Goal: Task Accomplishment & Management: Manage account settings

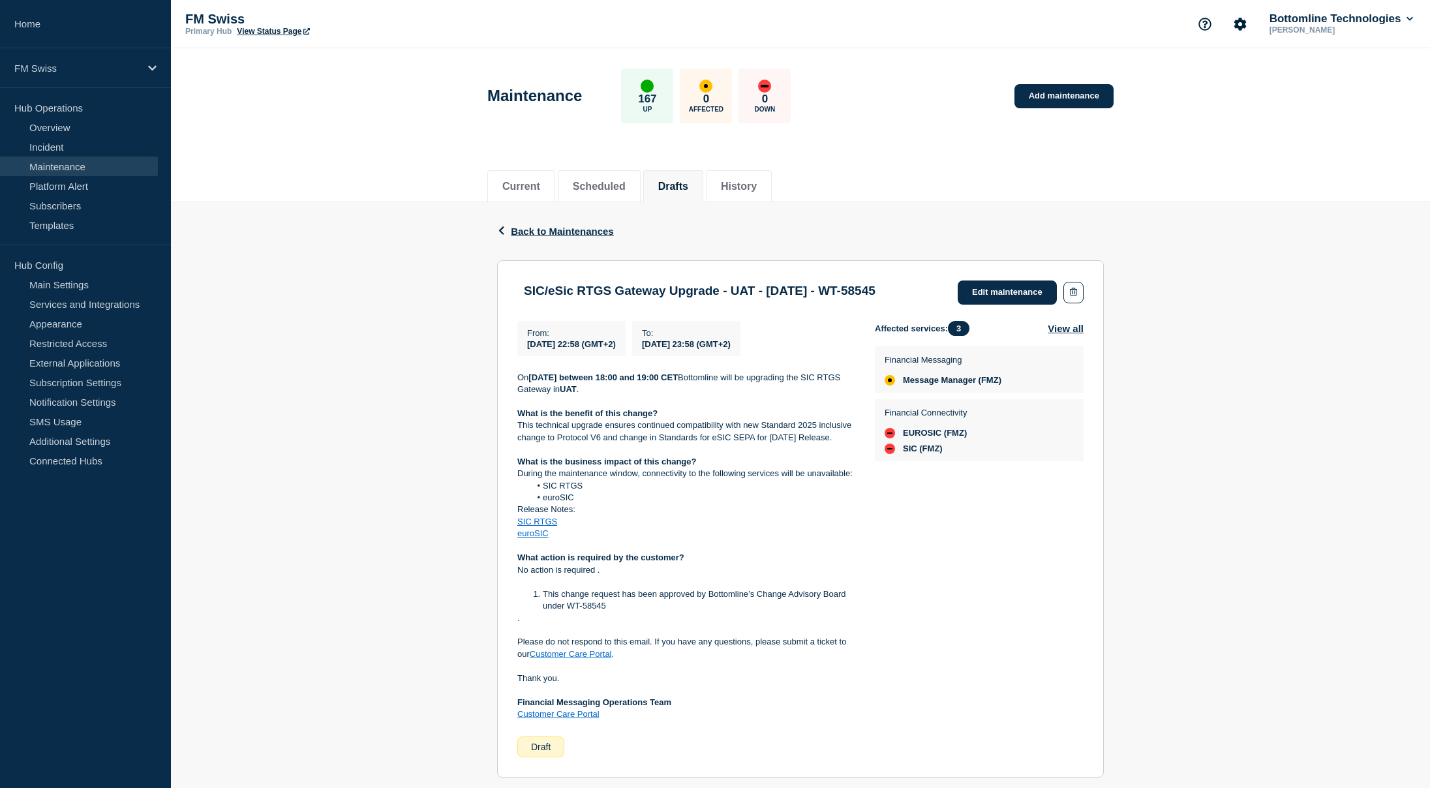
click at [1017, 304] on div "SIC/eSic RTGS Gateway Upgrade - UAT - 03/Sep/2025 - WT-58545 Edit maintenance" at bounding box center [800, 293] width 566 height 24
click at [997, 301] on link "Edit maintenance" at bounding box center [1007, 293] width 99 height 24
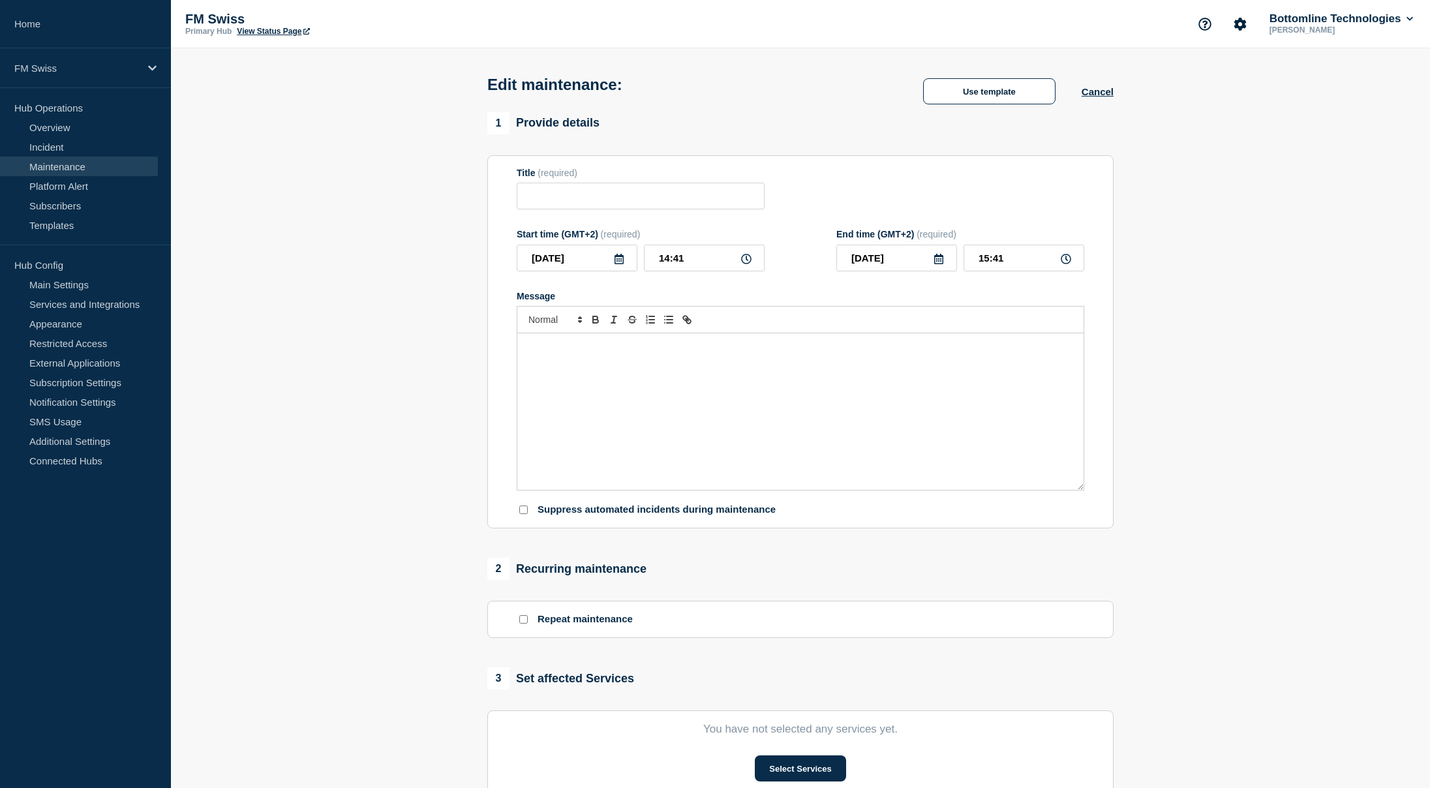
type input "SIC/eSic RTGS Gateway Upgrade - UAT - 03/Sep/2025 - WT-58545"
type input "22:58"
type input "23:58"
checkbox input "false"
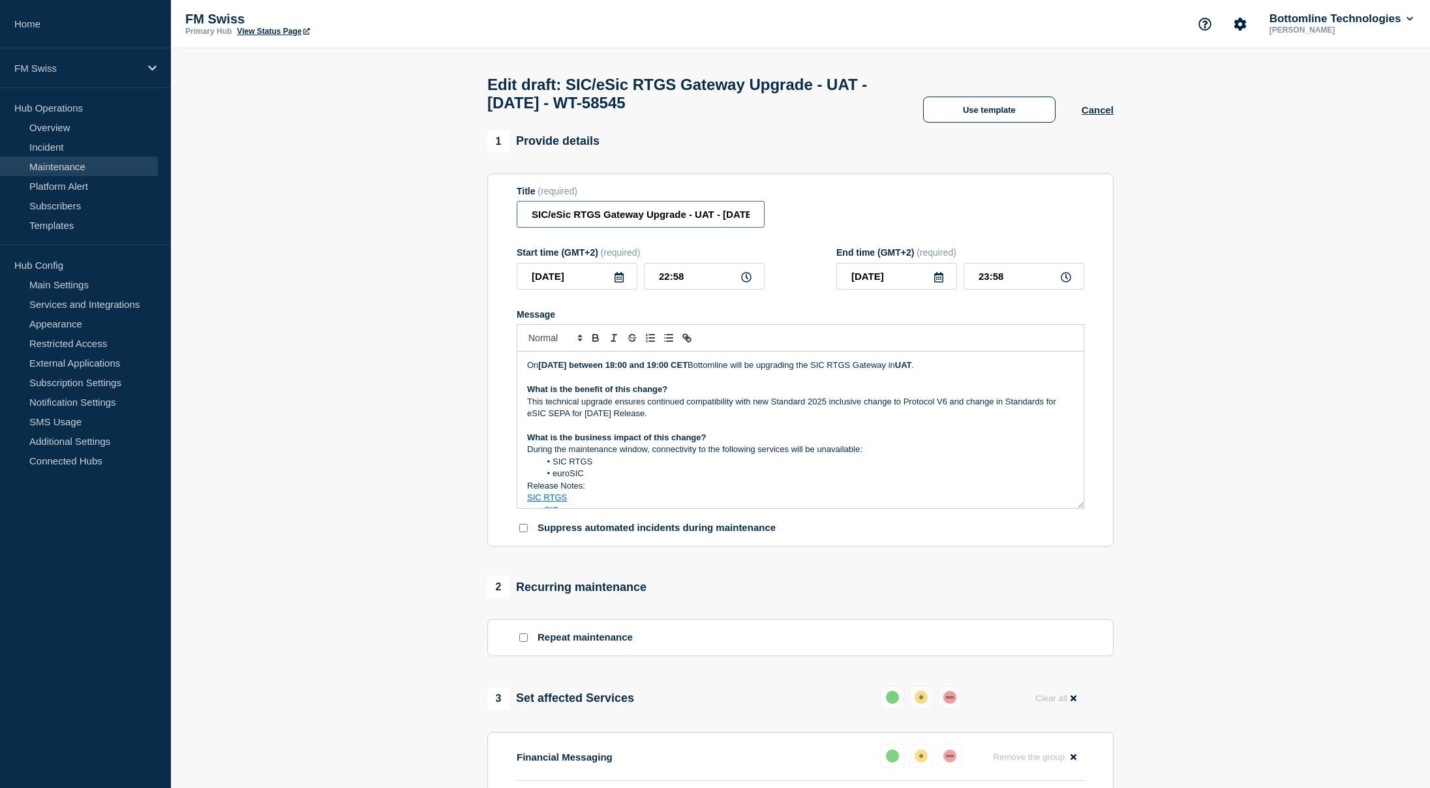
click at [621, 223] on input "SIC/eSic RTGS Gateway Upgrade - UAT - 03/Sep/2025 - WT-58545" at bounding box center [641, 214] width 248 height 27
click at [582, 222] on input "SIC/eSic RTGS Gateway Upgrade - UAT - 03/Sep/2025 - WT-58545" at bounding box center [641, 214] width 248 height 27
paste input "Message Manager -"
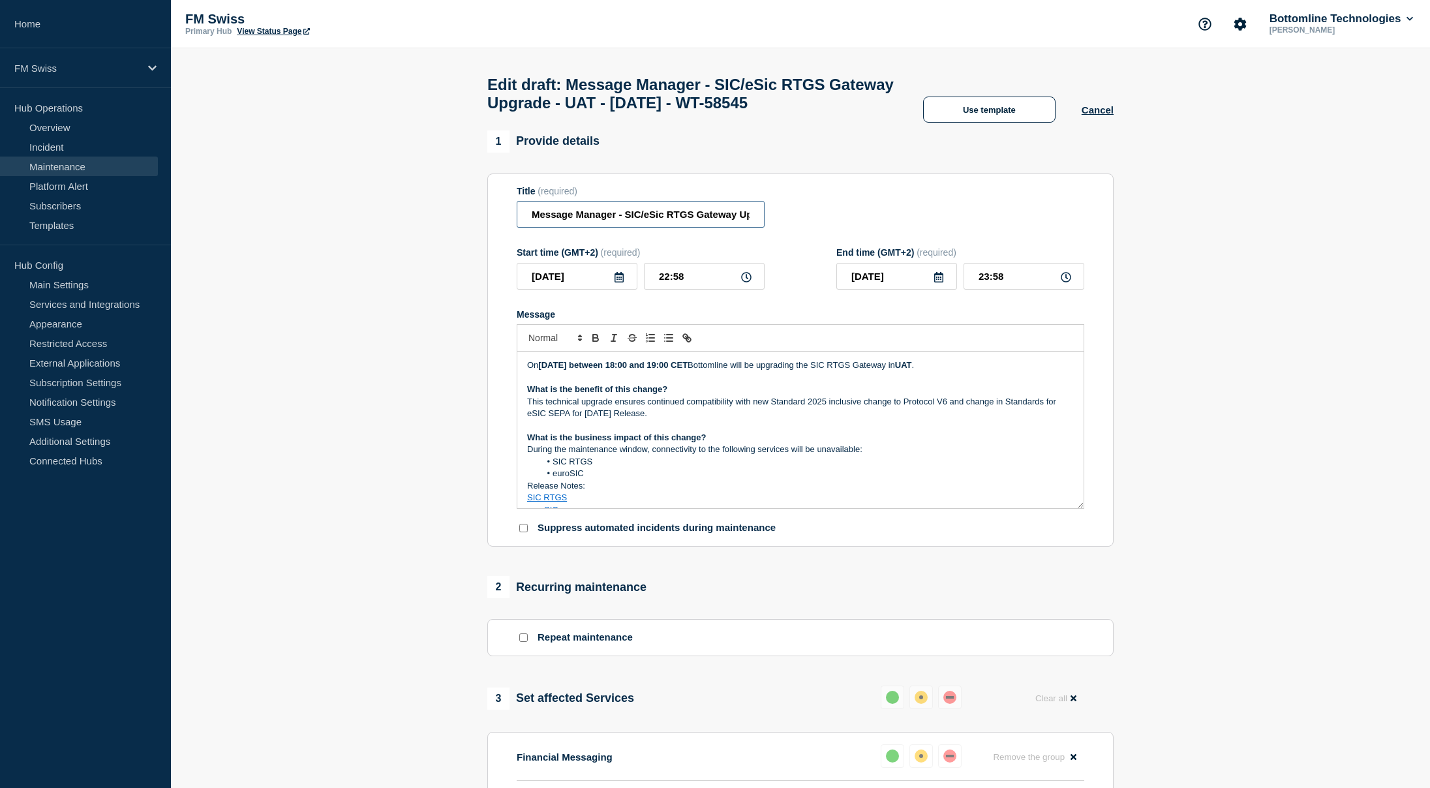
click at [717, 228] on input "Message Manager - SIC/eSic RTGS Gateway Upgrade - UAT - 03/Sep/2025 - WT-58545" at bounding box center [641, 214] width 248 height 27
type input "Message Manager - SIC/eSic RTGS Gateway Upgrade - UAT - 09/SEP/2025 - WT-58545"
click at [567, 290] on input "2025-09-03" at bounding box center [577, 276] width 121 height 27
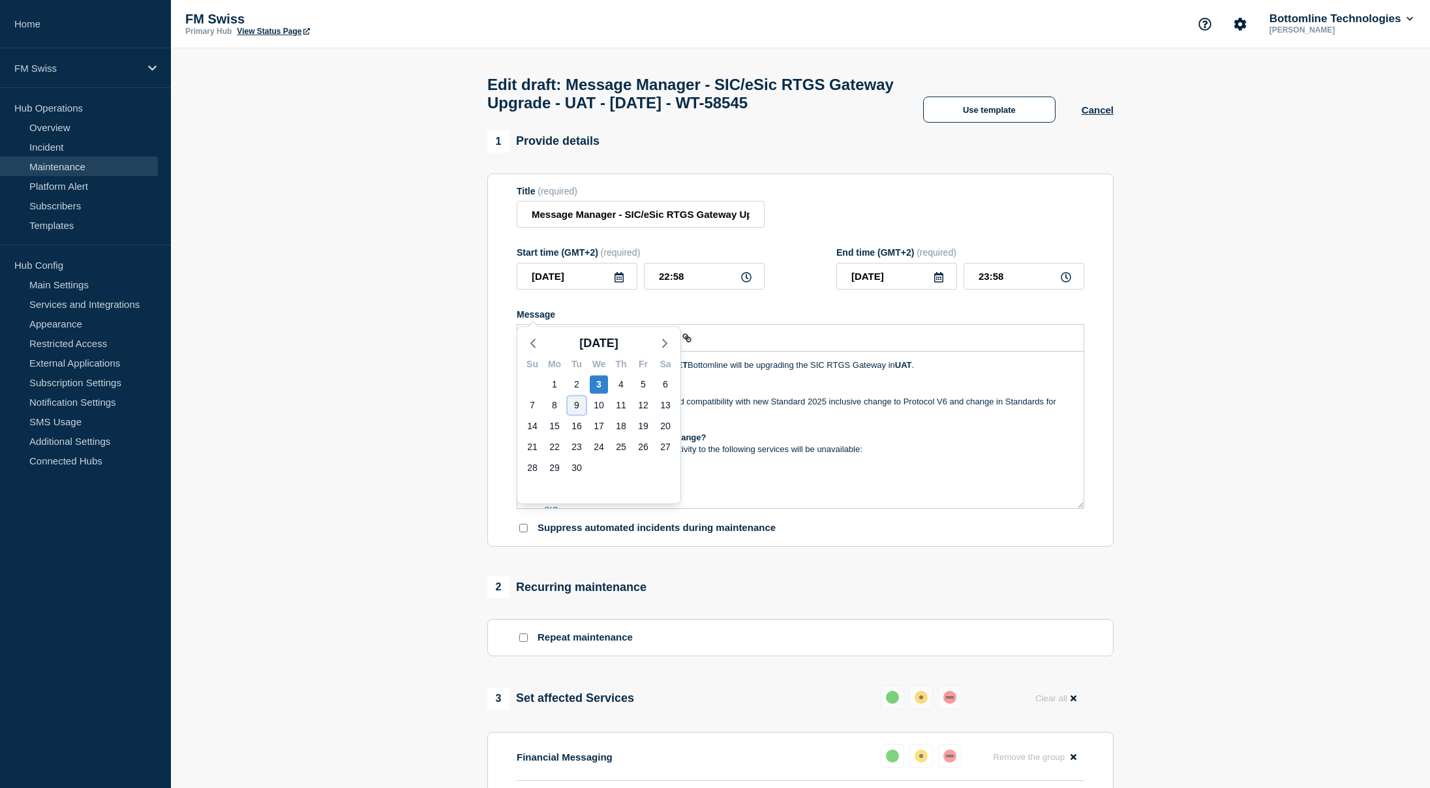
click at [574, 410] on div "9" at bounding box center [577, 405] width 18 height 18
type input "2025-09-09"
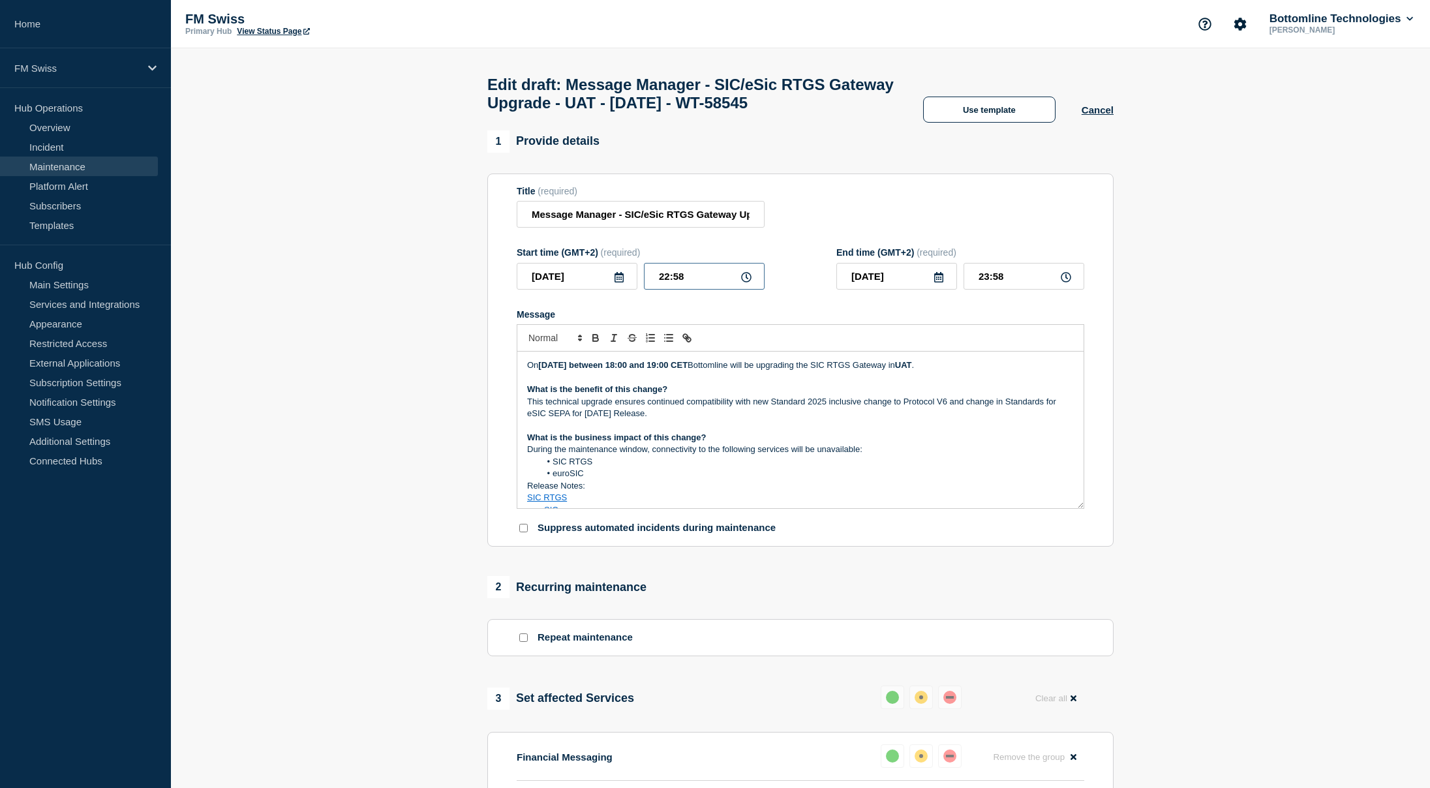
click at [655, 290] on input "22:58" at bounding box center [704, 276] width 121 height 27
type input "12:58"
type input "13:58"
type input "17:58"
type input "18:58"
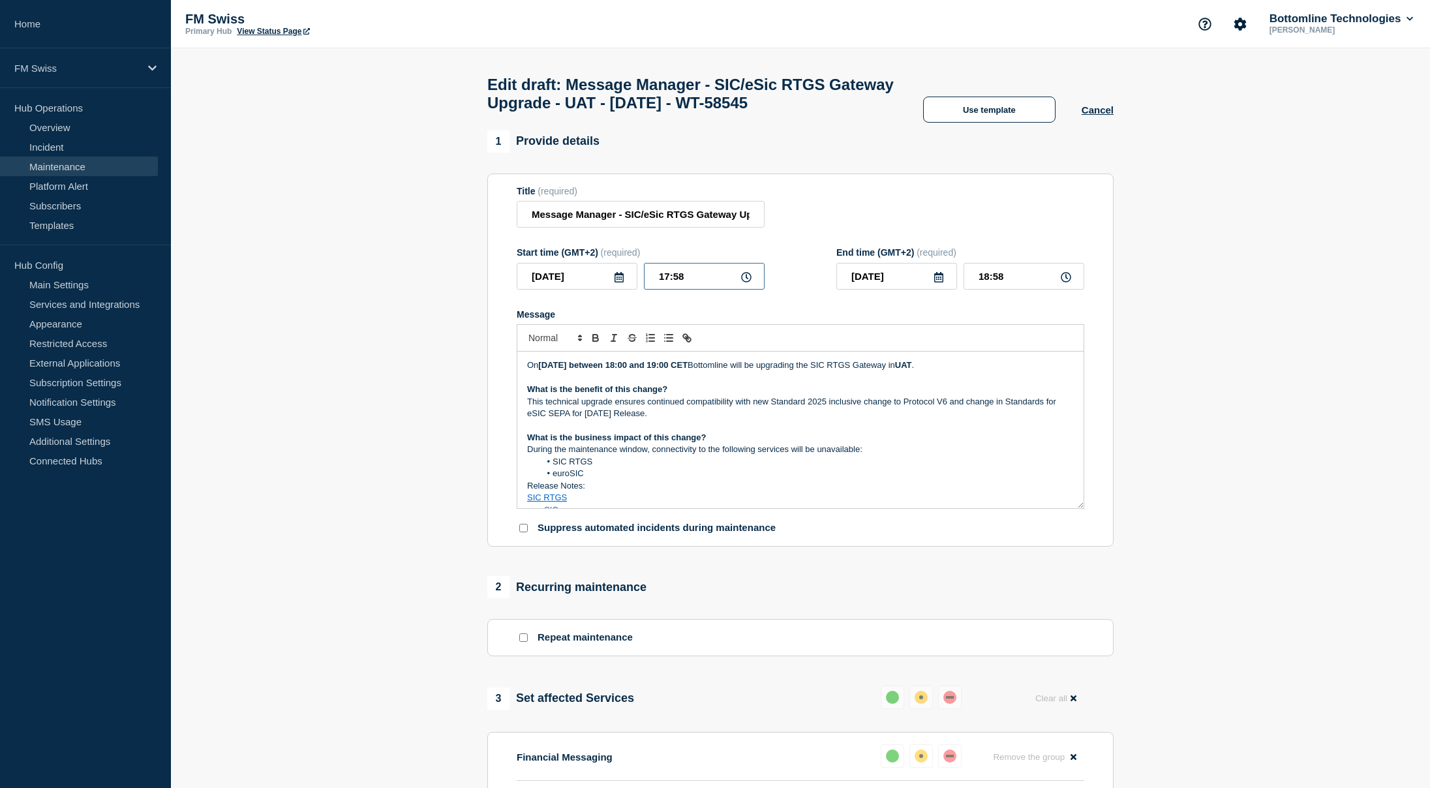
type input "17:08"
type input "18:08"
type input "17:00"
type input "19:00"
click at [773, 395] on p "What is the benefit of this change?" at bounding box center [800, 390] width 547 height 12
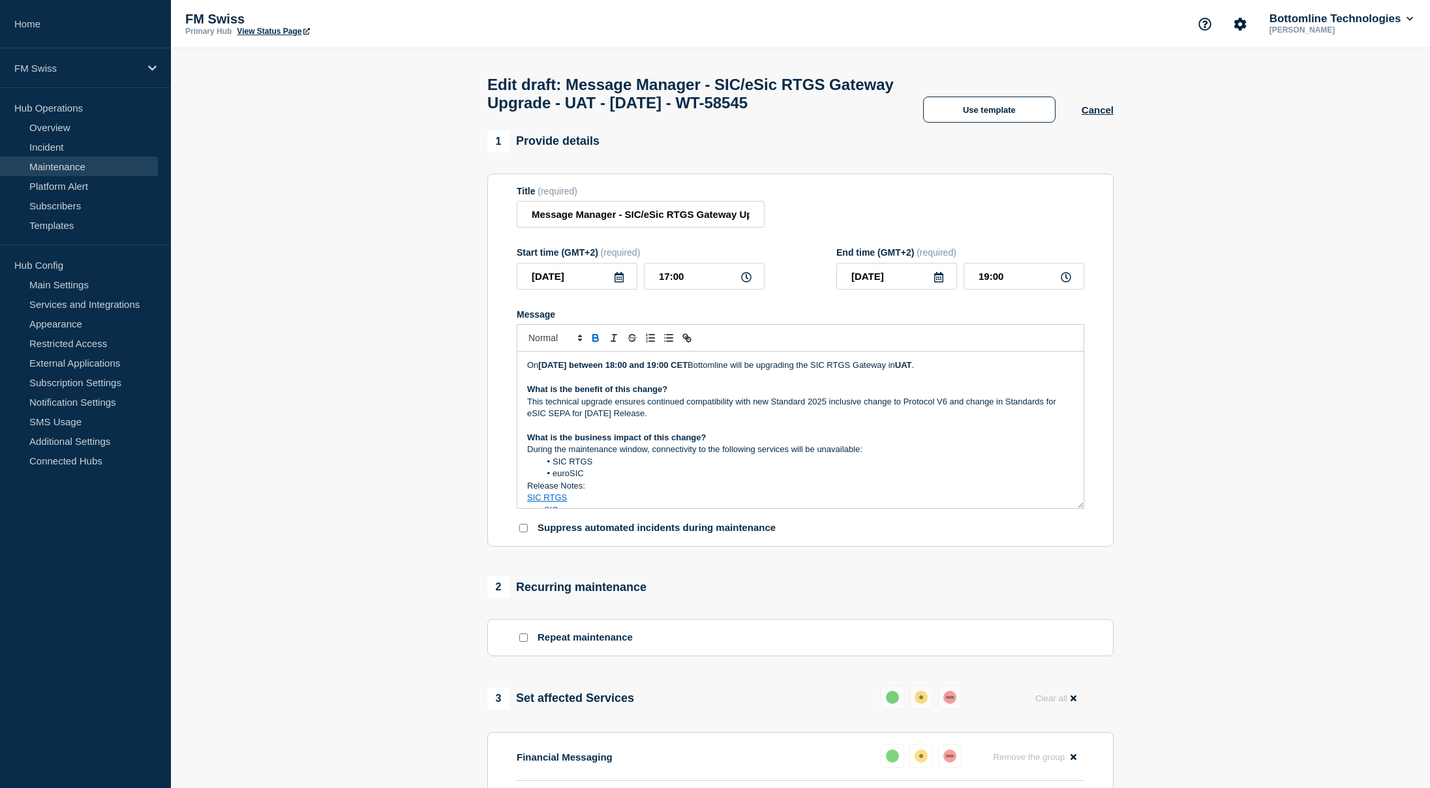
click at [638, 420] on p "This technical upgrade ensures continued compatibility with new Standard 2025 i…" at bounding box center [800, 408] width 547 height 24
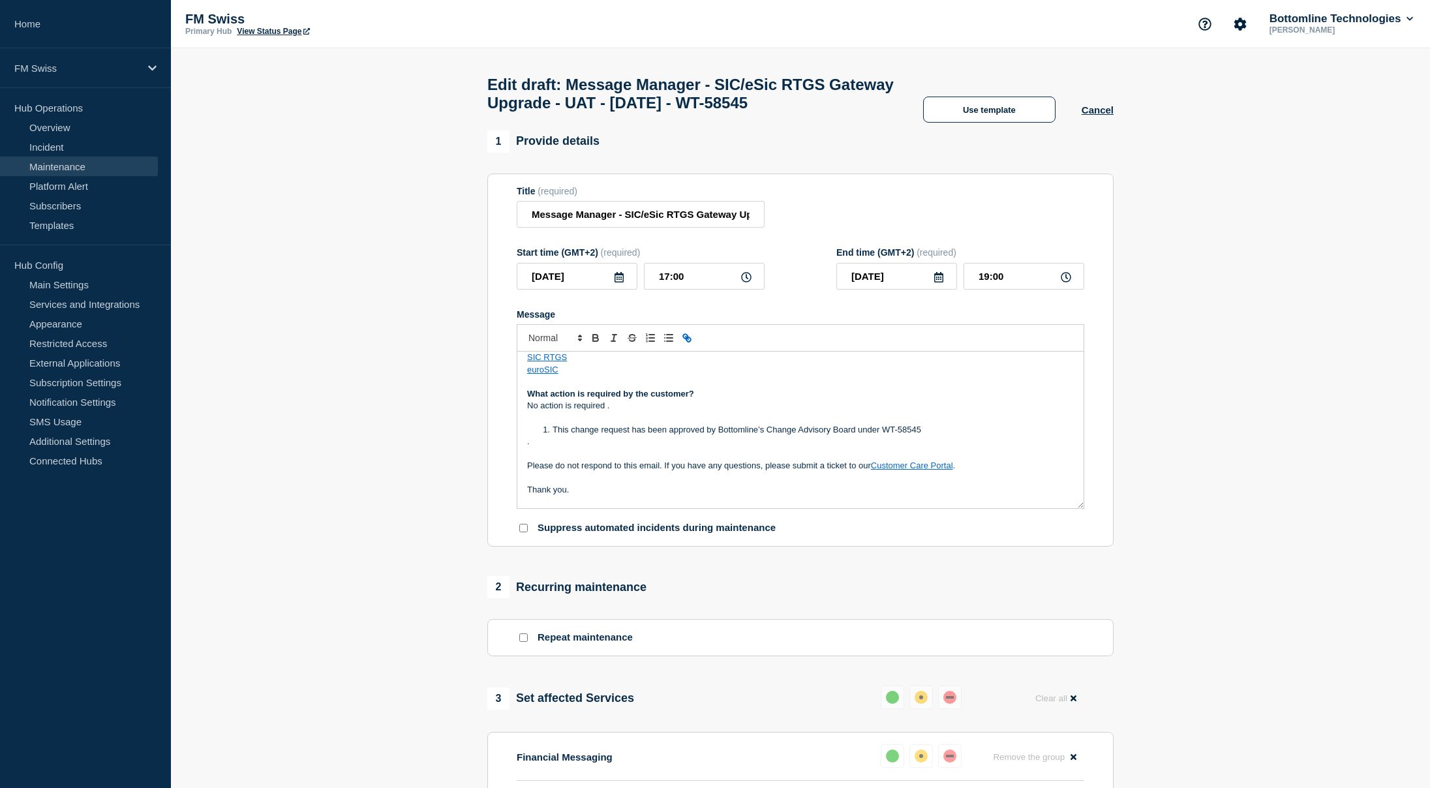
scroll to position [162, 0]
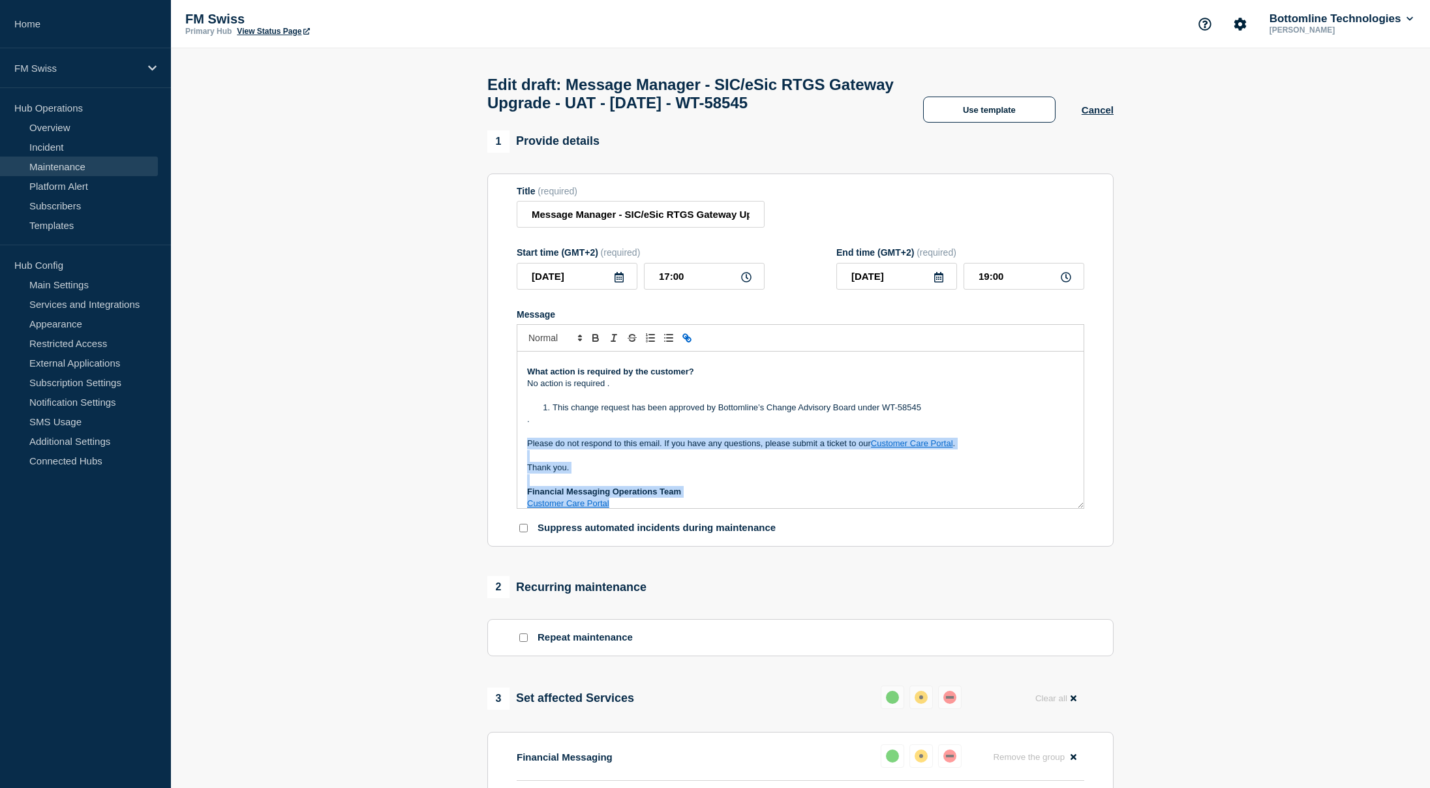
click at [529, 450] on p "Please do not respond to this email. If you have any questions, please submit a…" at bounding box center [800, 444] width 547 height 12
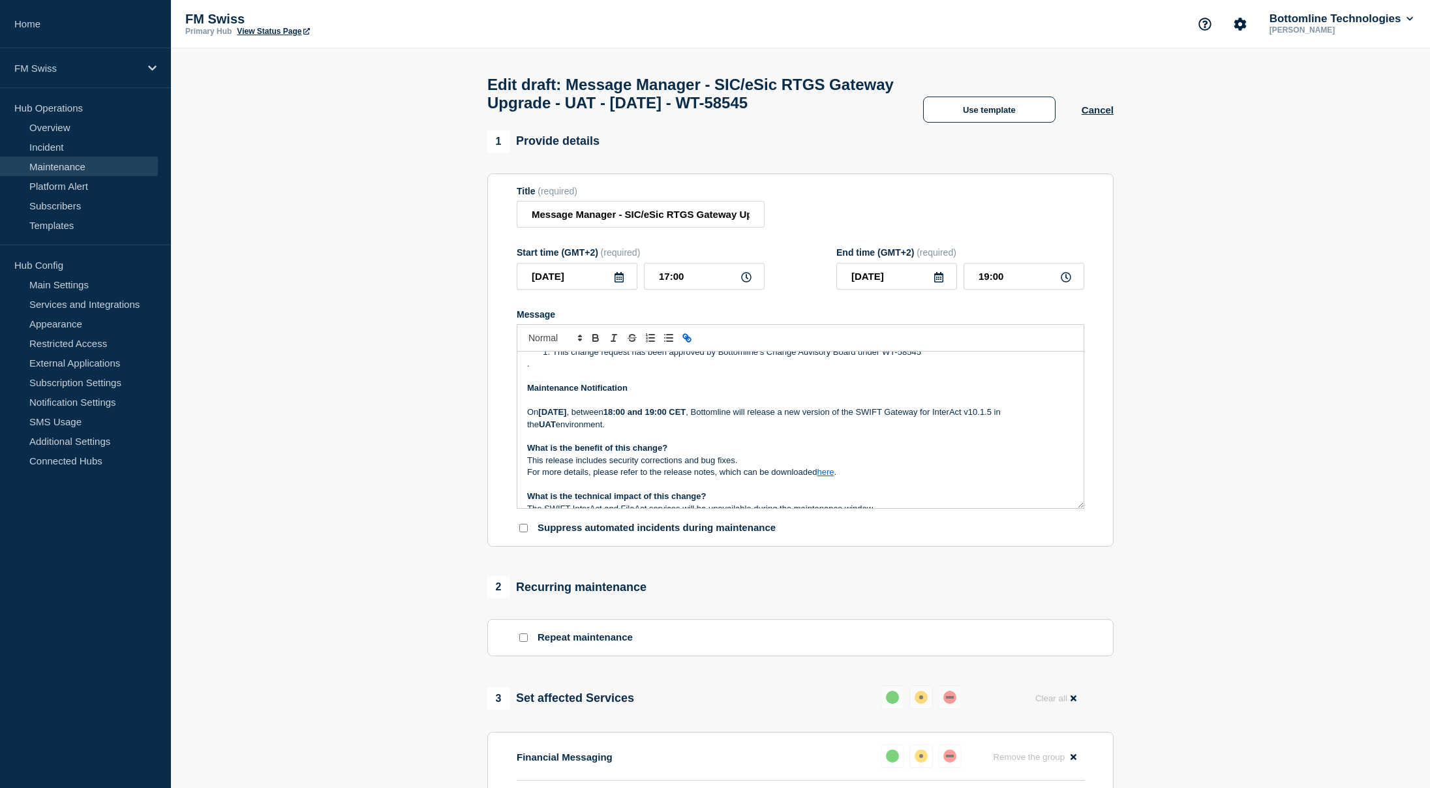
scroll to position [125, 0]
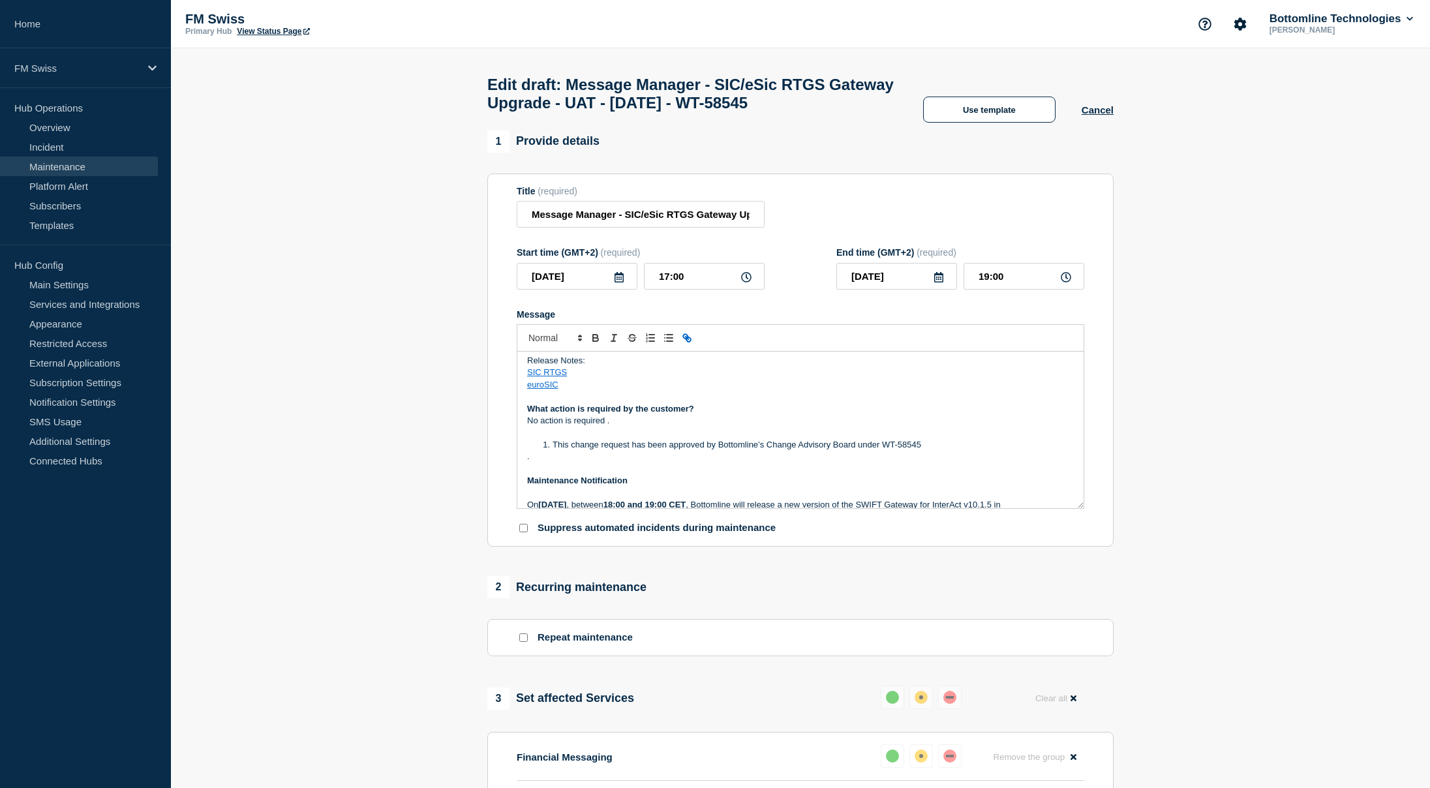
click at [899, 451] on li "This change request has been approved by Bottomline’s Change Advisory Board und…" at bounding box center [807, 445] width 534 height 12
drag, startPoint x: 899, startPoint y: 478, endPoint x: 887, endPoint y: 474, distance: 12.6
click at [887, 451] on li "This change request has been approved by Bottomline’s Change Advisory Board und…" at bounding box center [807, 445] width 534 height 12
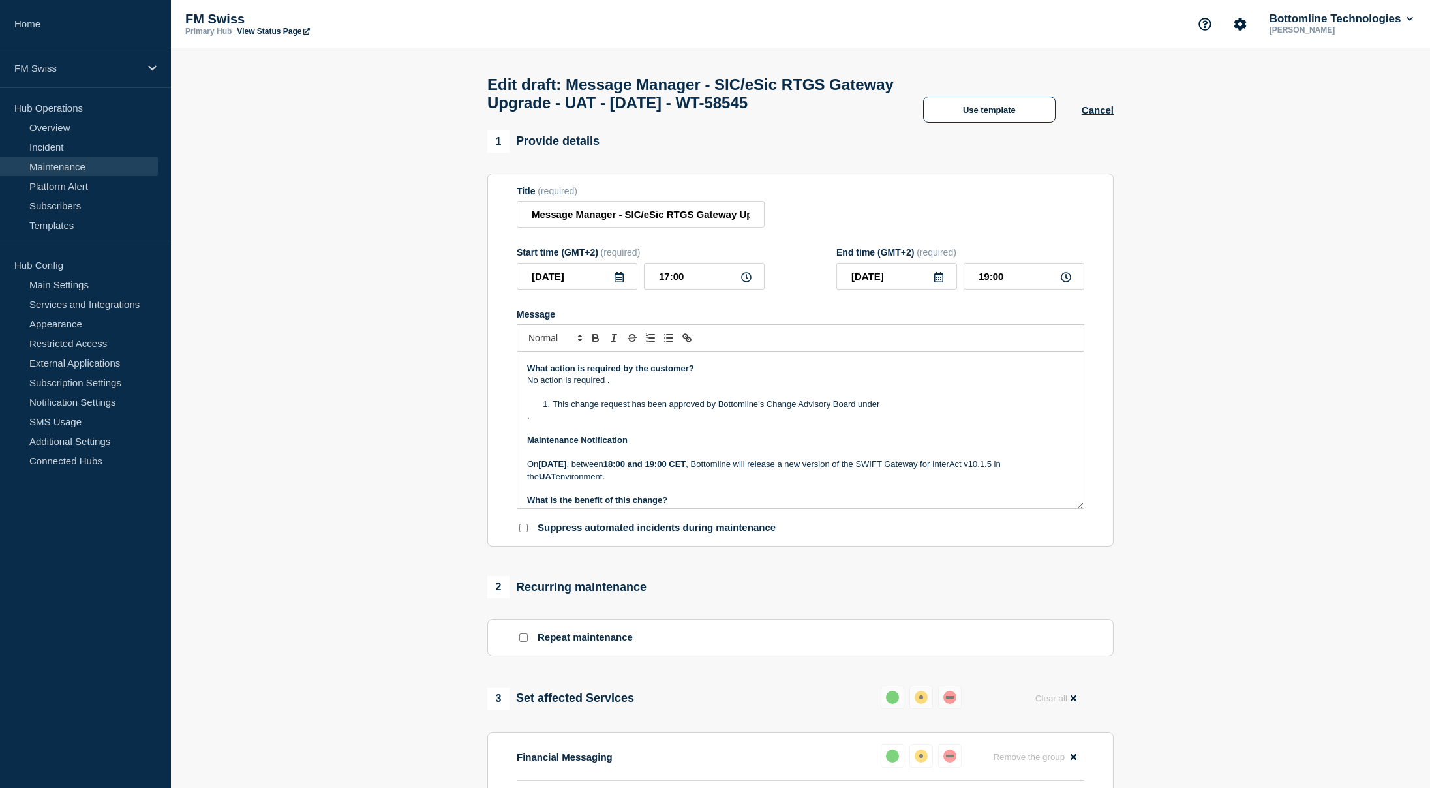
scroll to position [196, 0]
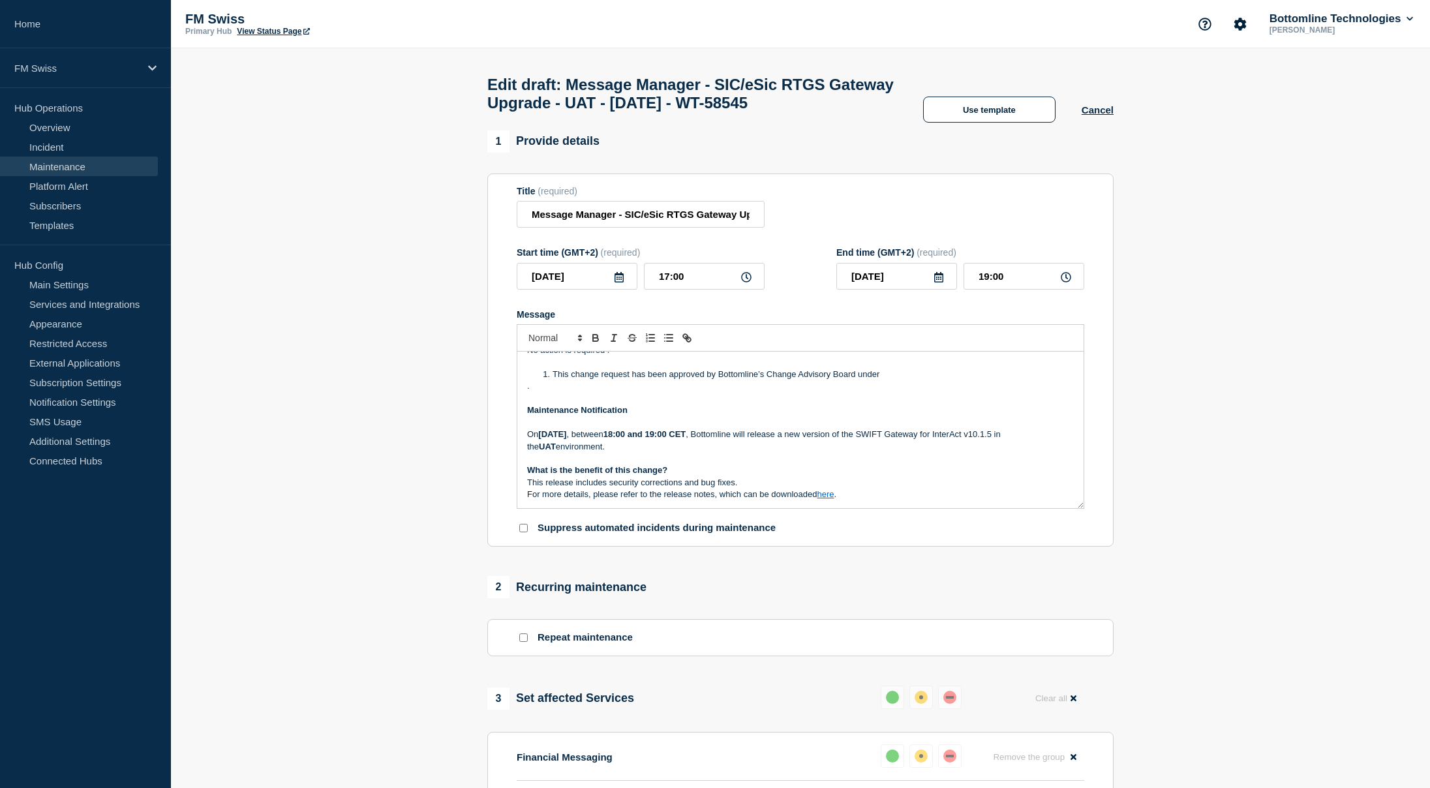
click at [566, 439] on strong "Thursday 03rd September 2025" at bounding box center [552, 434] width 28 height 10
click at [566, 439] on strong "Tuesday 09th September 2025" at bounding box center [552, 434] width 28 height 10
click at [613, 429] on p "Message" at bounding box center [800, 423] width 547 height 12
click at [566, 439] on strong "Tuesday 09th September 2025" at bounding box center [552, 434] width 28 height 10
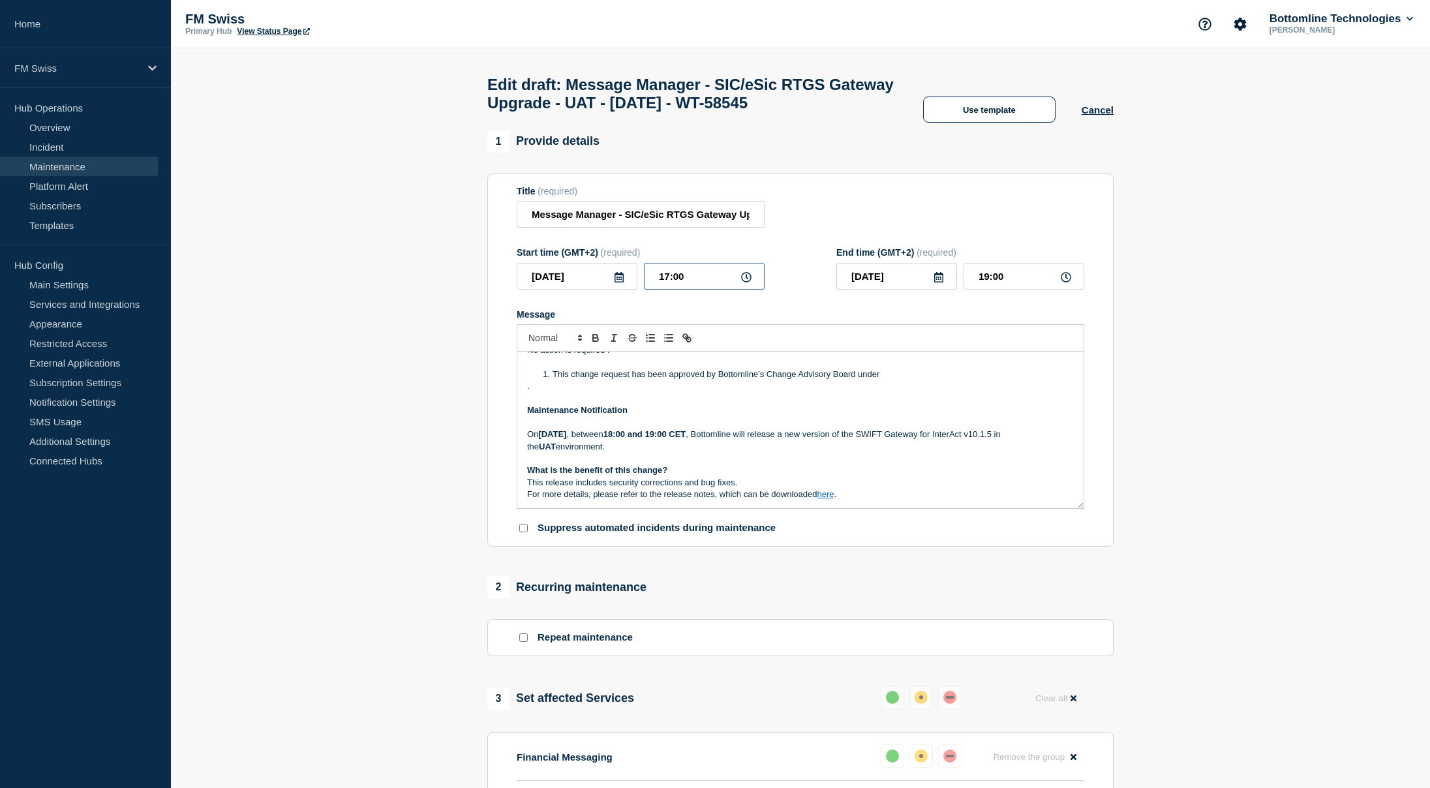
click at [667, 290] on input "17:00" at bounding box center [704, 276] width 121 height 27
type input "18:00"
type input "19:00"
click at [760, 453] on p "On Tuesday 09th September 2025 , between 18:00 and 19:00 CET , Bottomline will …" at bounding box center [800, 441] width 547 height 24
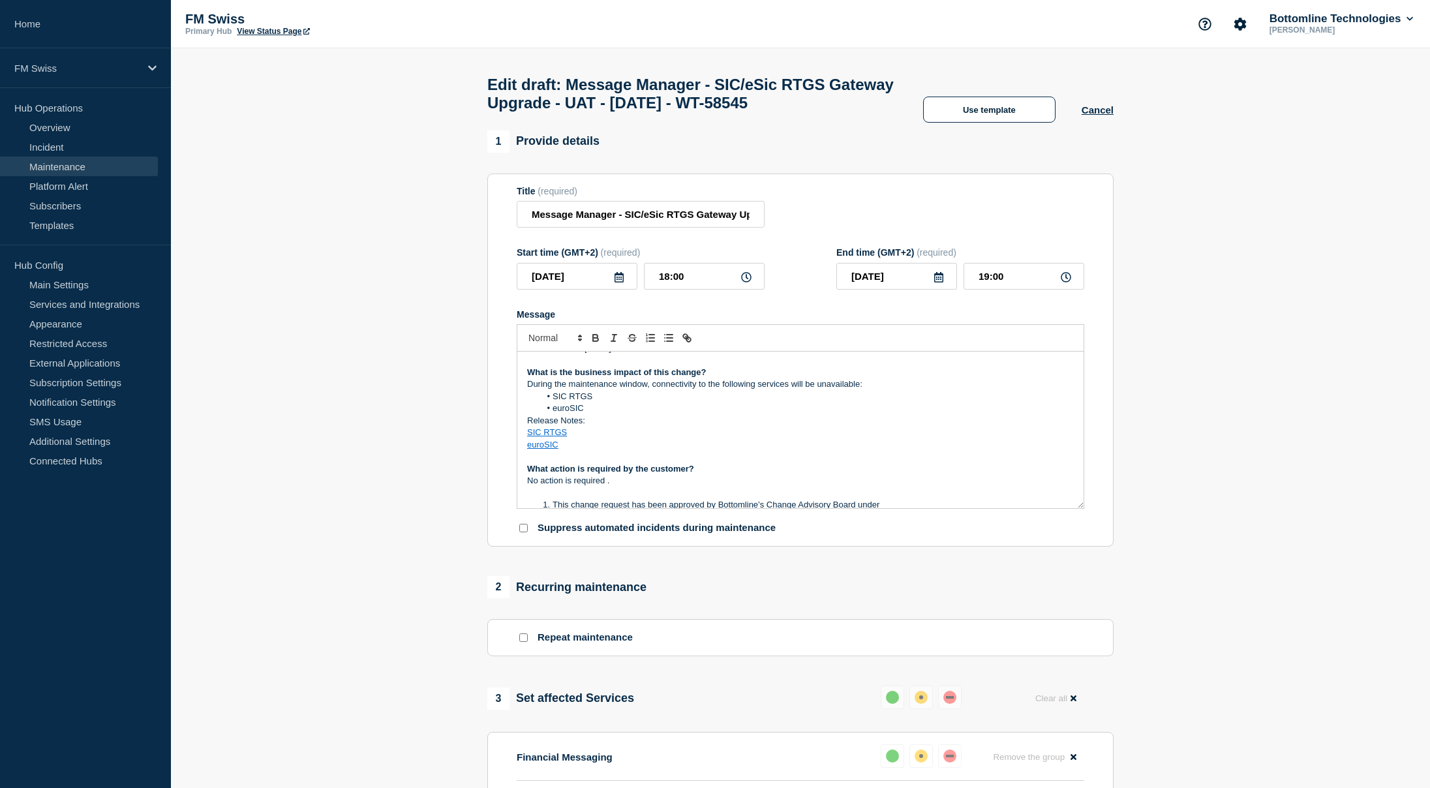
scroll to position [0, 0]
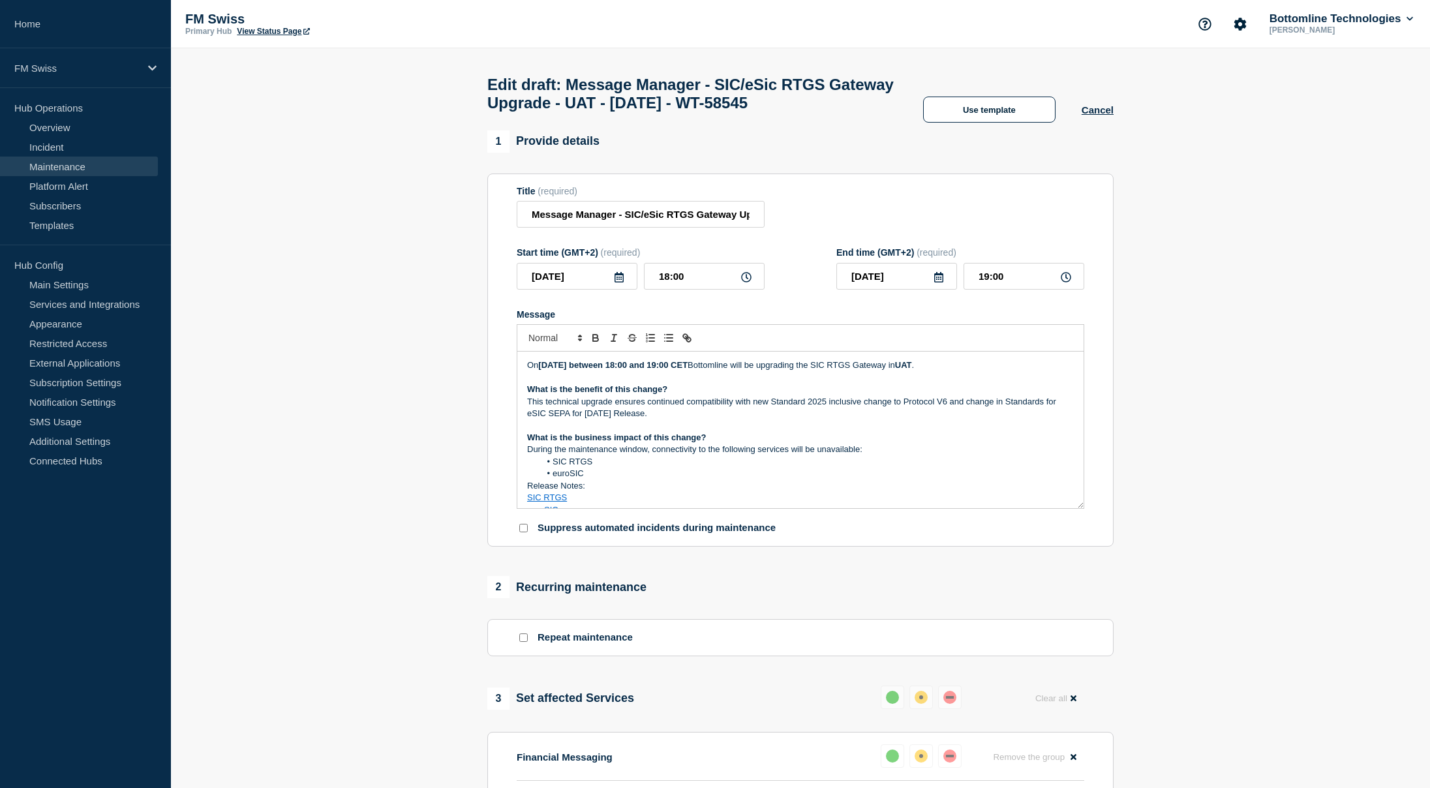
click at [876, 371] on p "On September 3rd, 2025 between 18:00 and 19:00 CET Bottomline will be upgrading…" at bounding box center [800, 366] width 547 height 12
drag, startPoint x: 876, startPoint y: 393, endPoint x: 934, endPoint y: 395, distance: 58.1
click at [934, 371] on p "On September 3rd, 2025 between 18:00 and 19:00 CET Bottomline will be upgrading…" at bounding box center [800, 366] width 547 height 12
copy p "SIC RTGS Gateway"
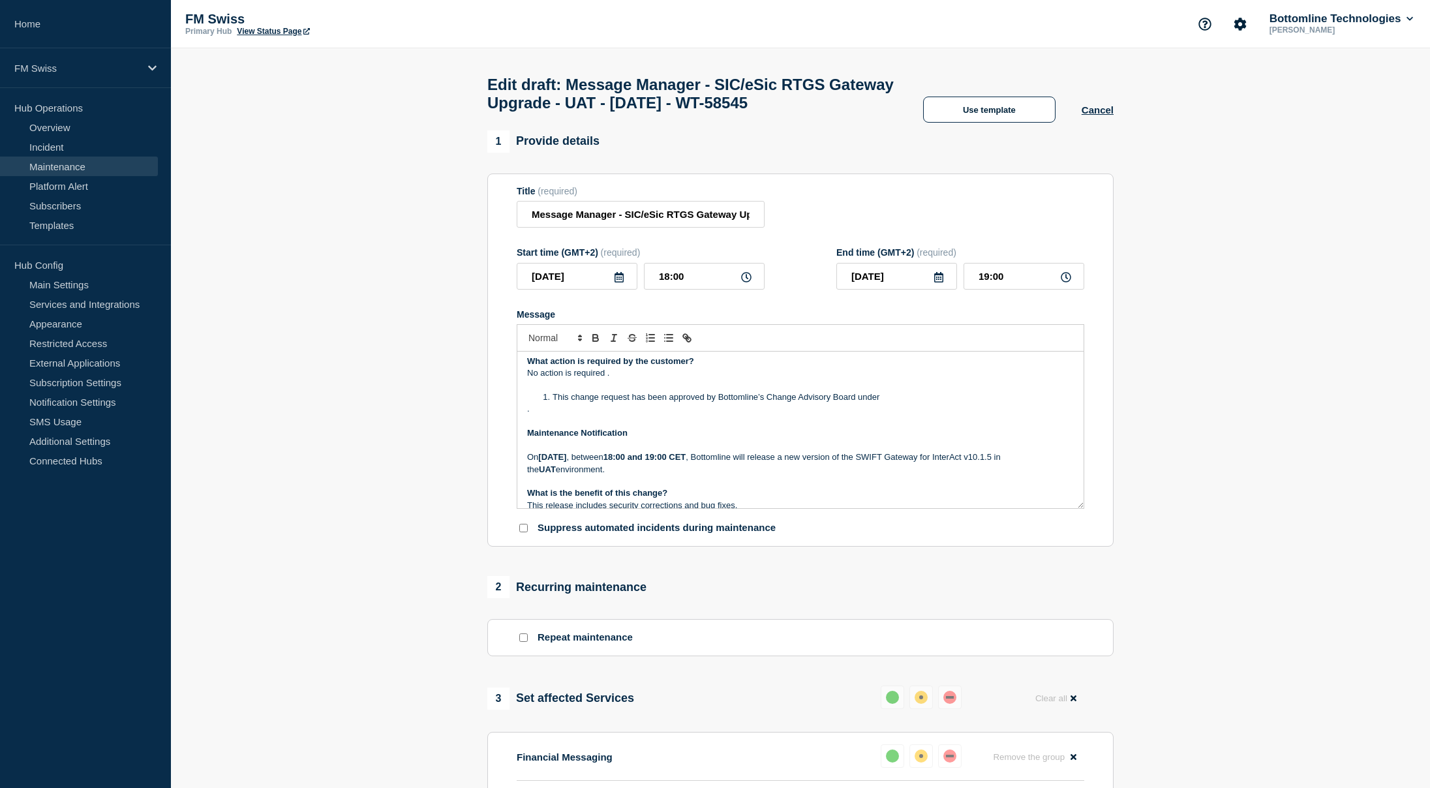
scroll to position [196, 0]
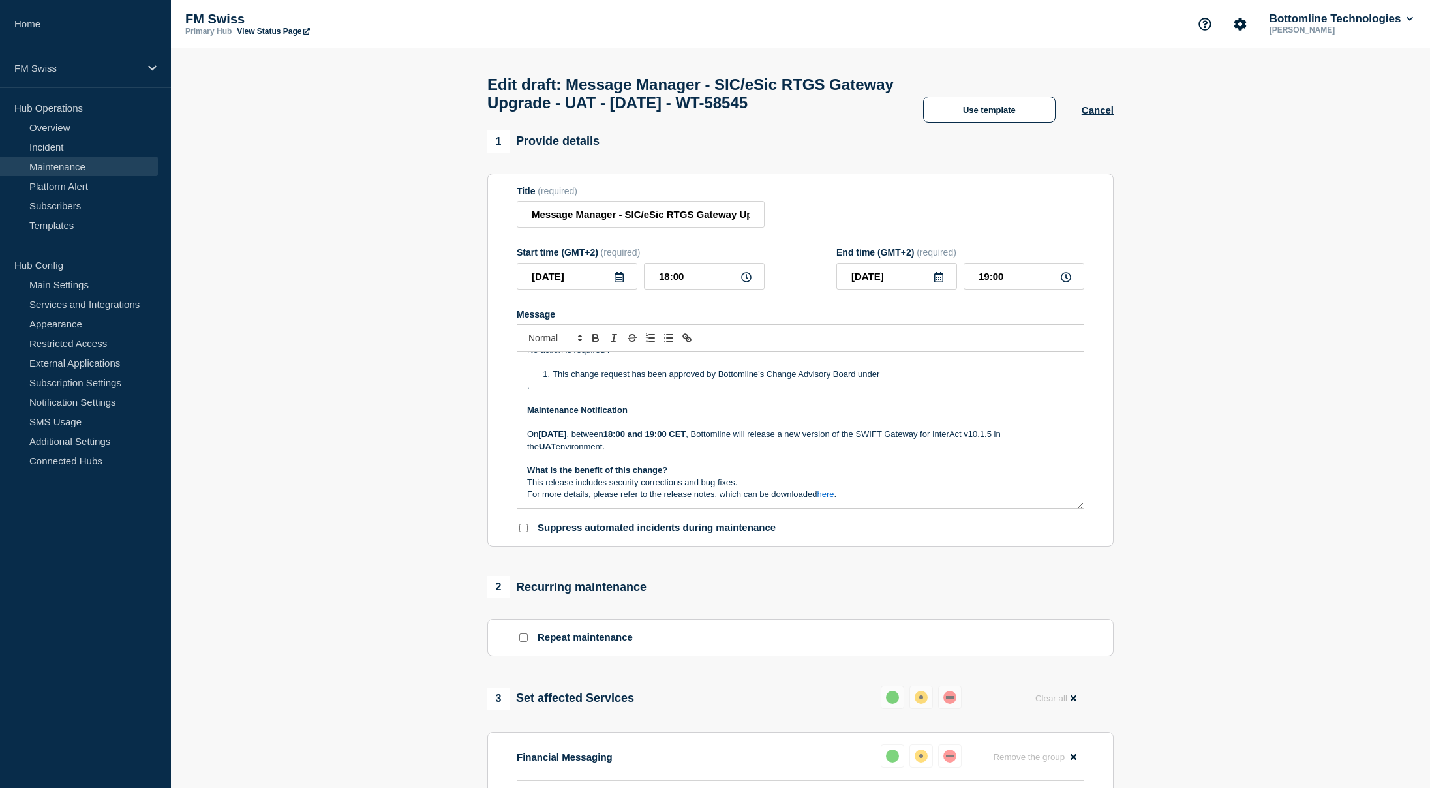
click at [966, 453] on p "On Tuesday 09th September 2025 , between 18:00 and 19:00 CET , Bottomline will …" at bounding box center [800, 441] width 547 height 24
drag, startPoint x: 966, startPoint y: 467, endPoint x: 1034, endPoint y: 469, distance: 67.9
click at [1034, 453] on p "On Tuesday 09th September 2025 , between 18:00 and 19:00 CET , Bottomline will …" at bounding box center [800, 441] width 547 height 24
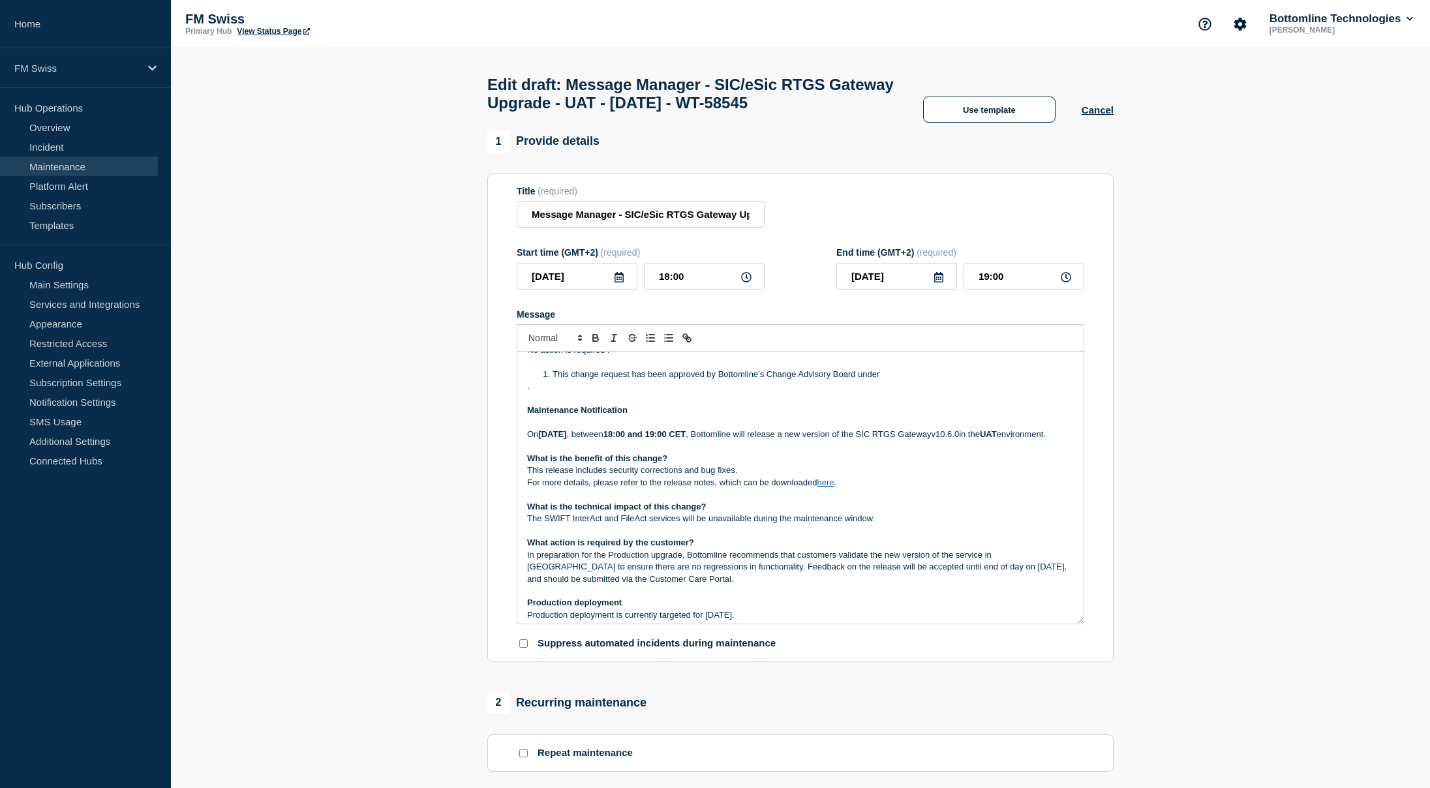
drag, startPoint x: 1077, startPoint y: 536, endPoint x: 1073, endPoint y: 652, distance: 116.2
click at [1073, 624] on div "On September 3rd, 2025 between 18:00 and 19:00 CET Bottomline will be upgrading…" at bounding box center [800, 488] width 566 height 272
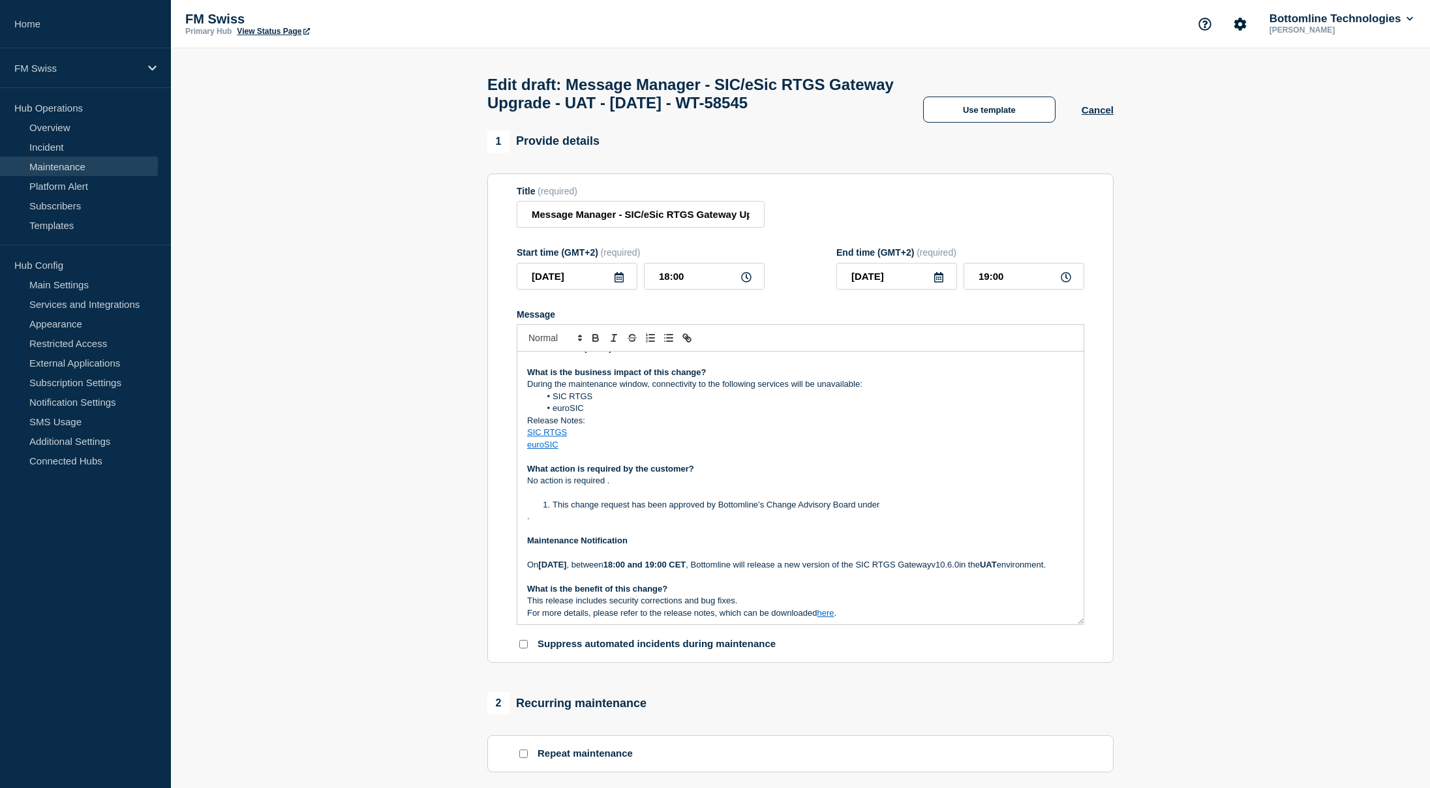
click at [683, 511] on li "This change request has been approved by Bottomline’s Change Advisory Board und…" at bounding box center [807, 505] width 534 height 12
drag, startPoint x: 683, startPoint y: 536, endPoint x: 619, endPoint y: 497, distance: 75.5
click at [619, 497] on div "On September 3rd, 2025 between 18:00 and 19:00 CET Bottomline will be upgrading…" at bounding box center [800, 488] width 566 height 273
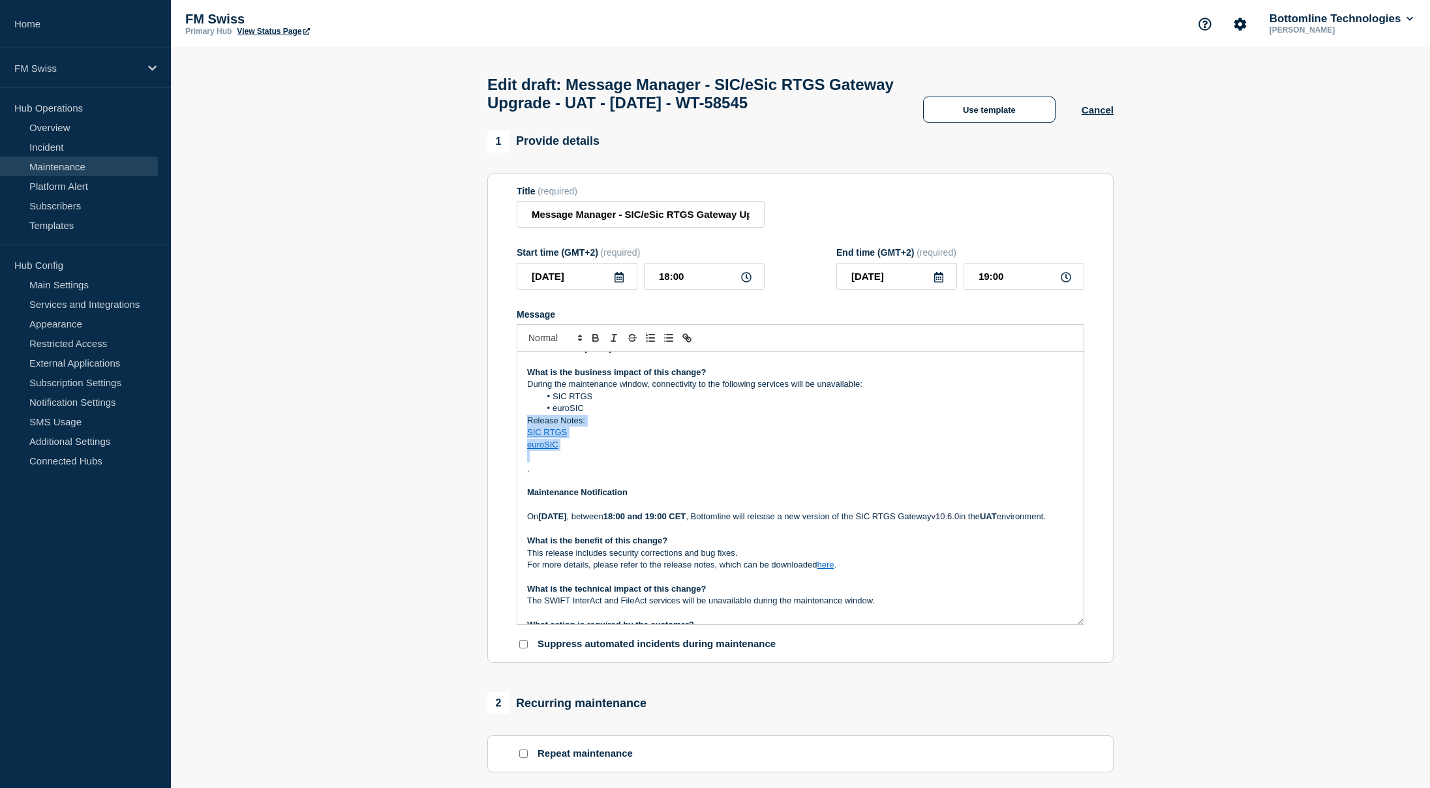
drag, startPoint x: 570, startPoint y: 484, endPoint x: 511, endPoint y: 455, distance: 65.7
click at [511, 455] on section "Title (required) Message Manager - SIC/eSic RTGS Gateway Upgrade - UAT - 09/SEP…" at bounding box center [800, 419] width 626 height 490
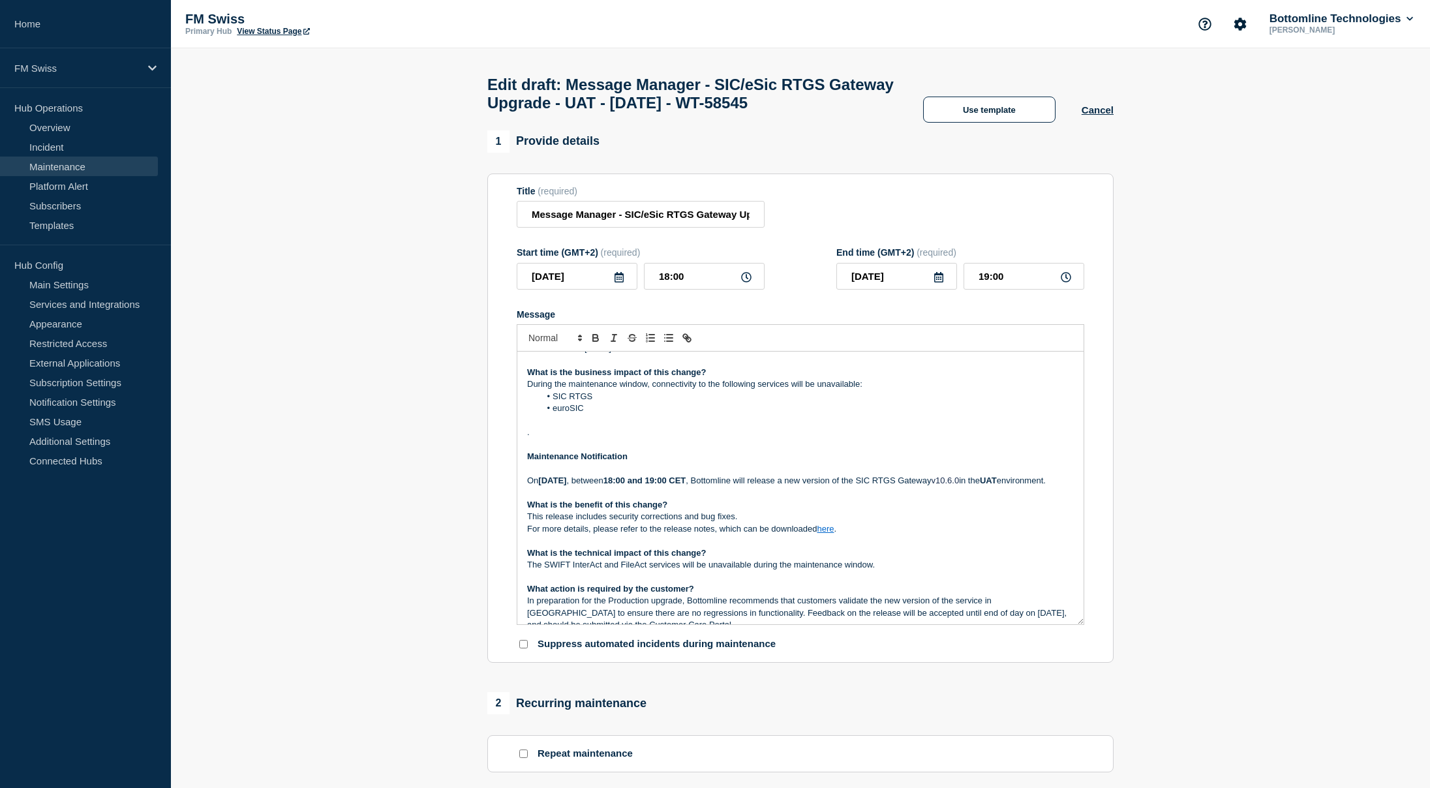
click at [872, 547] on p "Message" at bounding box center [800, 541] width 547 height 12
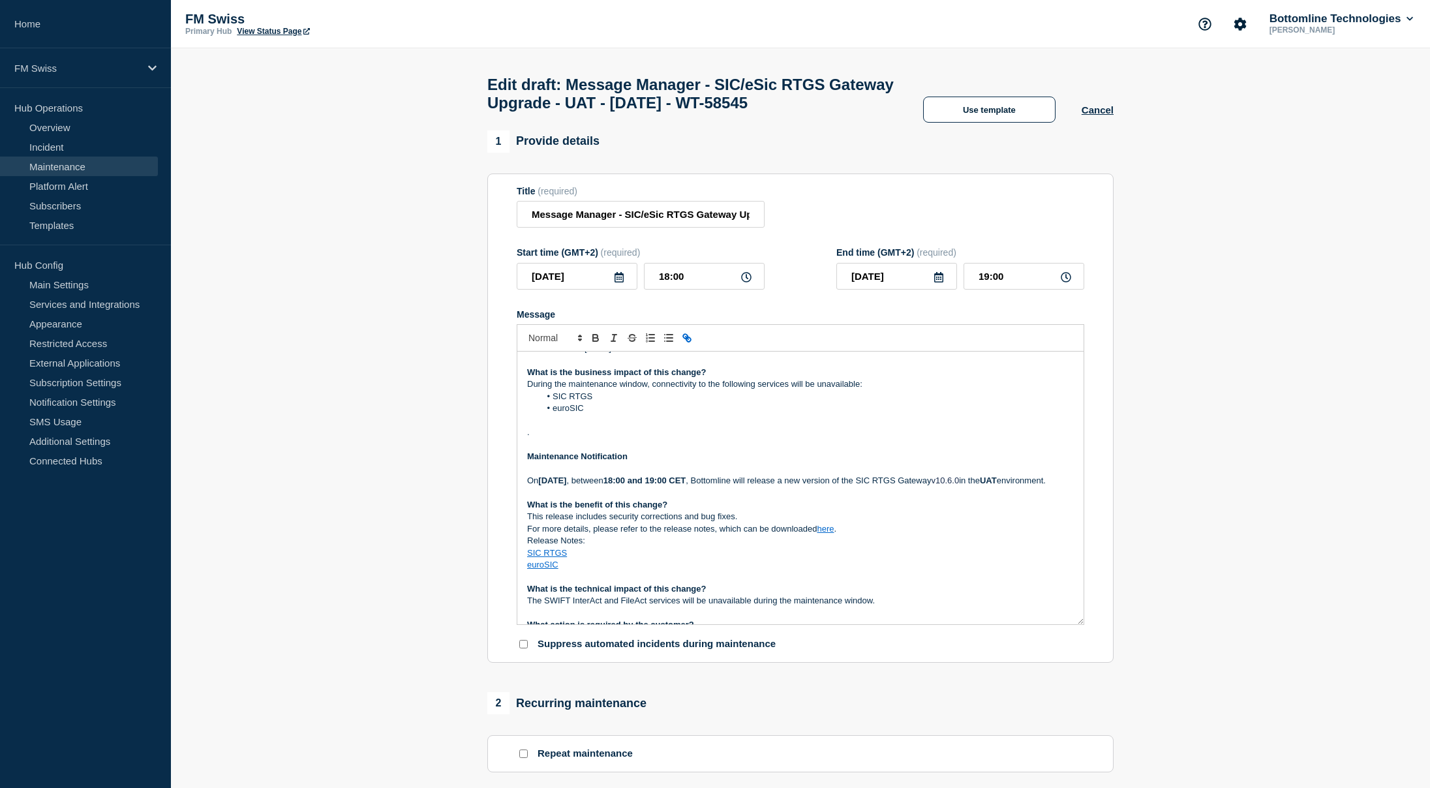
click at [661, 559] on p "SIC RTGS" at bounding box center [800, 553] width 547 height 12
click at [579, 571] on p "Message" at bounding box center [800, 565] width 547 height 12
click at [664, 344] on icon "Toggle bulleted list" at bounding box center [669, 338] width 12 height 12
click at [645, 523] on p "This release includes security corrections and bug fixes." at bounding box center [800, 517] width 547 height 12
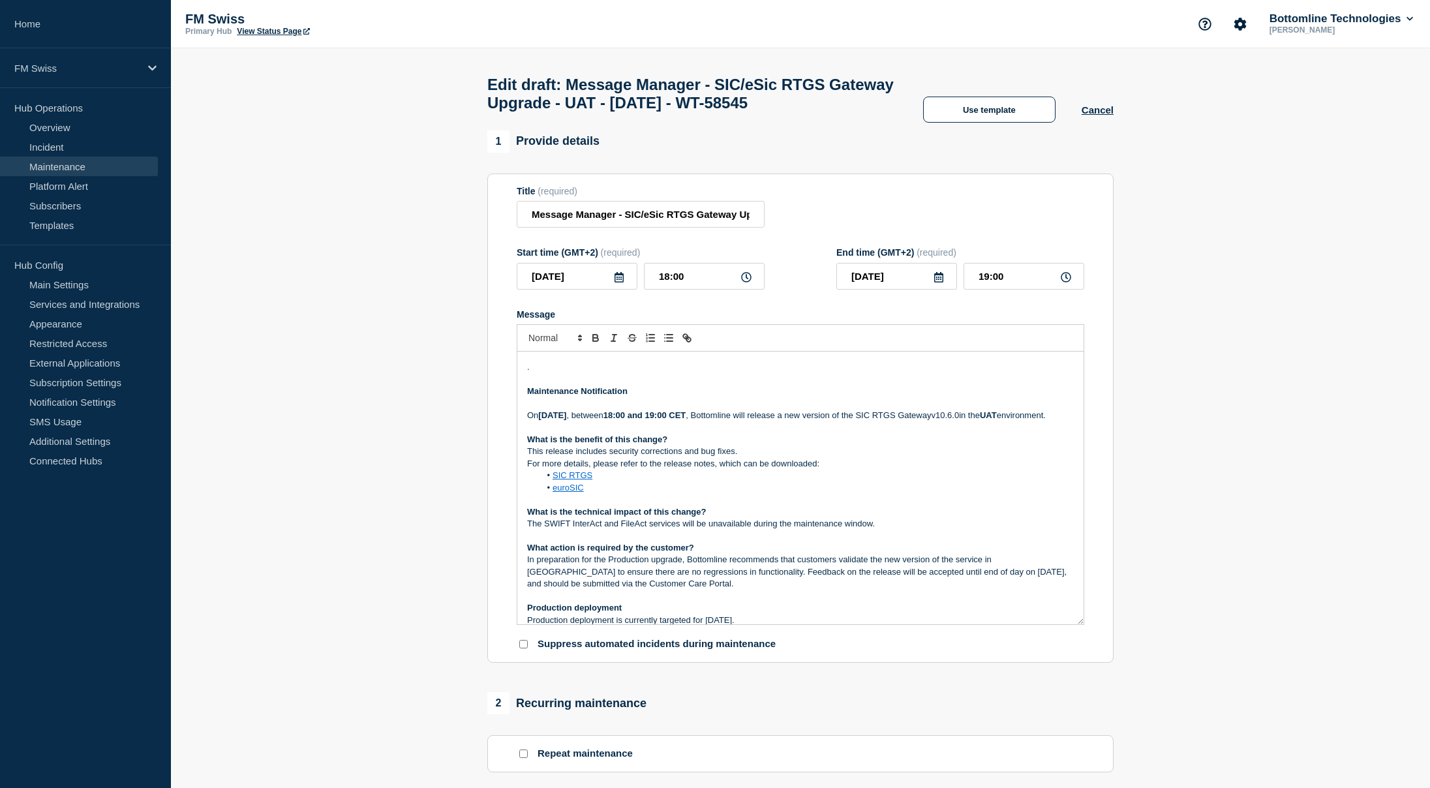
scroll to position [196, 0]
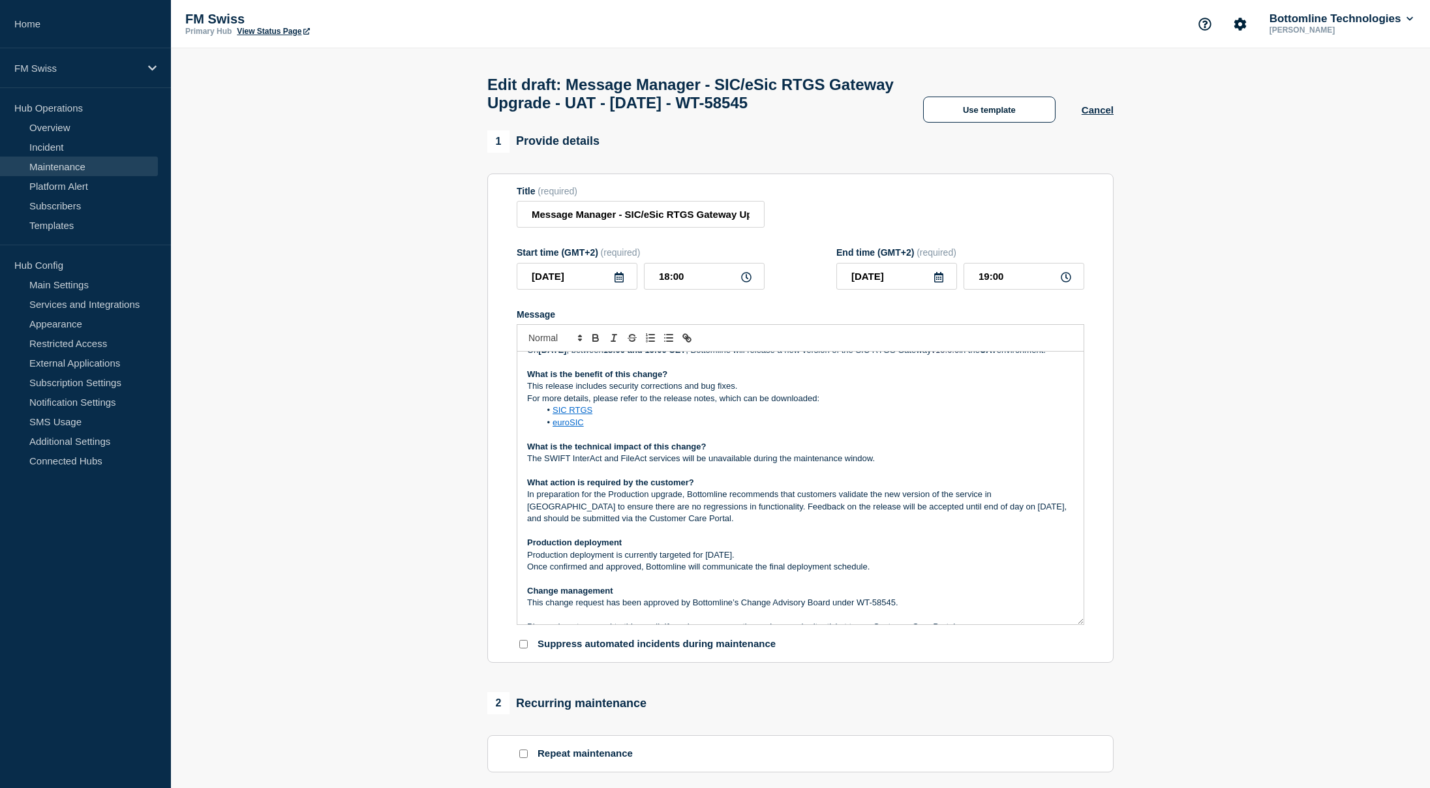
click at [561, 465] on p "The SWIFT InterAct and FileAct services will be unavailable during the maintena…" at bounding box center [800, 459] width 547 height 12
drag, startPoint x: 561, startPoint y: 500, endPoint x: 632, endPoint y: 497, distance: 70.5
click at [632, 465] on p "The SWIFT InterAct and FileAct services will be unavailable during the maintena…" at bounding box center [800, 459] width 547 height 12
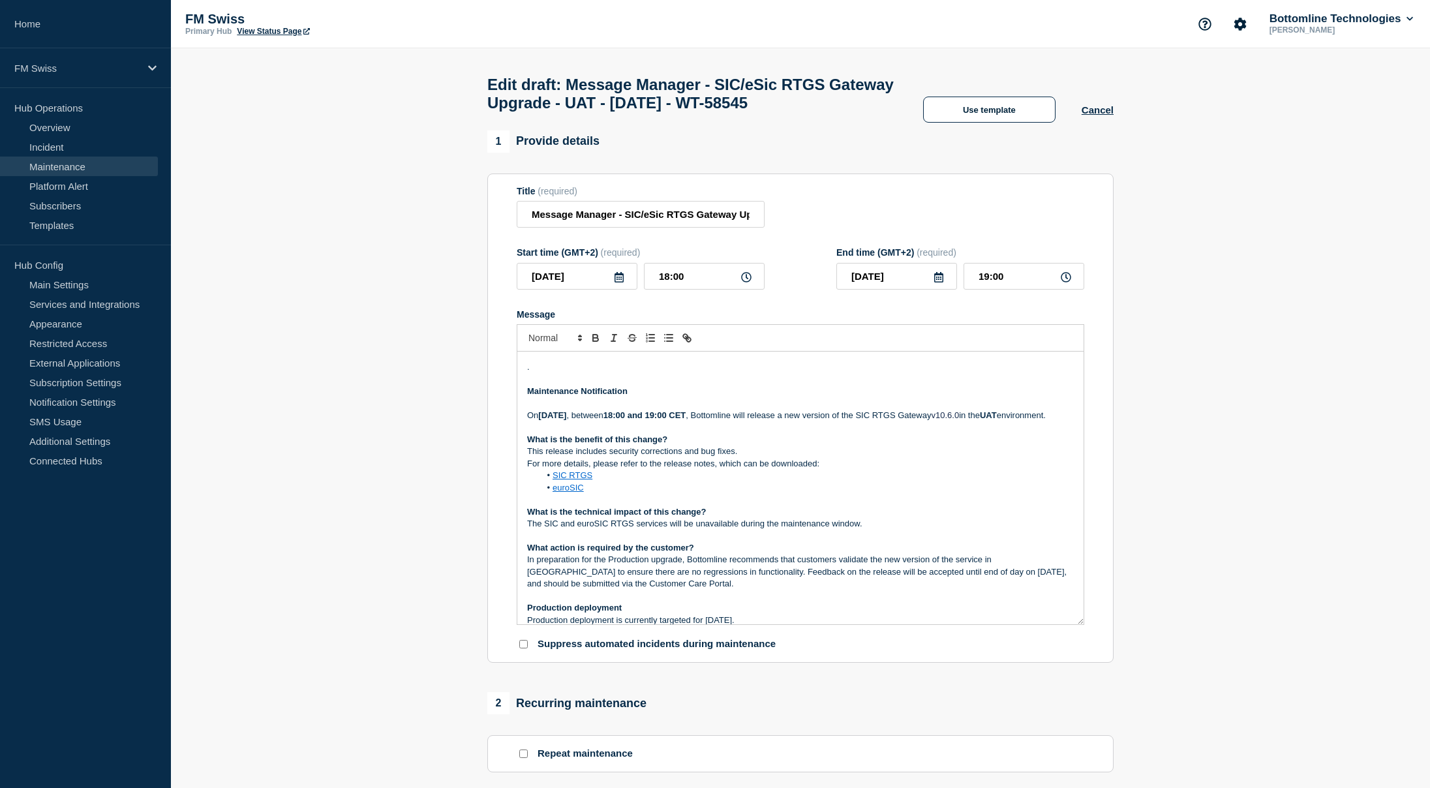
scroll to position [0, 0]
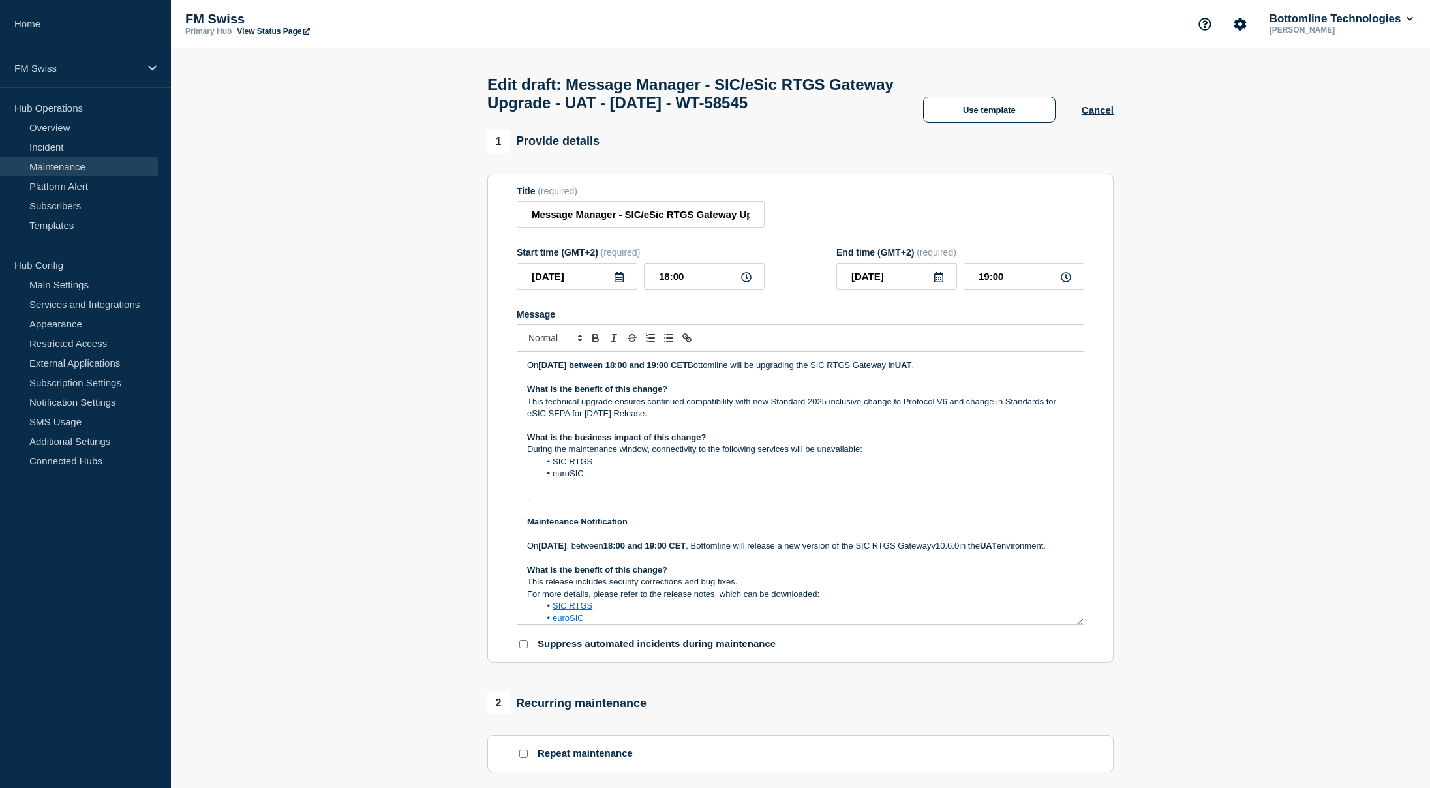
click at [765, 480] on li "euroSIC" at bounding box center [807, 474] width 534 height 12
click at [571, 420] on p "This technical upgrade ensures continued compatibility with new Standard 2025 i…" at bounding box center [800, 408] width 547 height 24
click at [579, 420] on p "This technical upgrade ensures continued compatibility with new Standard 2025 i…" at bounding box center [800, 408] width 547 height 24
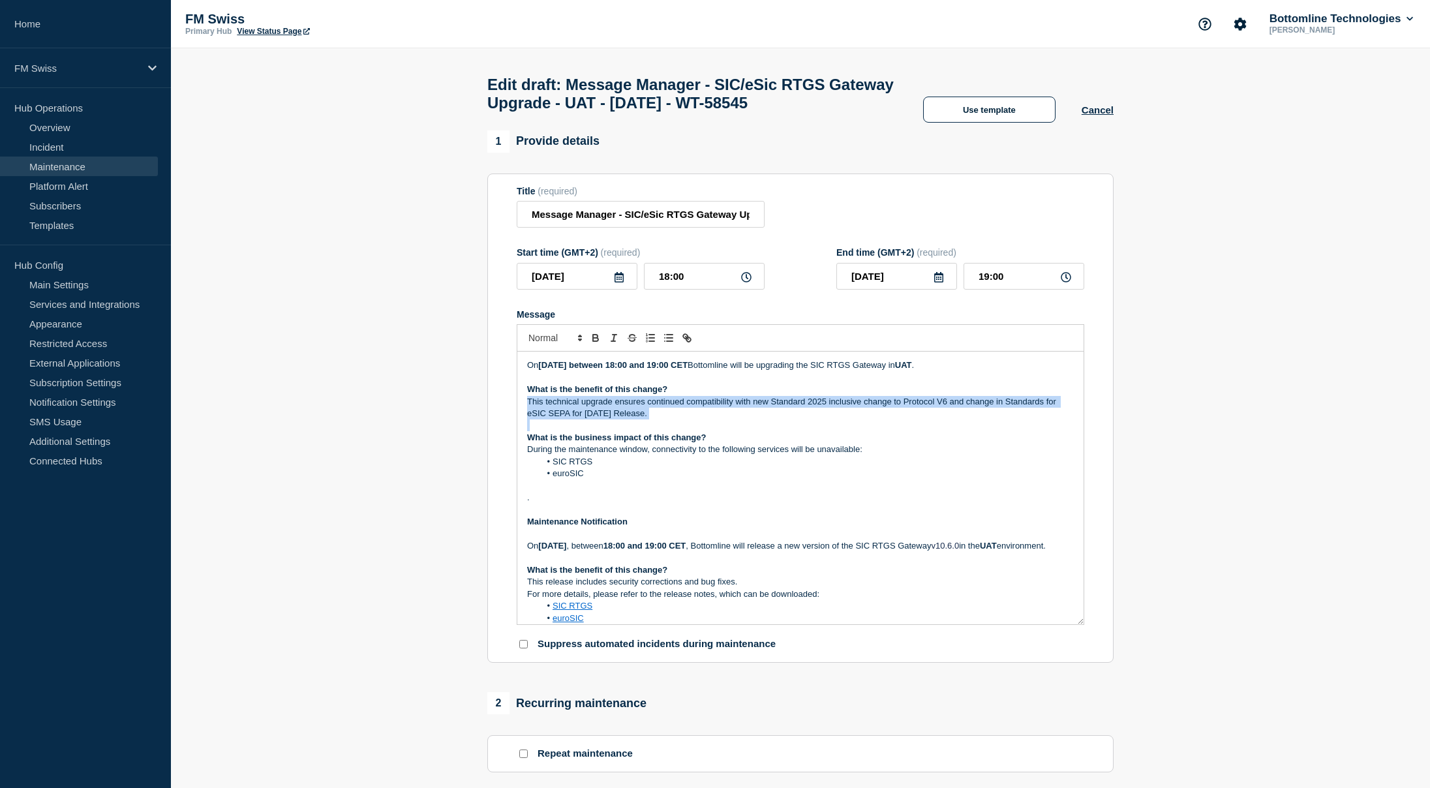
click at [579, 420] on p "This technical upgrade ensures continued compatibility with new Standard 2025 i…" at bounding box center [800, 408] width 547 height 24
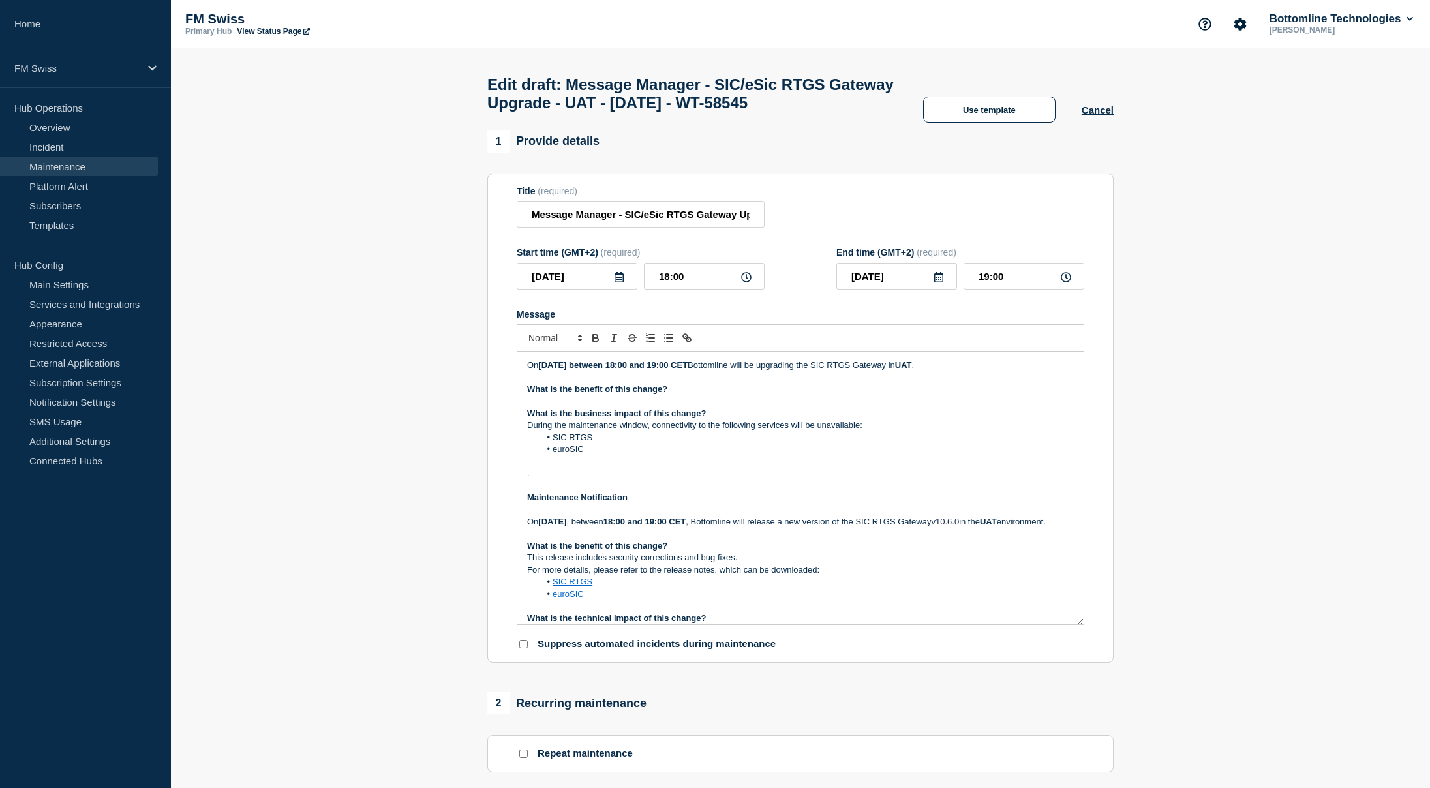
click at [626, 551] on strong "What is the benefit of this change?" at bounding box center [597, 546] width 140 height 10
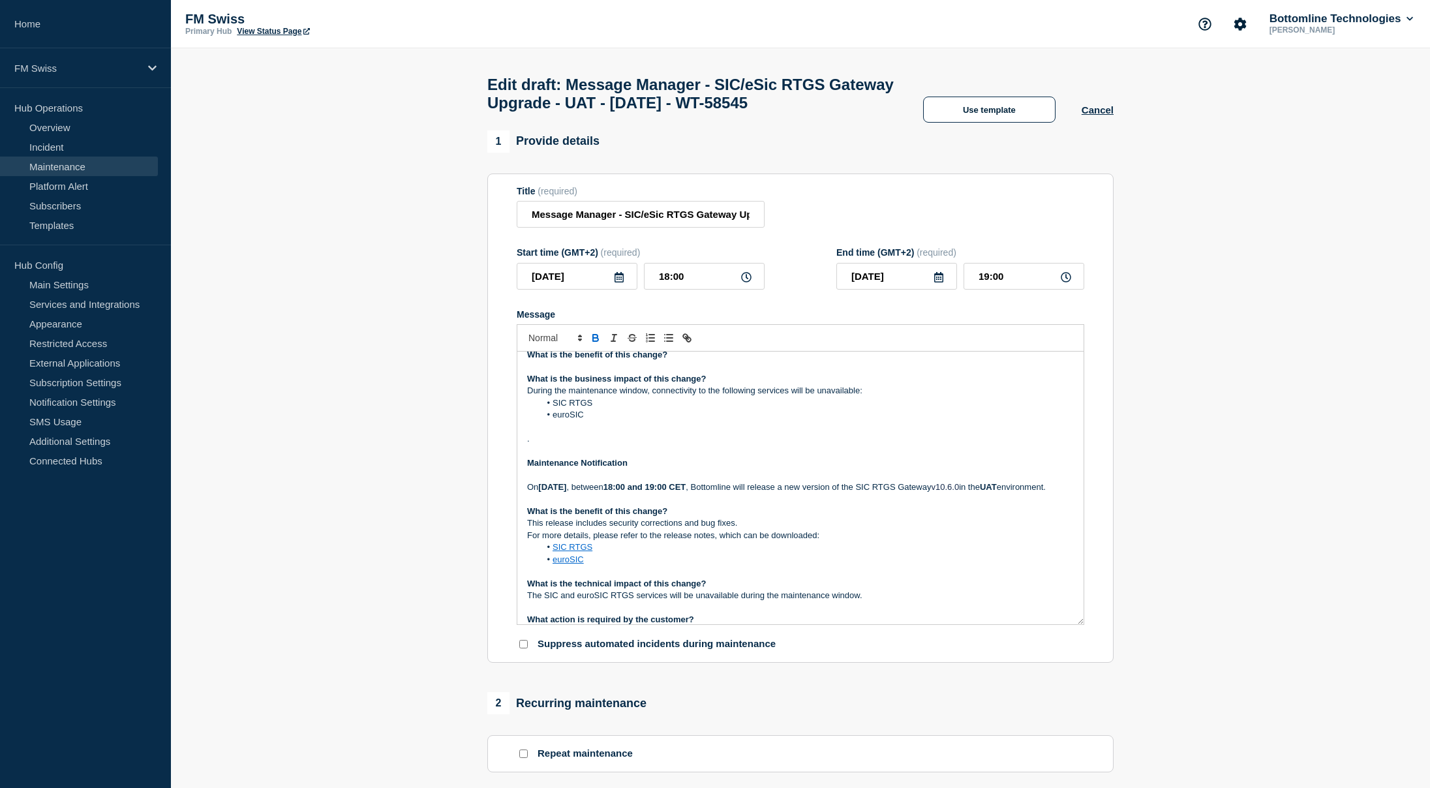
scroll to position [65, 0]
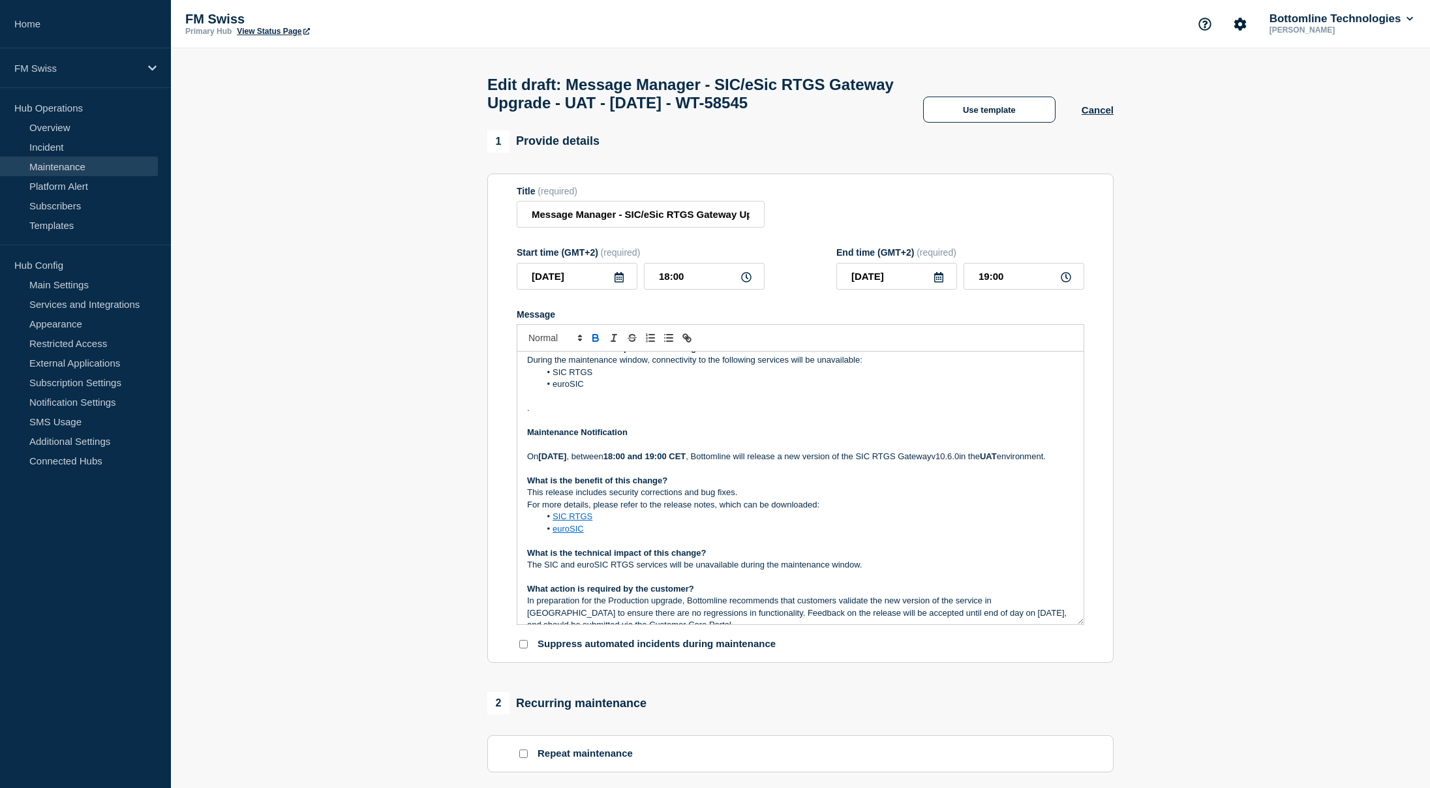
click at [810, 487] on p "What is the benefit of this change?" at bounding box center [800, 481] width 547 height 12
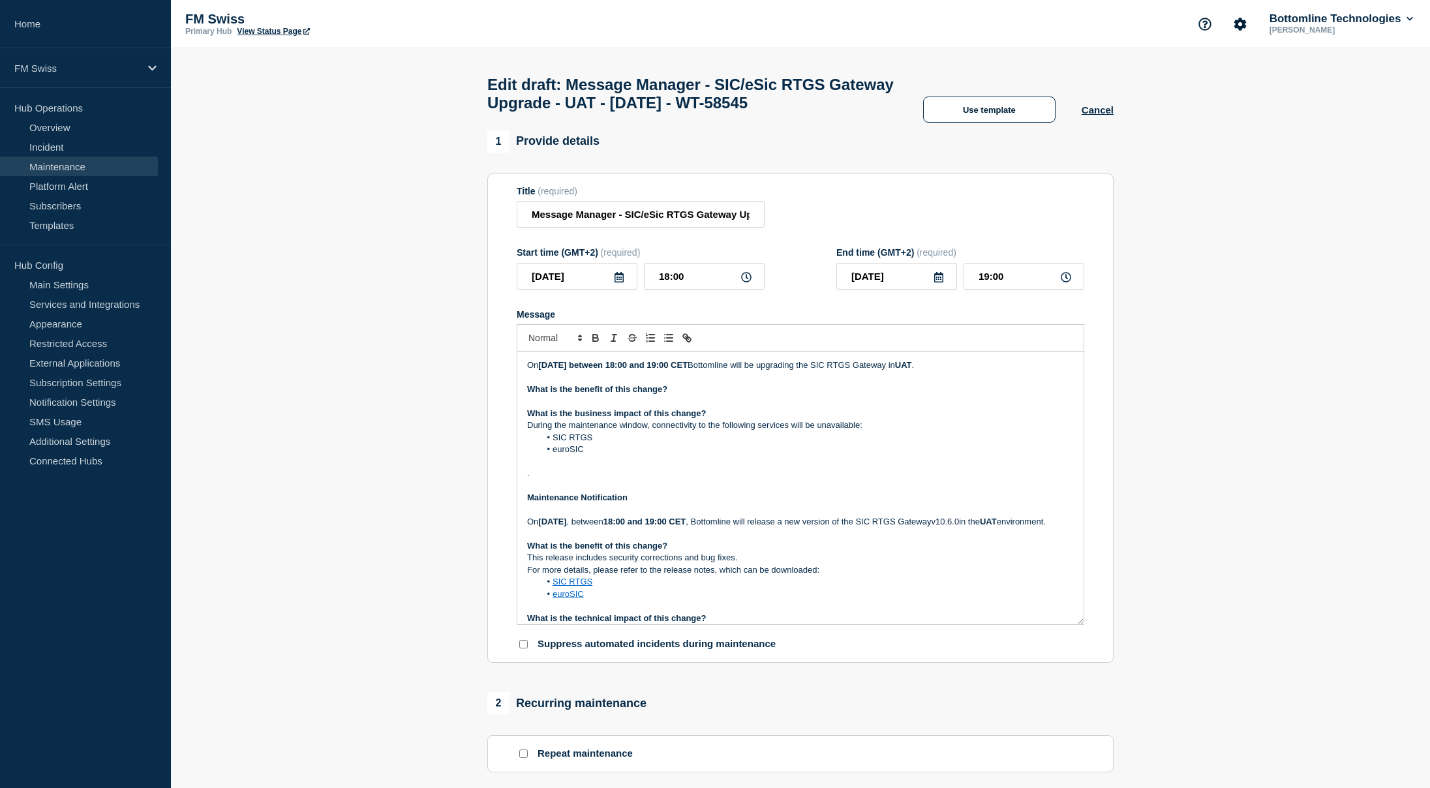
click at [816, 564] on p "This release includes security corrections and bug fixes." at bounding box center [800, 558] width 547 height 12
click at [818, 576] on p "This release includes security corrections and bug fixes. This technical upgrad…" at bounding box center [800, 564] width 547 height 24
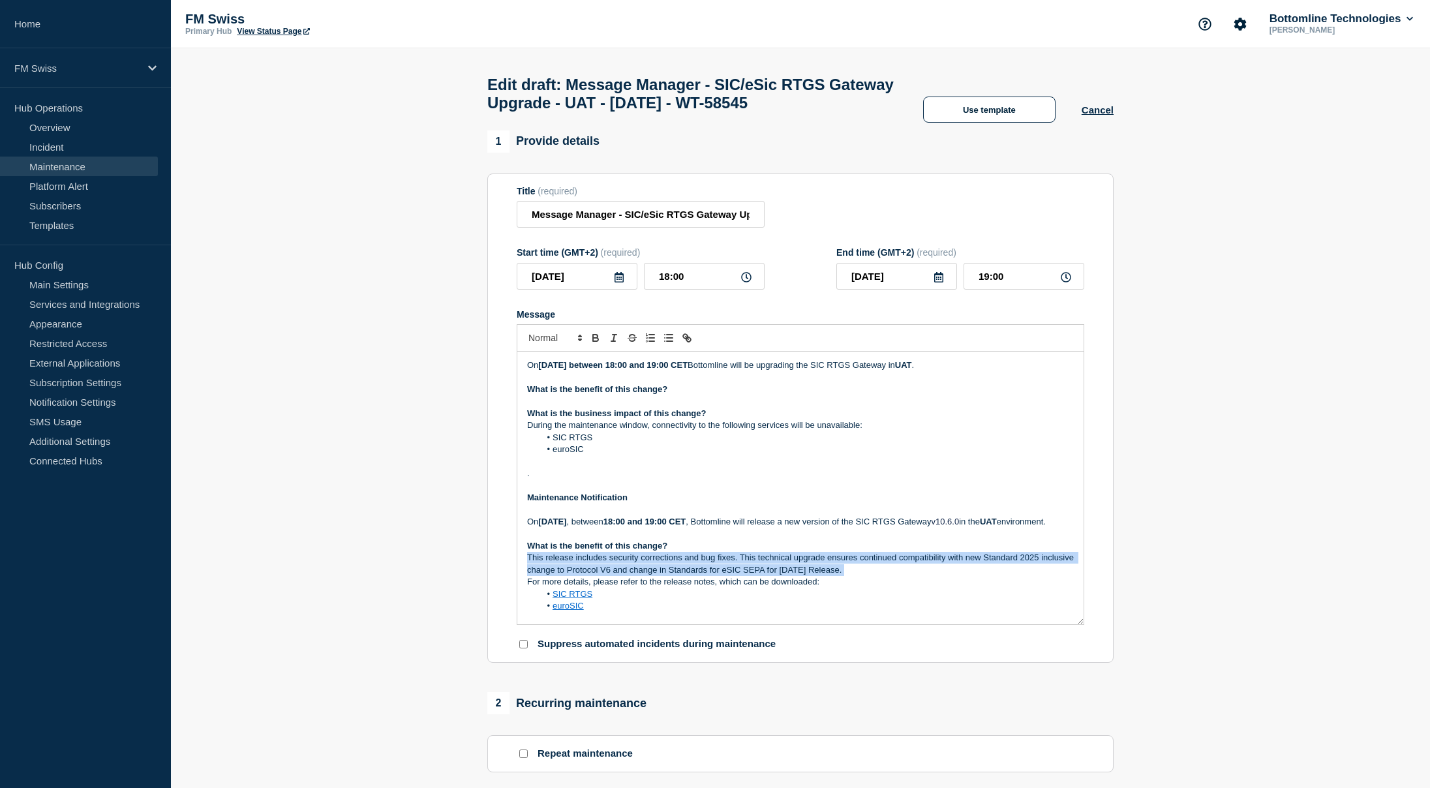
click at [818, 576] on p "This release includes security corrections and bug fixes. This technical upgrad…" at bounding box center [800, 564] width 547 height 24
click at [859, 576] on p "This release includes security corrections and bug fixes. This technical upgrad…" at bounding box center [800, 564] width 547 height 24
click at [535, 576] on p "This technical upgrade ensures continued compatibility with new Standard 2025 i…" at bounding box center [800, 564] width 547 height 24
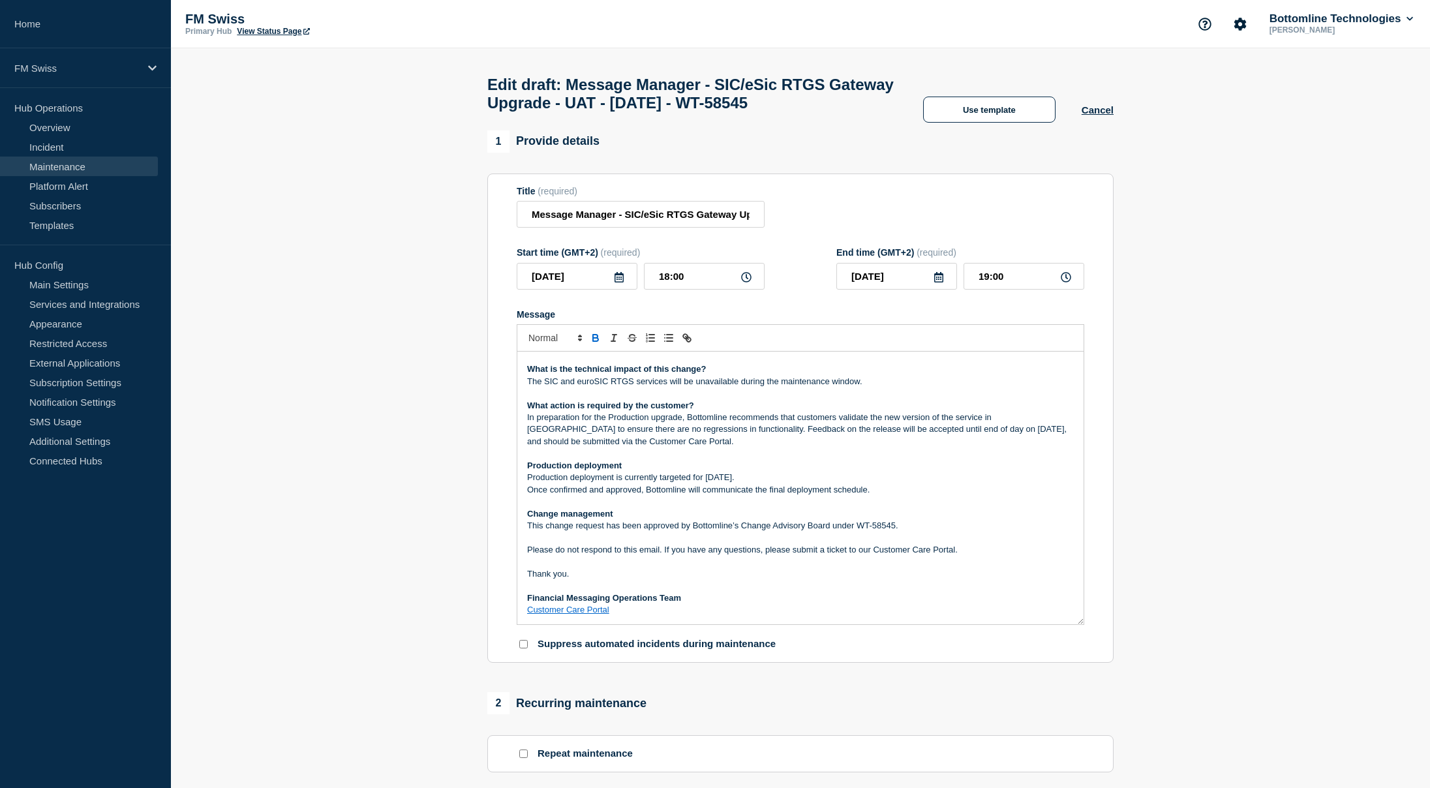
scroll to position [140, 0]
click at [594, 388] on p "The SIC and euroSIC RTGS services will be unavailable during the maintenance wi…" at bounding box center [800, 382] width 547 height 12
copy p "euroSIC"
click at [658, 228] on input "Message Manager - SIC/eSic RTGS Gateway Upgrade - UAT - 09/SEP/2025 - WT-58545" at bounding box center [641, 214] width 248 height 27
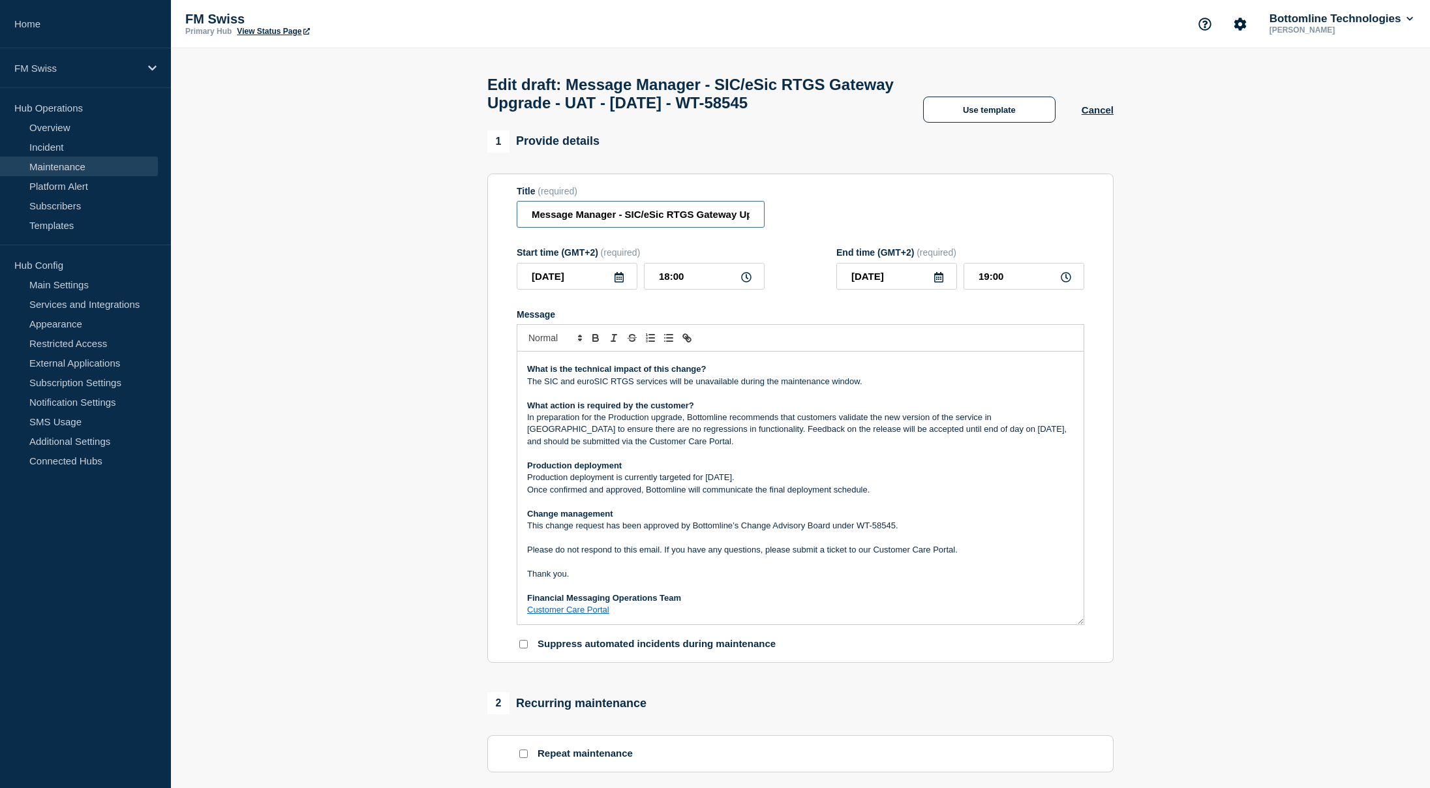
click at [658, 228] on input "Message Manager - SIC/eSic RTGS Gateway Upgrade - UAT - 09/SEP/2025 - WT-58545" at bounding box center [641, 214] width 248 height 27
paste input "uroSIC"
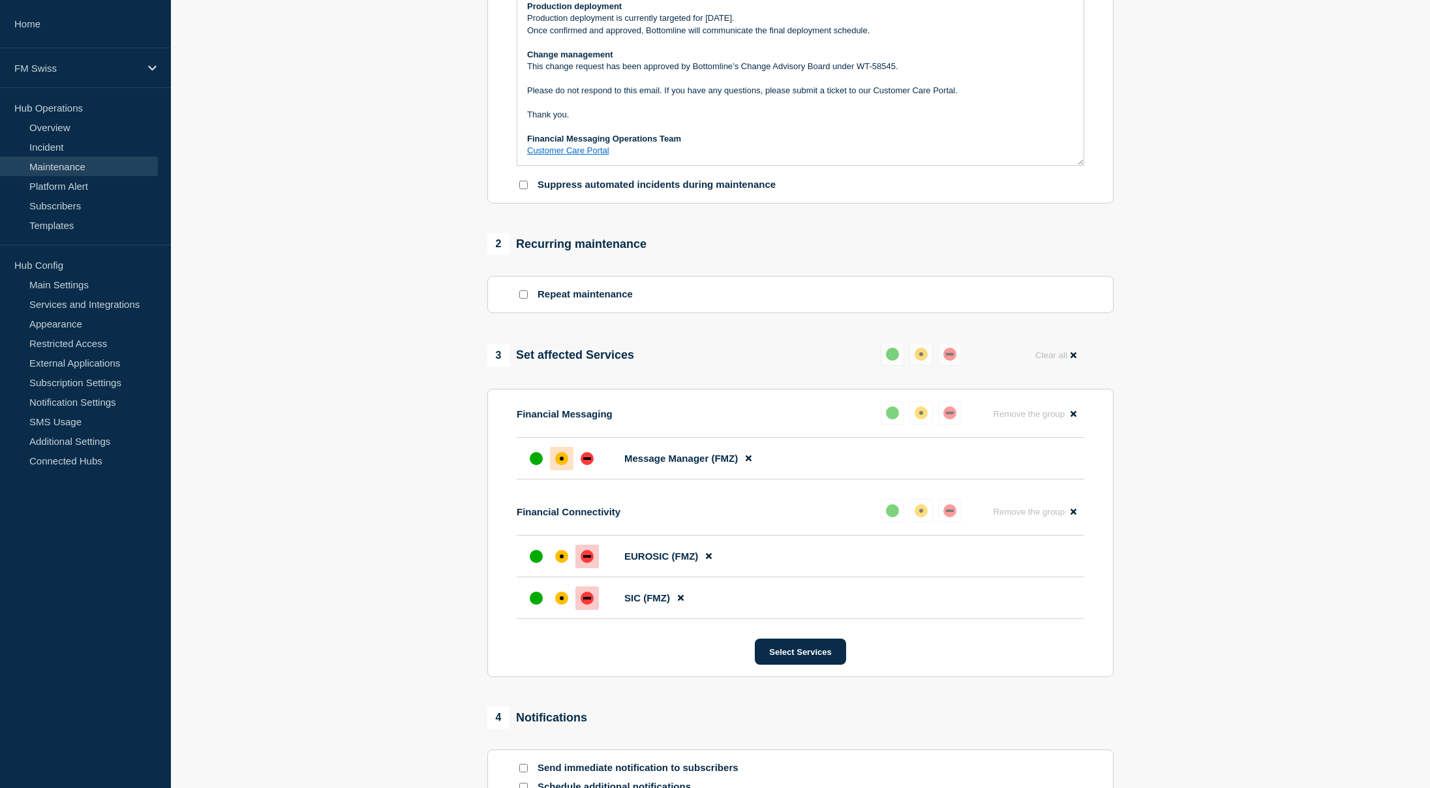
scroll to position [522, 0]
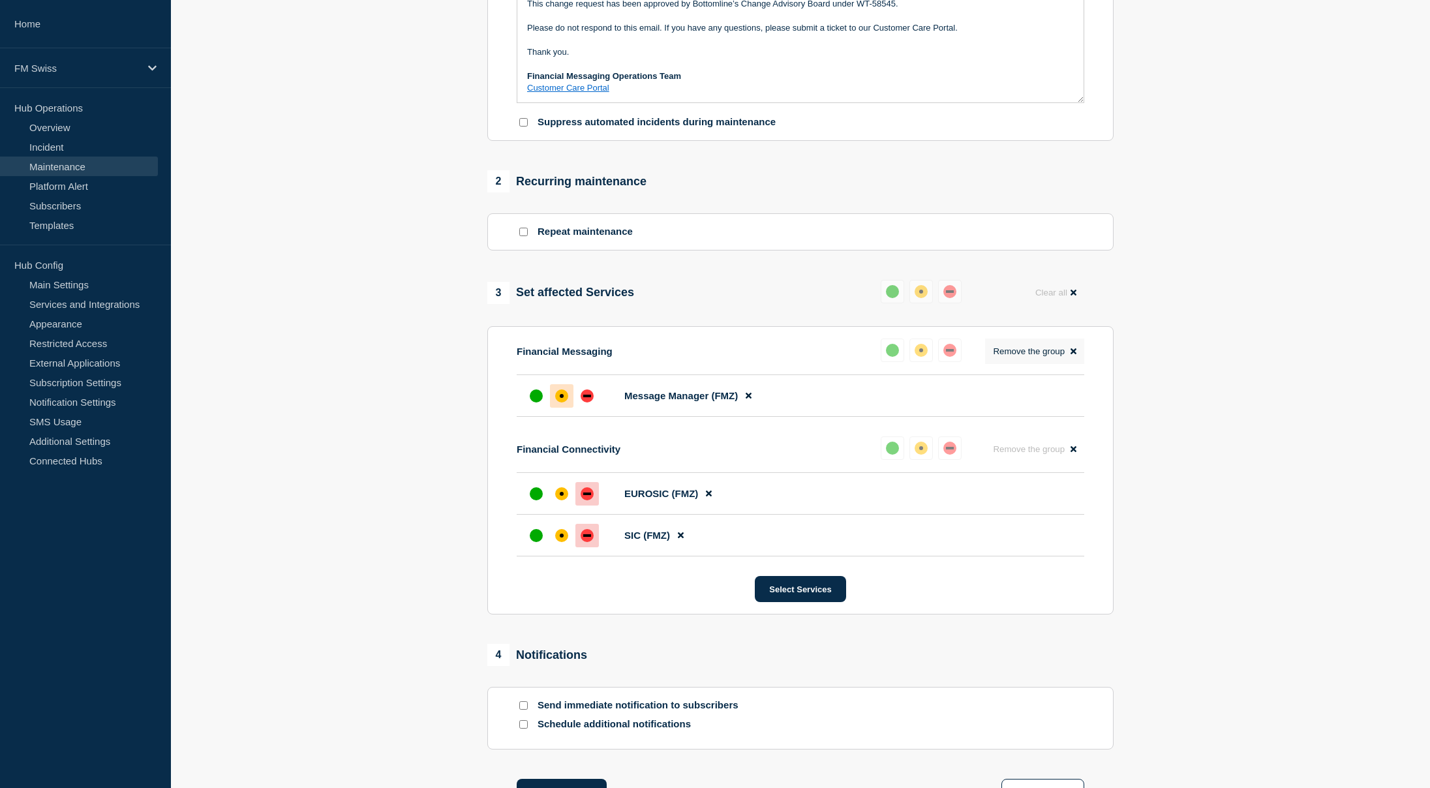
type input "Message Manager - SIC/euroSIC RTGS Gateway Upgrade - UAT - 09/SEP/2025 - WT-585…"
click at [1075, 364] on button "Remove the group Remove" at bounding box center [1034, 351] width 99 height 25
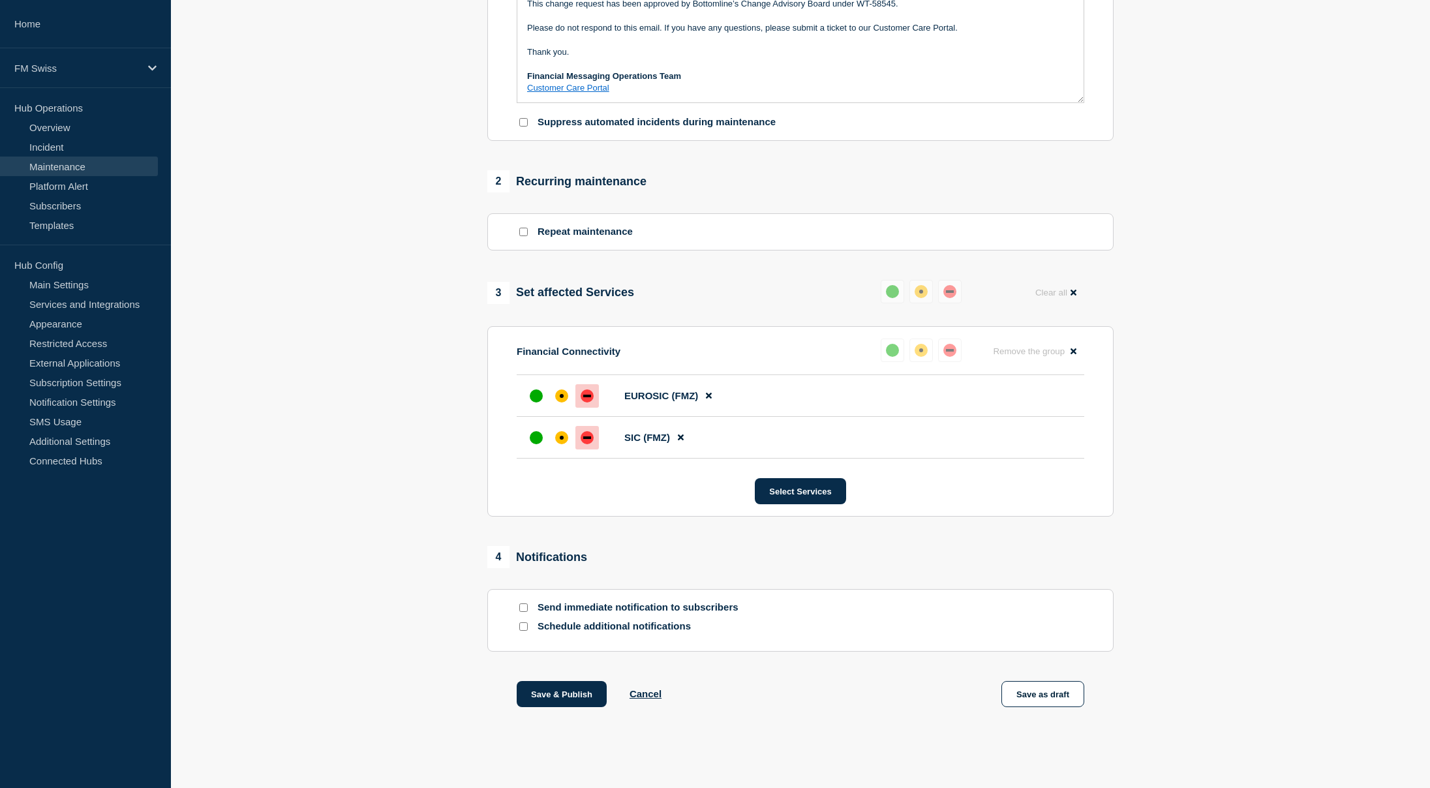
click at [652, 614] on p "Send immediate notification to subscribers" at bounding box center [642, 608] width 209 height 12
click at [512, 647] on section "Send immediate notification to subscribers Schedule additional notifications" at bounding box center [800, 620] width 626 height 63
click at [519, 614] on div at bounding box center [523, 608] width 13 height 12
click at [522, 612] on input "Send immediate notification to subscribers" at bounding box center [523, 608] width 8 height 8
checkbox input "true"
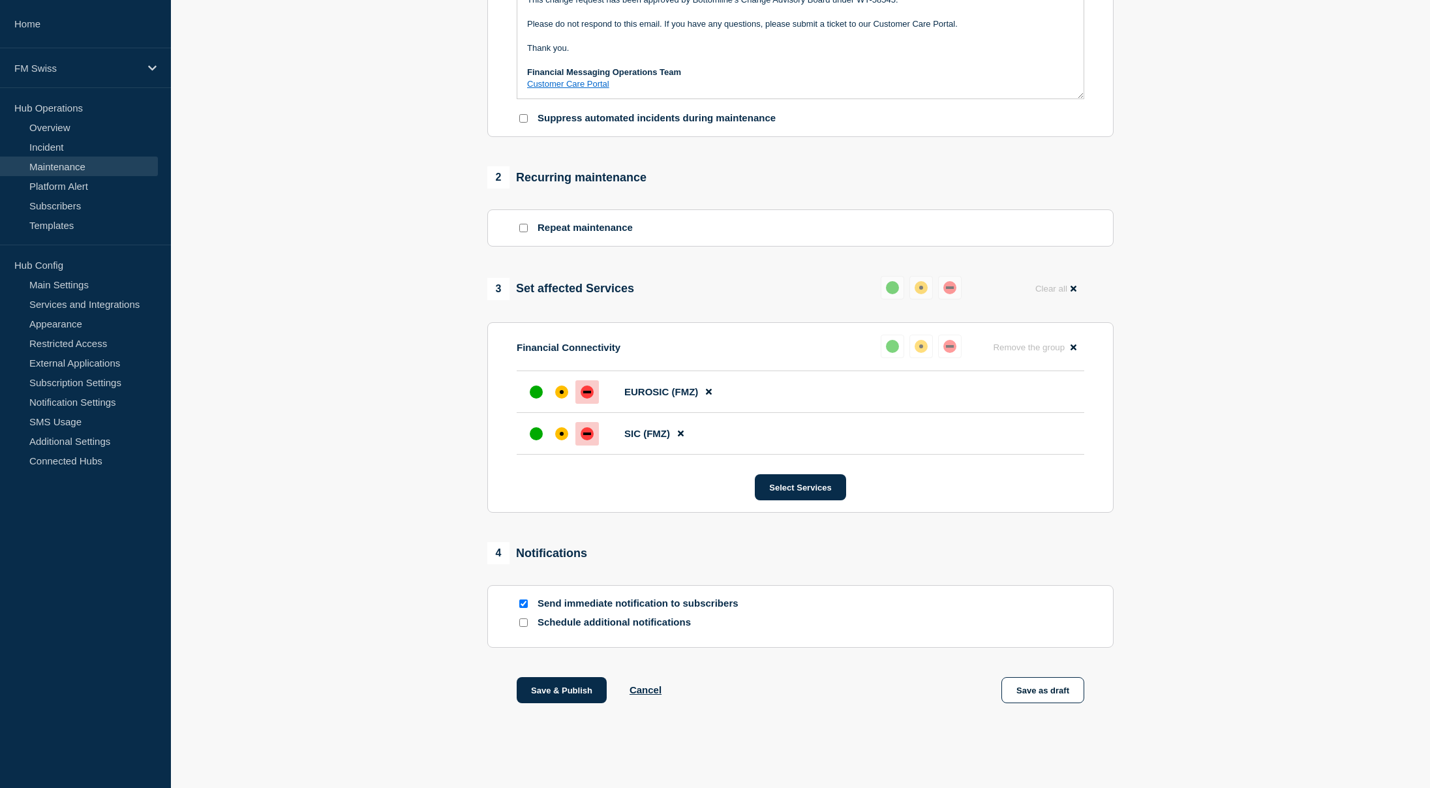
scroll to position [559, 0]
click at [1056, 687] on button "Save as draft" at bounding box center [1043, 690] width 83 height 26
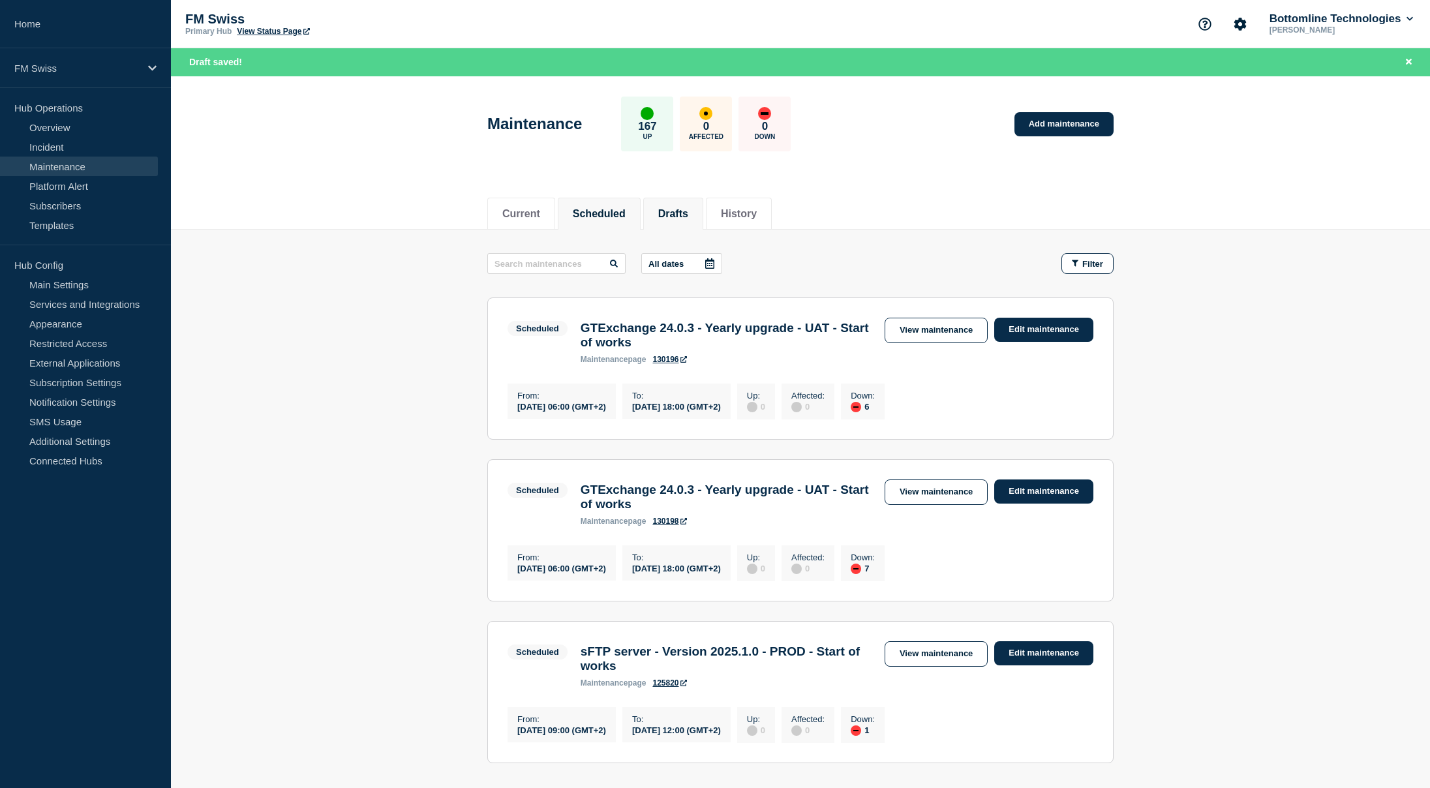
click at [681, 211] on button "Drafts" at bounding box center [673, 214] width 30 height 12
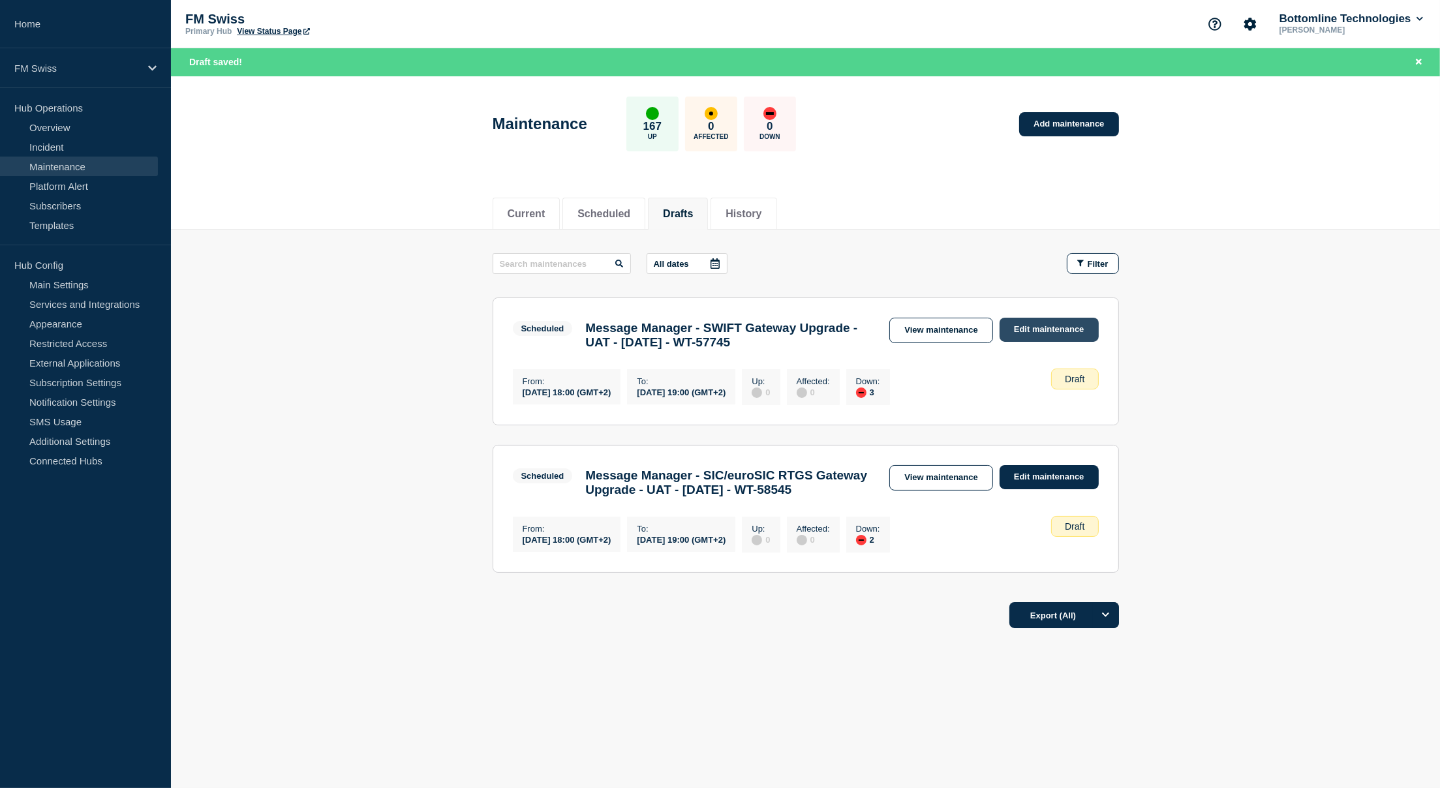
click at [1076, 330] on link "Edit maintenance" at bounding box center [1049, 330] width 99 height 24
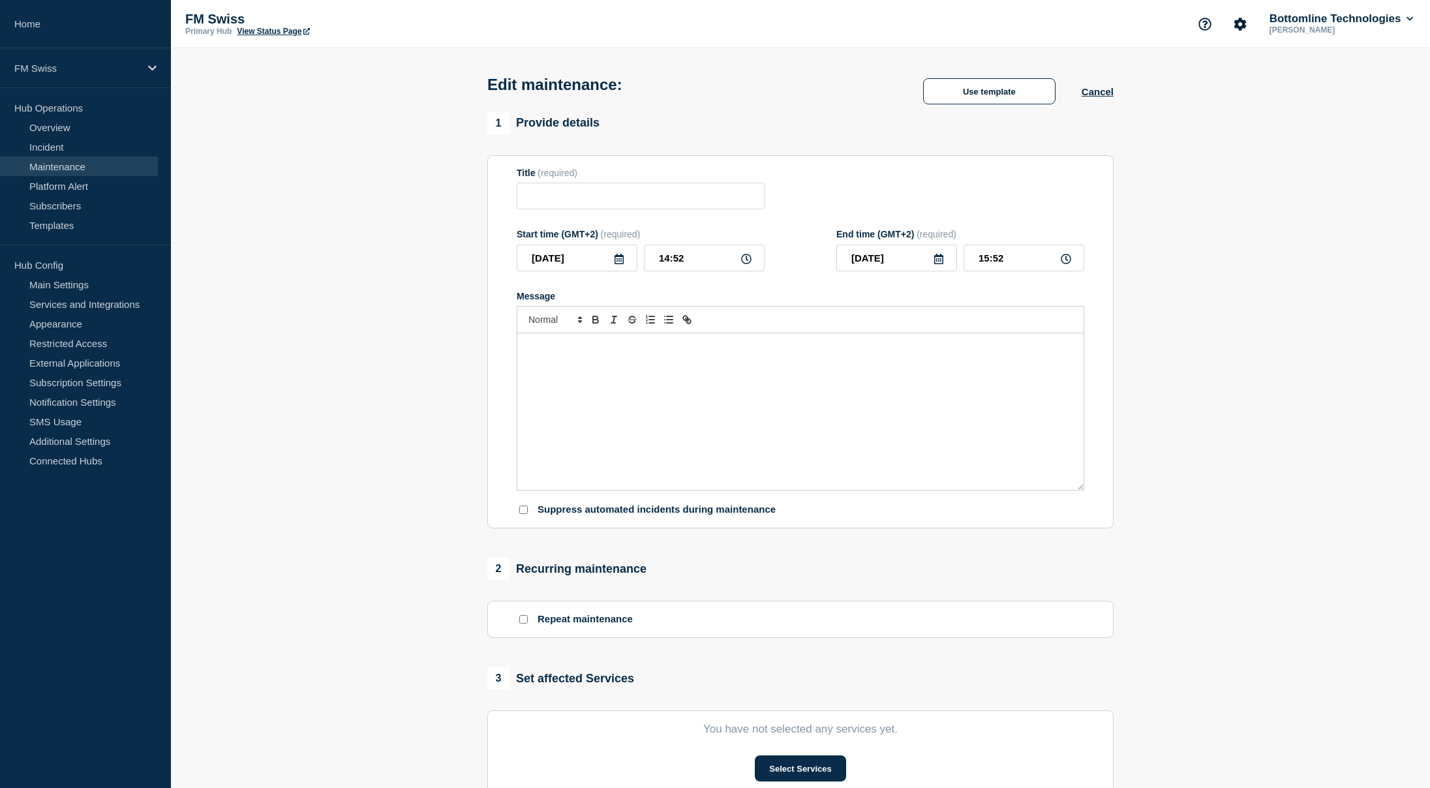
type input "Message Manager - SWIFT Gateway Upgrade - UAT - 03/SEP/2025 - WT-57745"
type input "18:00"
type input "19:00"
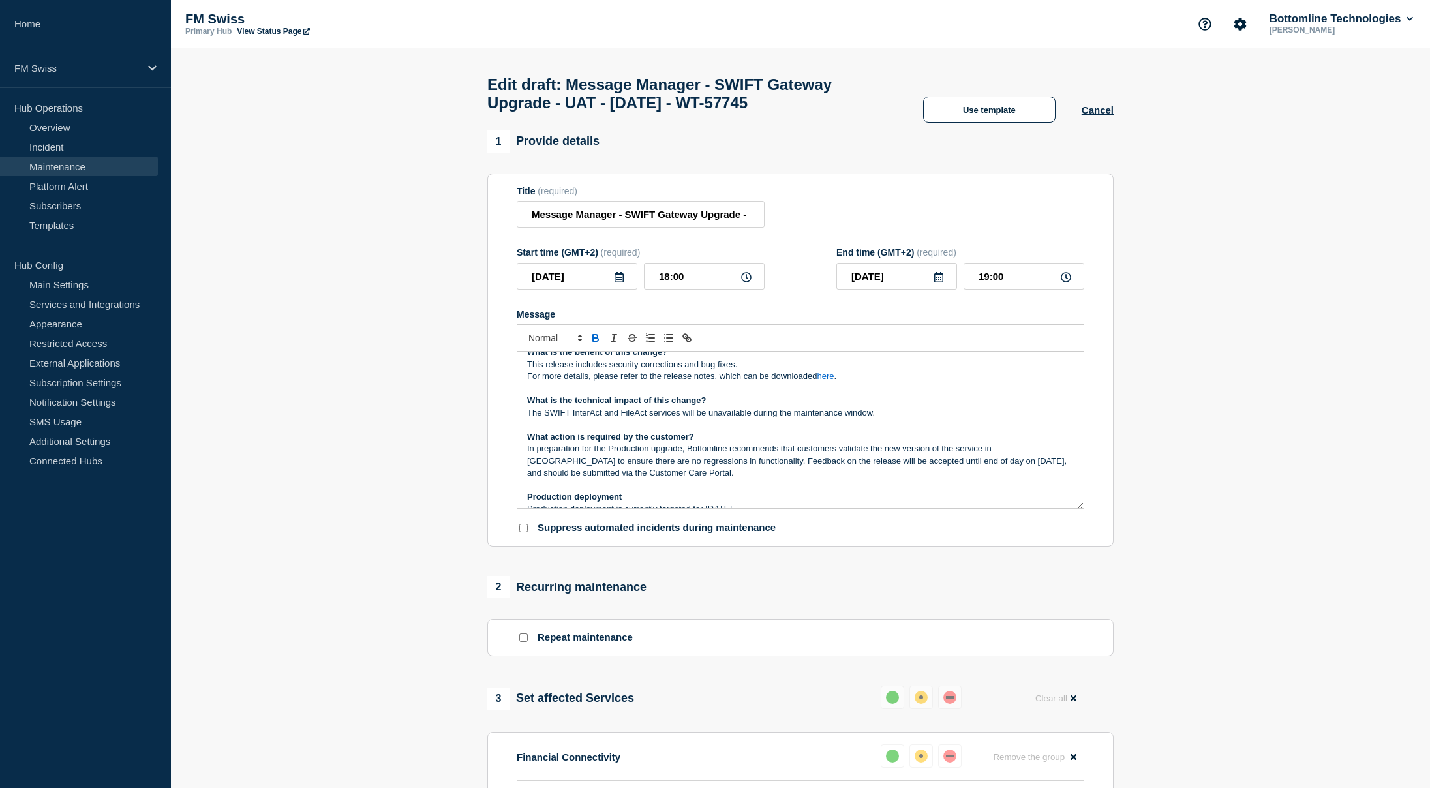
scroll to position [70, 0]
click at [1102, 123] on div "Use template Cancel" at bounding box center [1005, 110] width 217 height 26
click at [1100, 115] on button "Cancel" at bounding box center [1098, 109] width 32 height 11
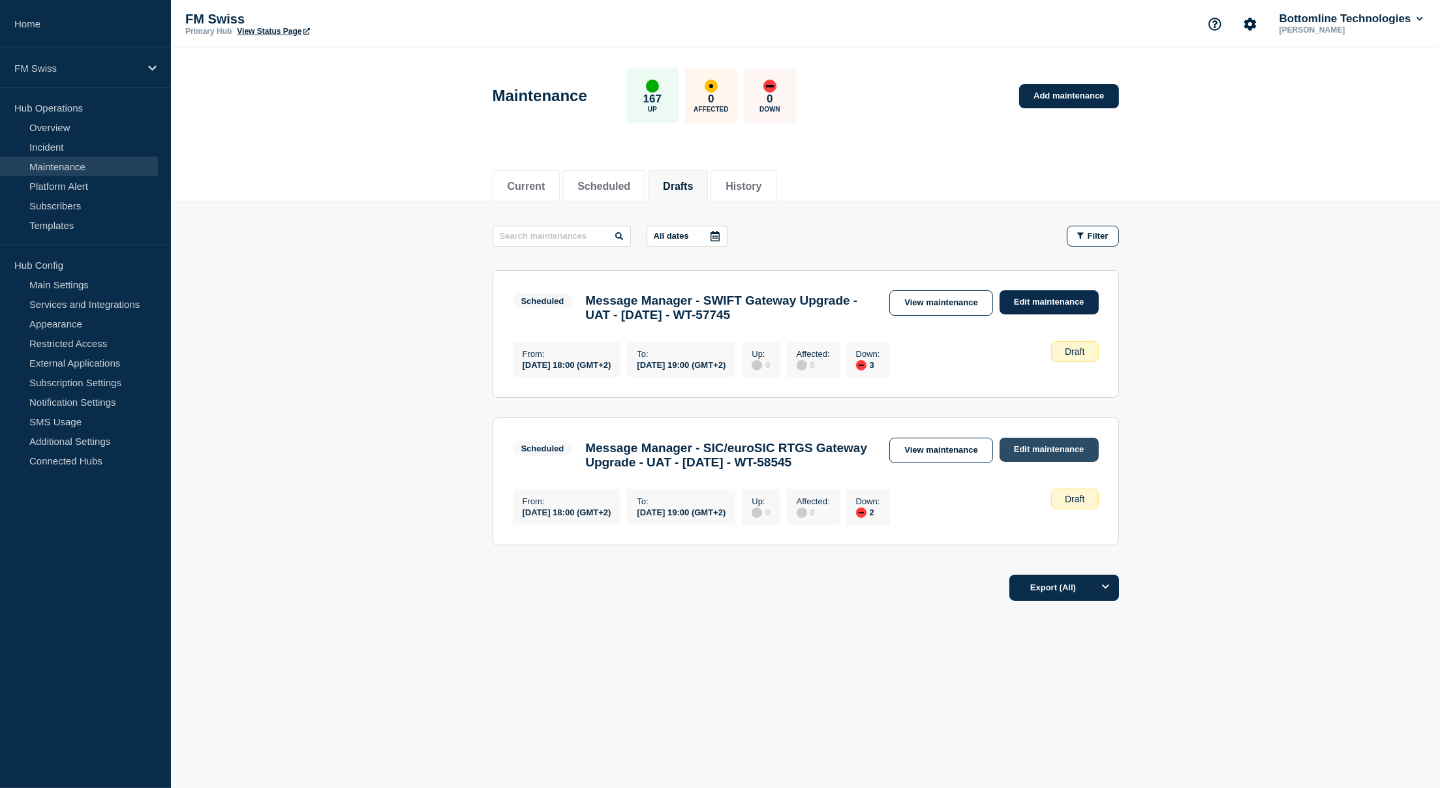
click at [1052, 459] on link "Edit maintenance" at bounding box center [1049, 450] width 99 height 24
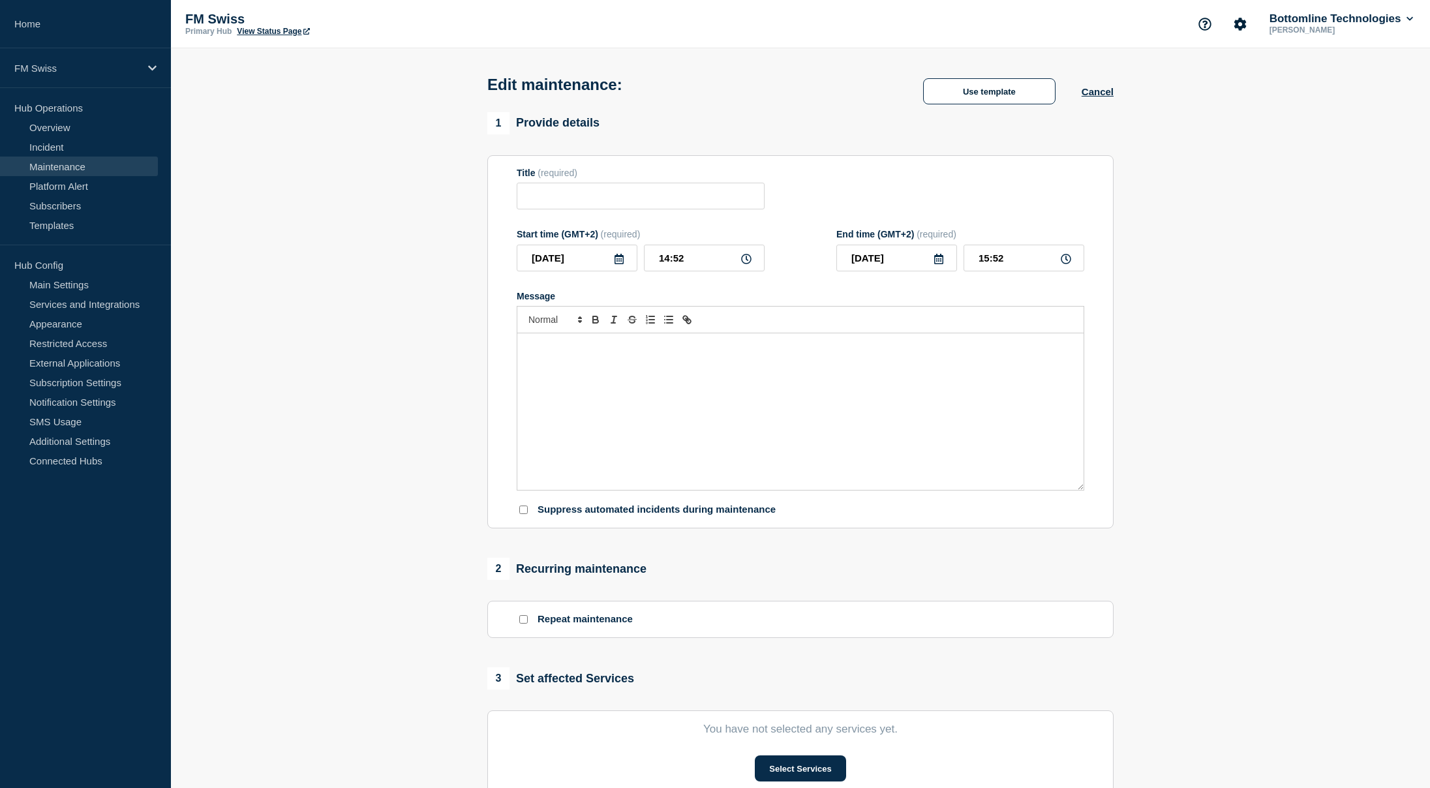
type input "Message Manager - SIC/euroSIC RTGS Gateway Upgrade - UAT - 09/SEP/2025 - WT-585…"
type input "2025-09-09"
type input "18:00"
type input "2025-09-09"
type input "19:00"
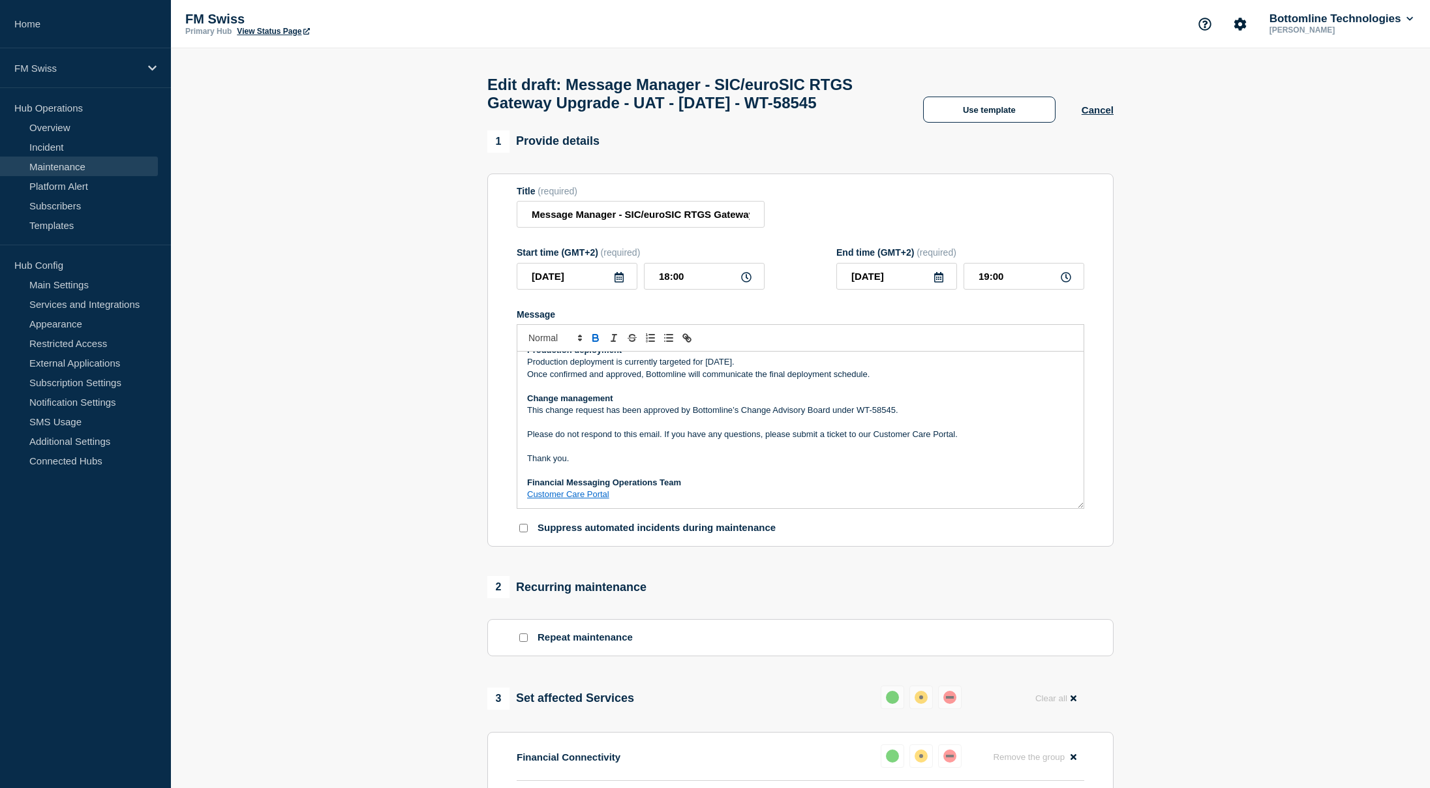
scroll to position [256, 0]
click at [1068, 480] on div "Maintenance Notification On Tuesday 09th September 2025 , between 18:00 and 19:…" at bounding box center [800, 430] width 566 height 157
click at [707, 367] on p "Production deployment is currently targeted for 26 September 2025." at bounding box center [800, 362] width 547 height 12
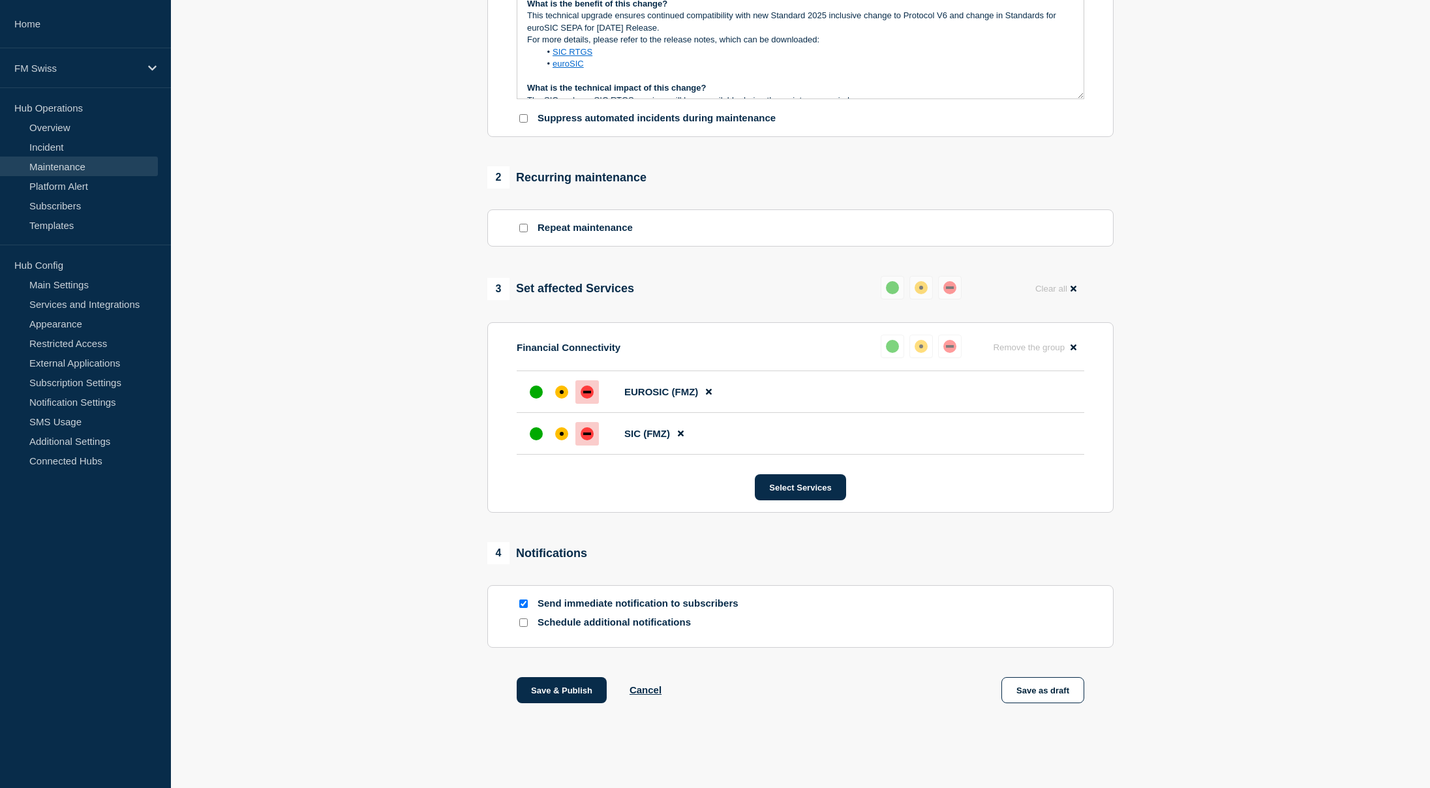
scroll to position [442, 0]
click at [1038, 690] on button "Save as draft" at bounding box center [1043, 690] width 83 height 26
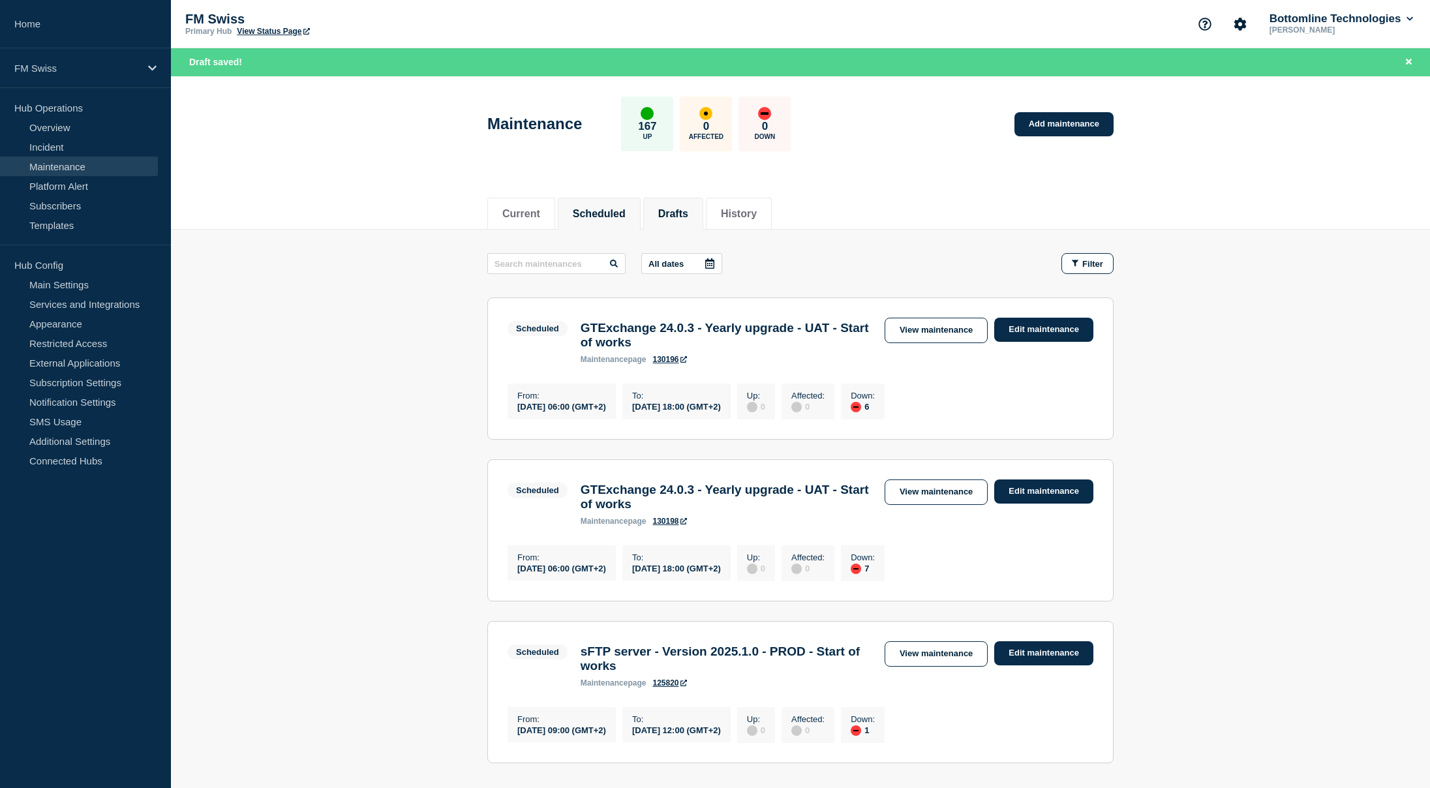
click at [682, 202] on li "Drafts" at bounding box center [673, 214] width 60 height 32
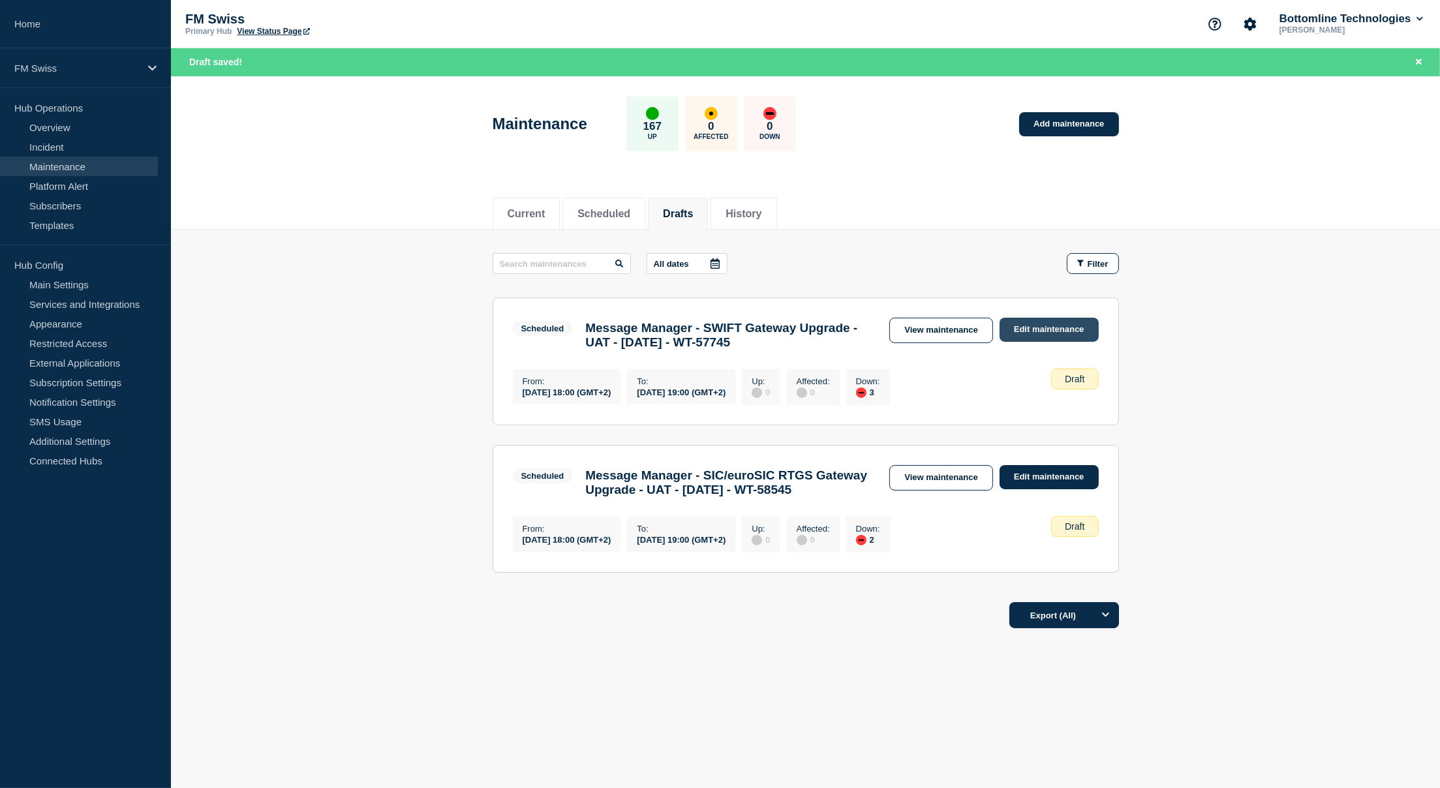
click at [1051, 336] on link "Edit maintenance" at bounding box center [1049, 330] width 99 height 24
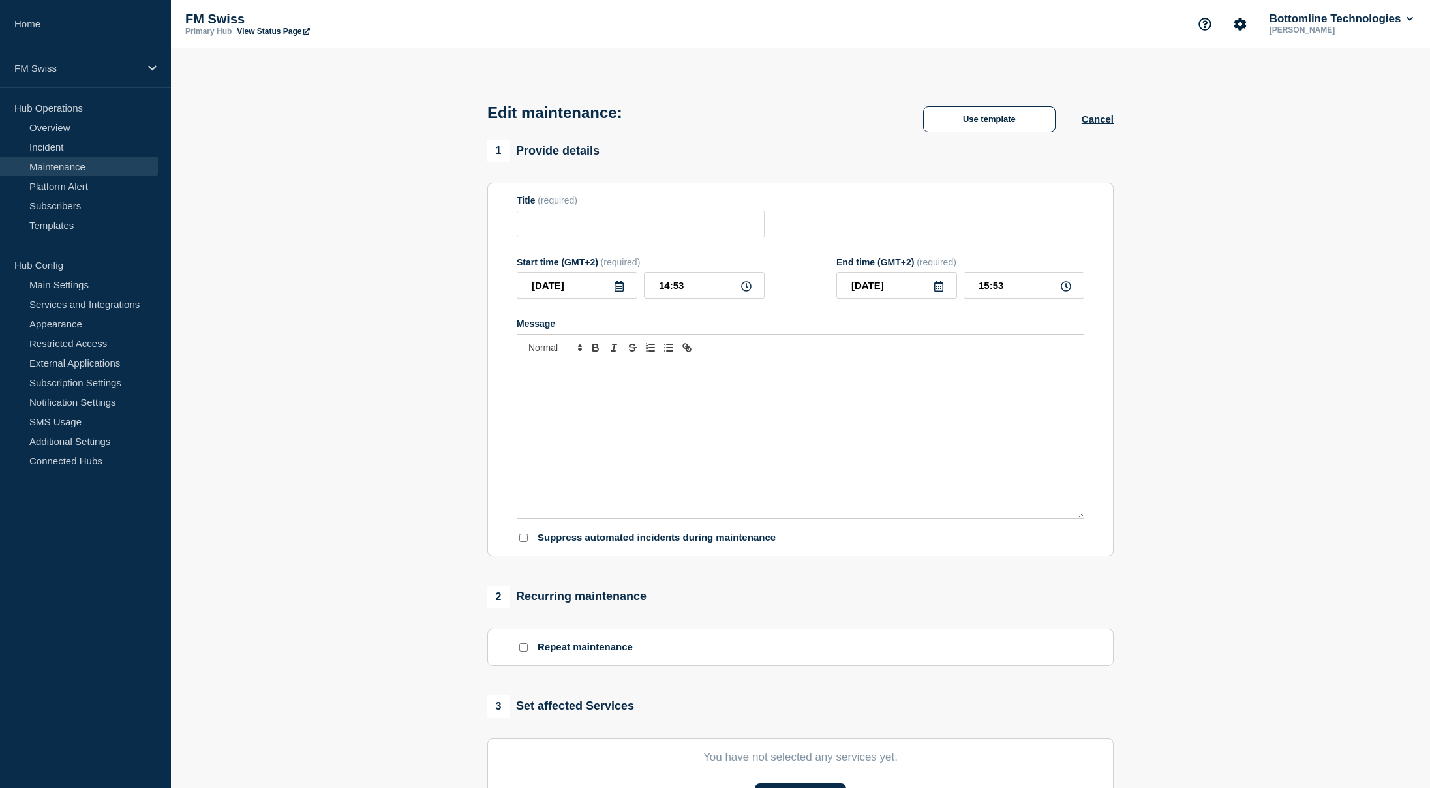
type input "Message Manager - SWIFT Gateway Upgrade - UAT - 03/SEP/2025 - WT-57745"
type input "18:00"
type input "19:00"
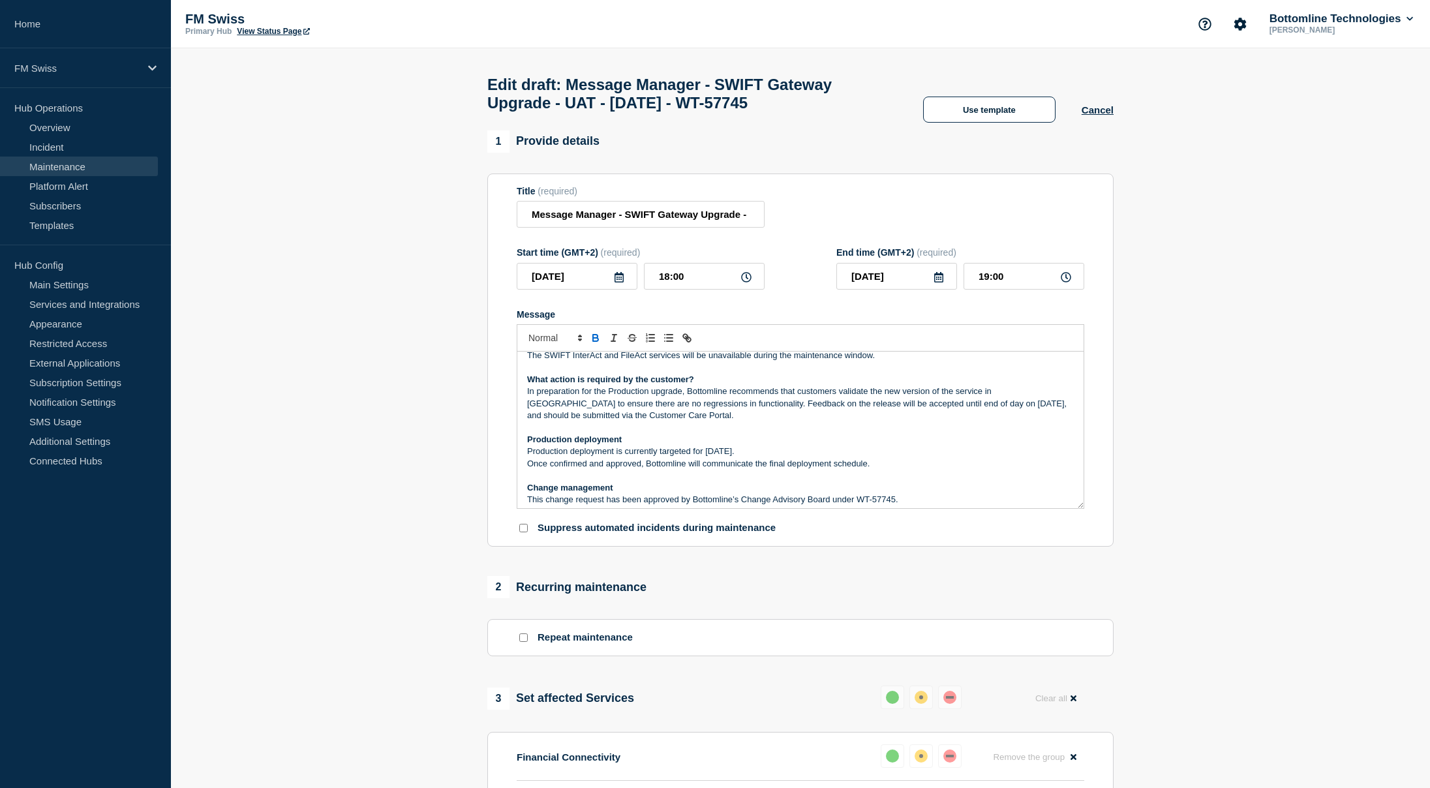
scroll to position [196, 0]
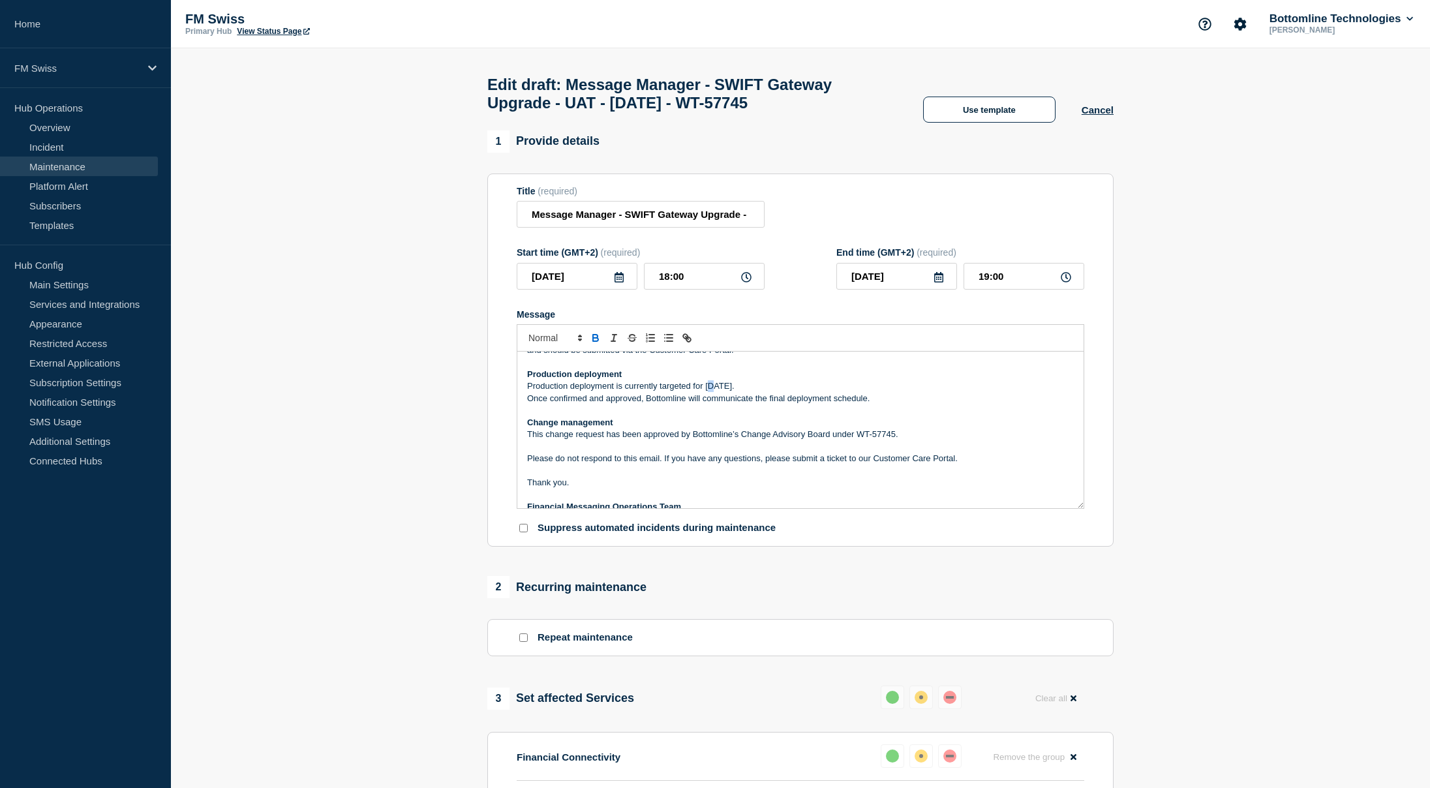
click at [713, 392] on p "Production deployment is currently targeted for 26 September 2025." at bounding box center [800, 386] width 547 height 12
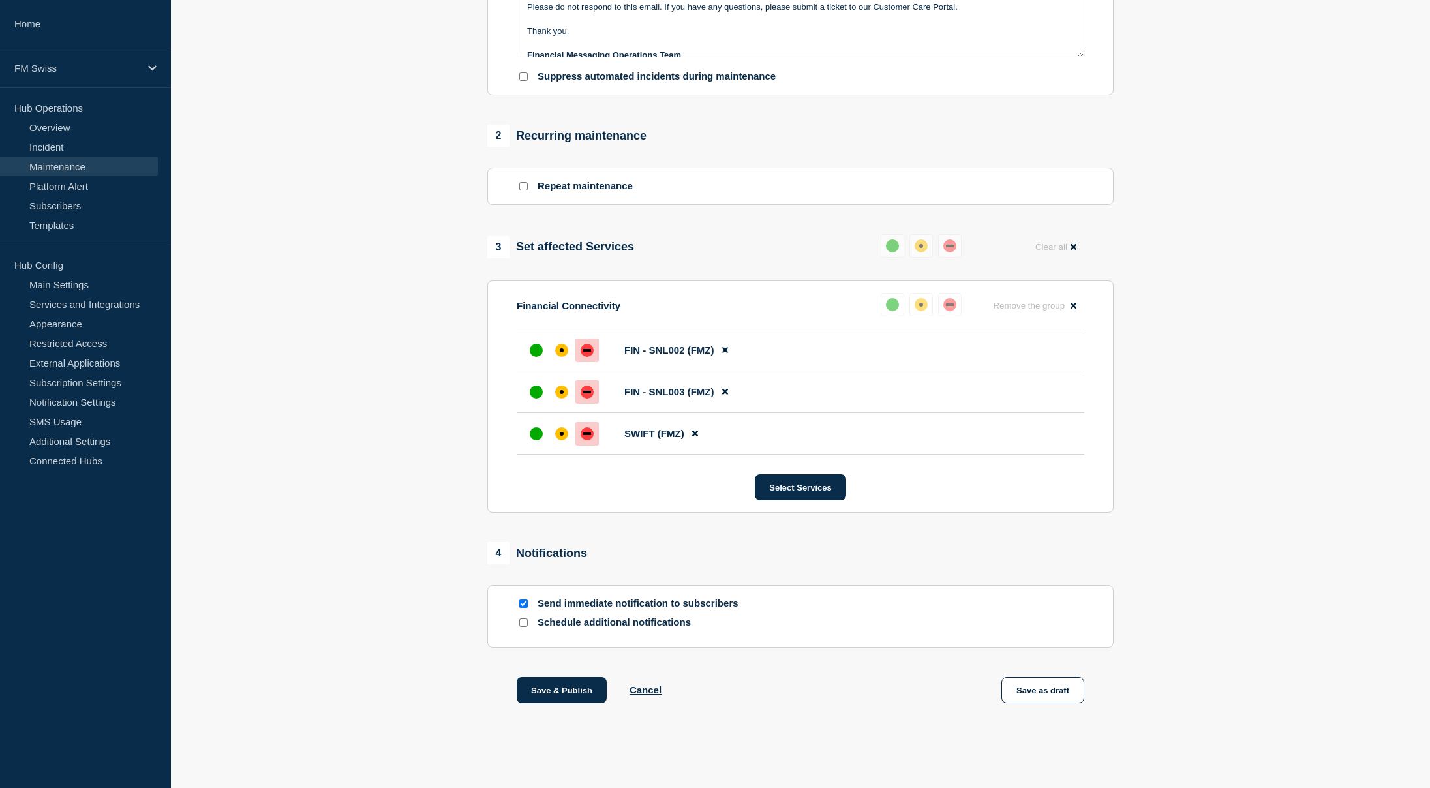
scroll to position [463, 0]
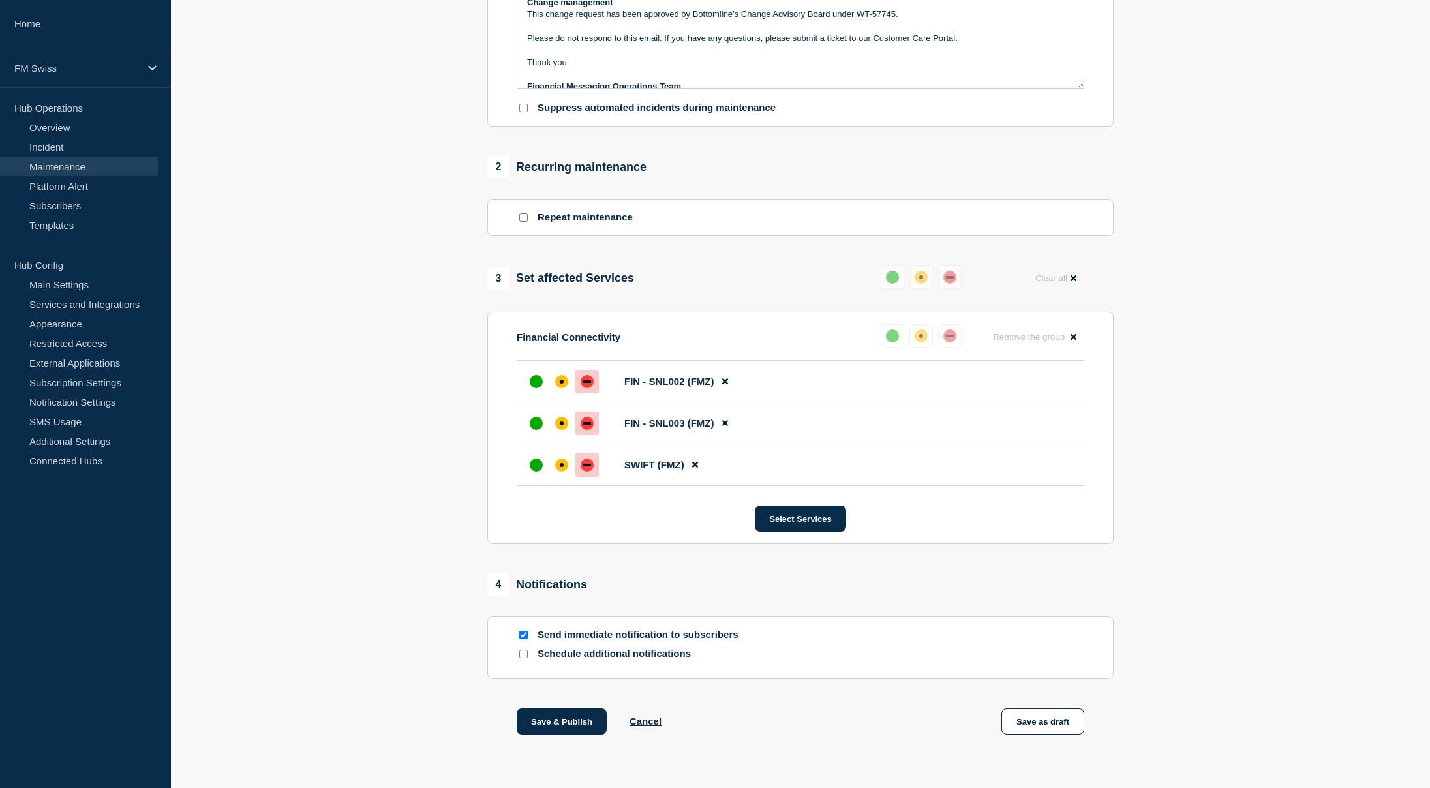
click at [1045, 687] on div "1 Provide details Title (required) Message Manager - SWIFT Gateway Upgrade - UA…" at bounding box center [800, 239] width 641 height 1058
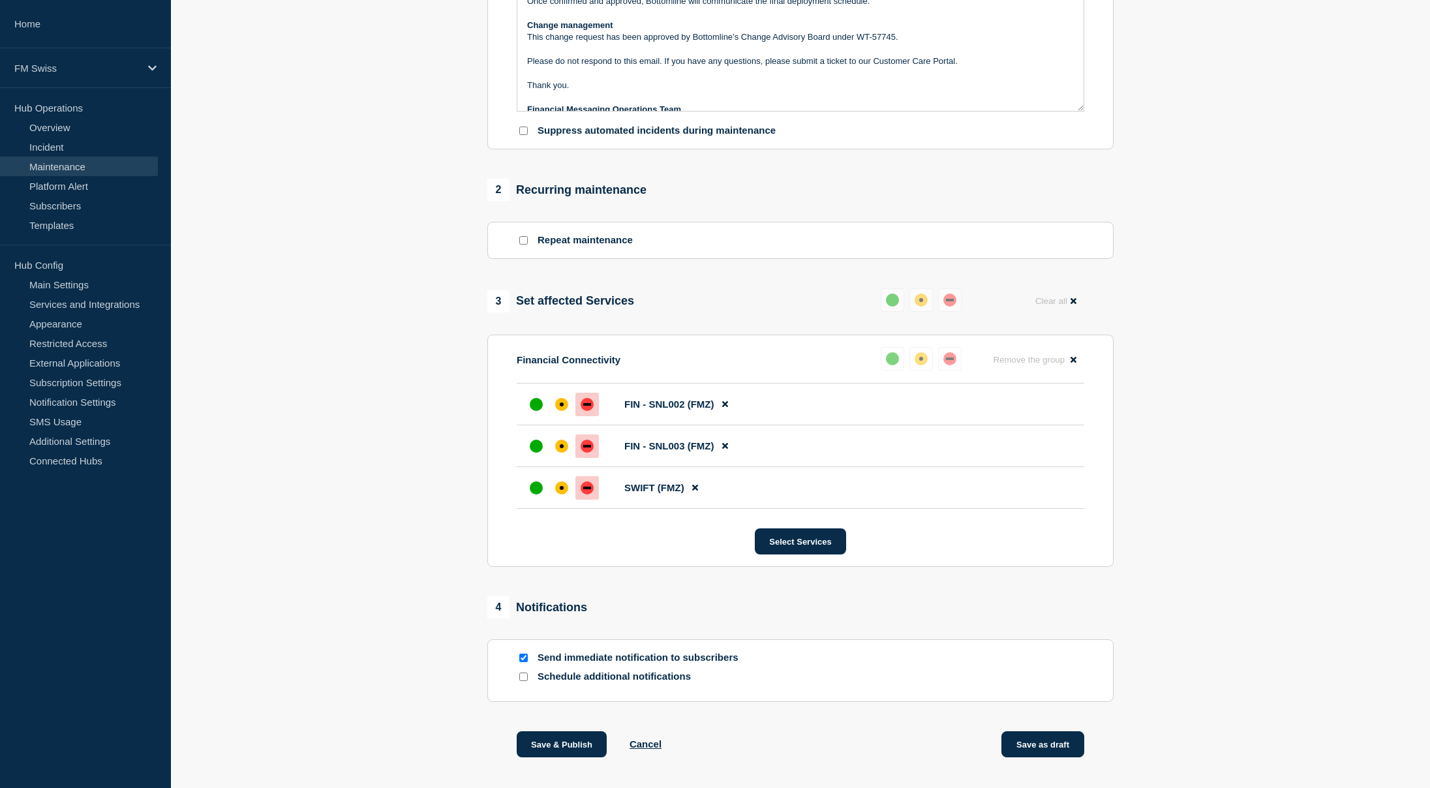
click at [1056, 755] on button "Save as draft" at bounding box center [1043, 744] width 83 height 26
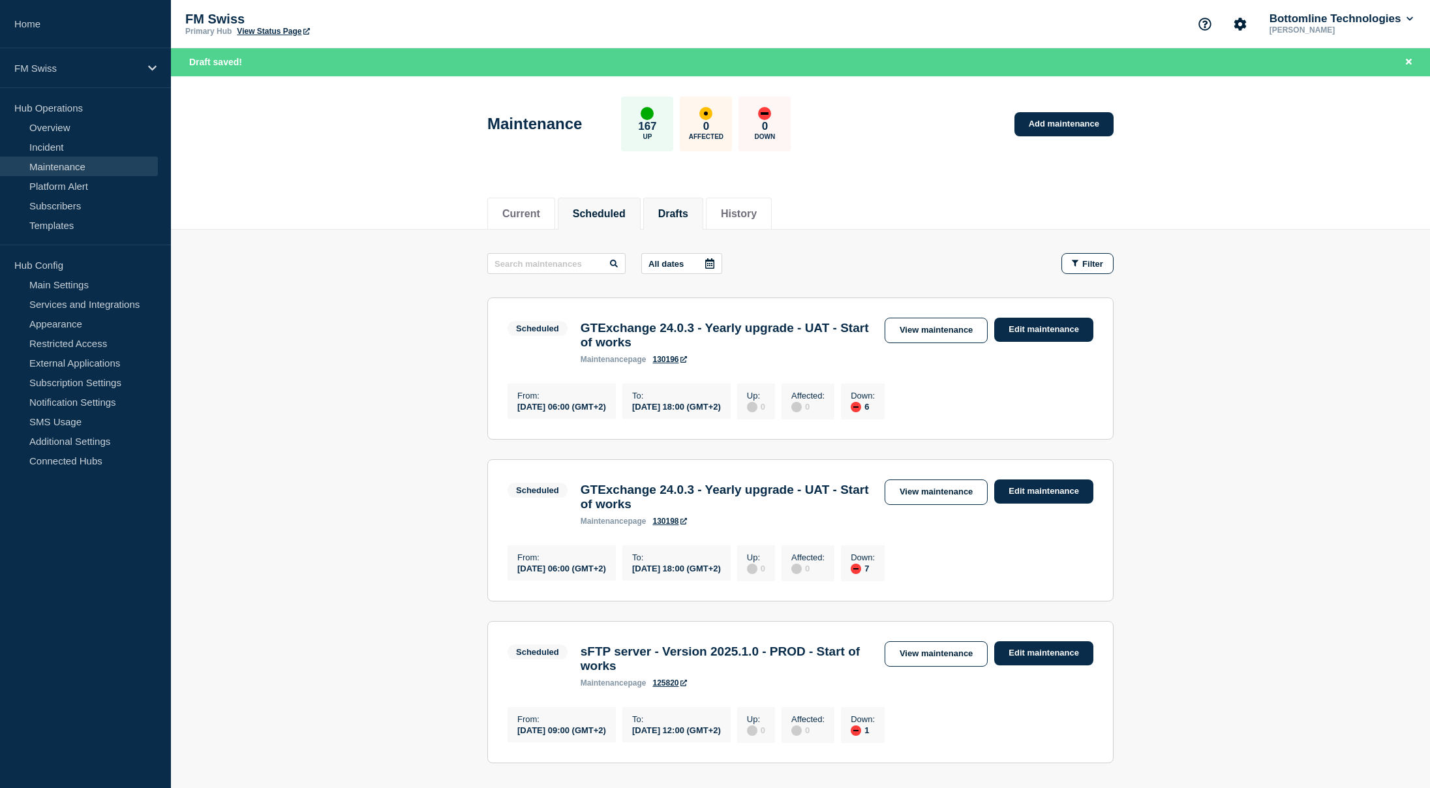
click at [677, 220] on li "Drafts" at bounding box center [673, 214] width 60 height 32
click at [624, 212] on button "Scheduled" at bounding box center [599, 214] width 53 height 12
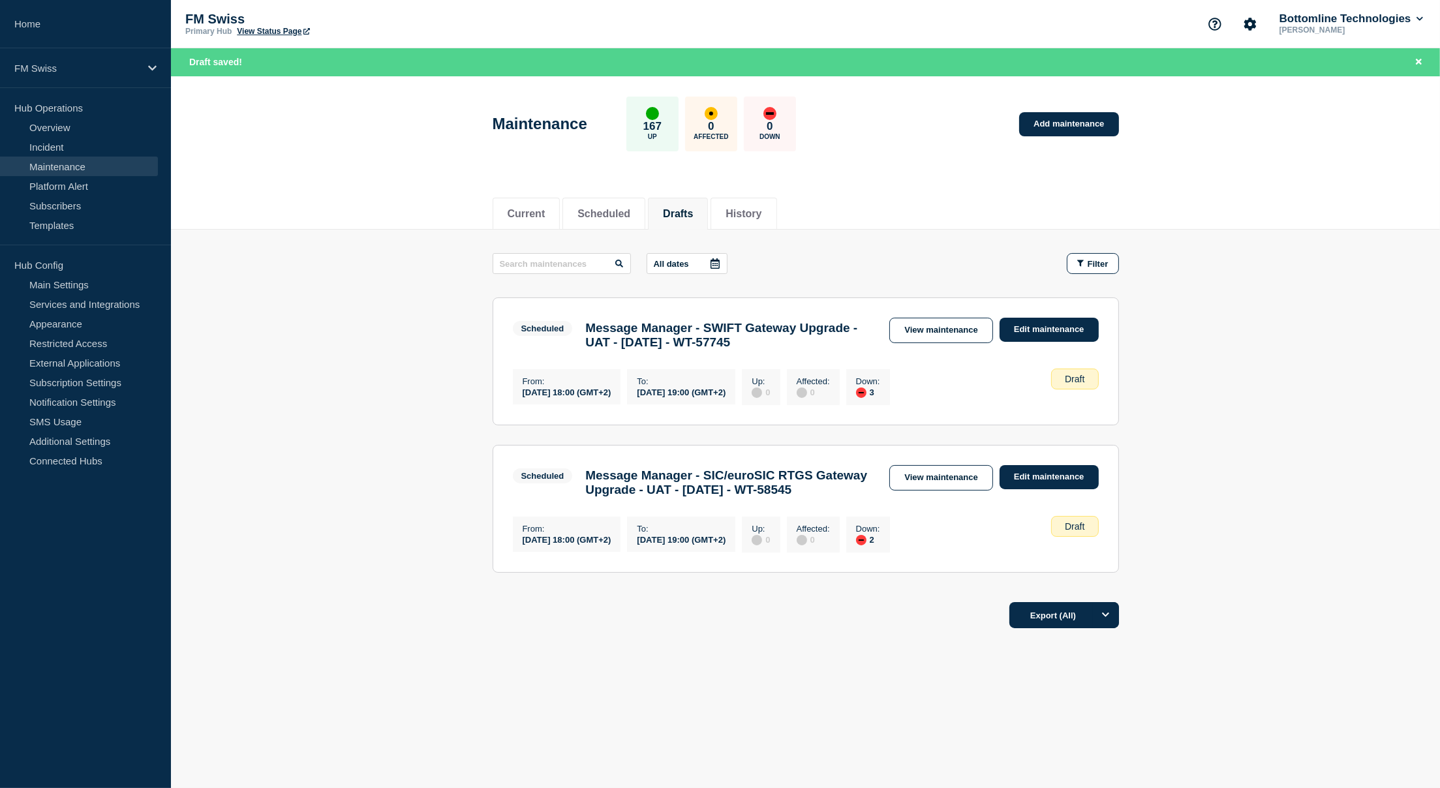
click at [770, 494] on h3 "Message Manager - SIC/euroSIC RTGS Gateway Upgrade - UAT - 09/SEP/2025 - WT-585…" at bounding box center [730, 483] width 291 height 29
click at [771, 494] on h3 "Message Manager - SIC/euroSIC RTGS Gateway Upgrade - UAT - 09/SEP/2025 - WT-585…" at bounding box center [730, 483] width 291 height 29
click at [912, 478] on link "View maintenance" at bounding box center [940, 477] width 103 height 25
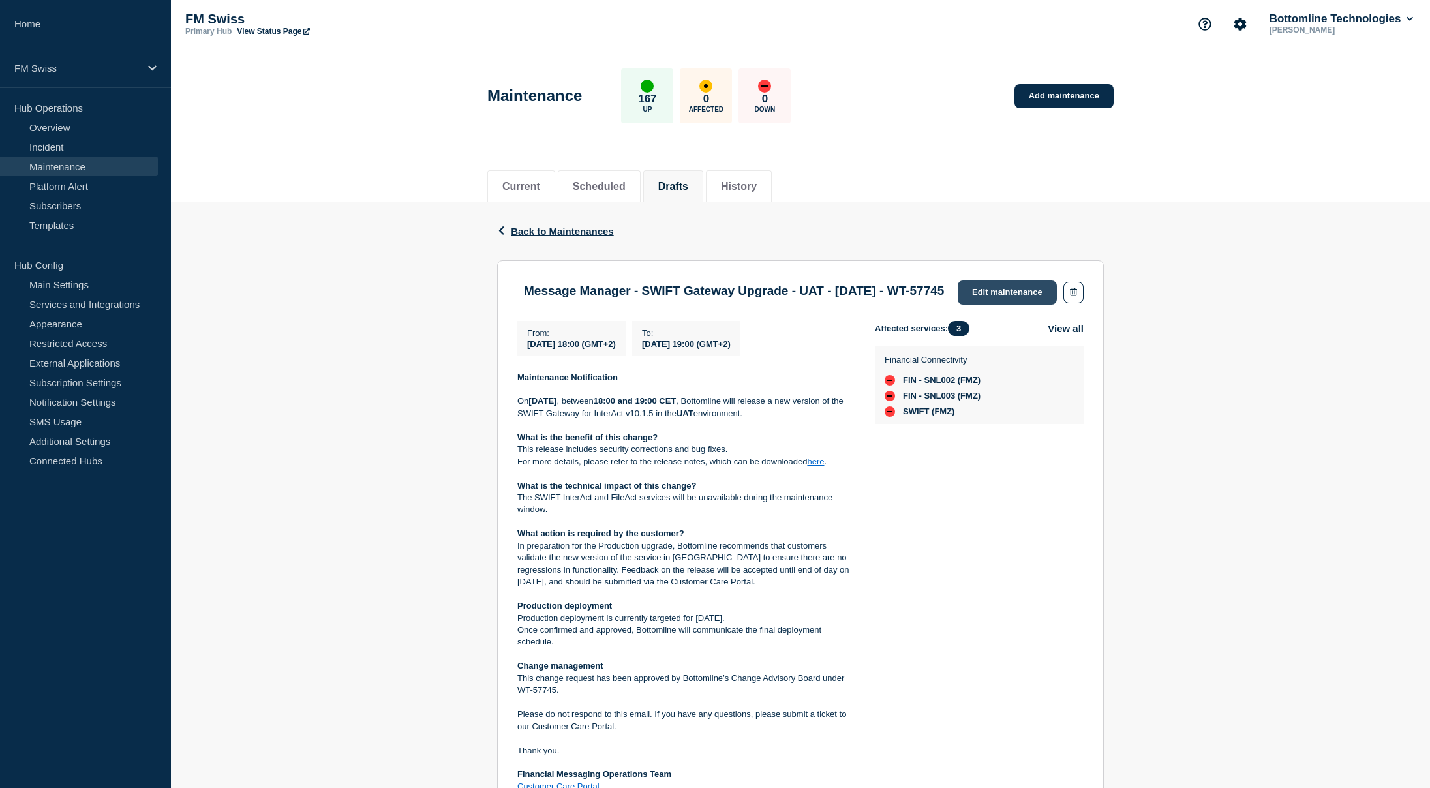
click at [1021, 300] on link "Edit maintenance" at bounding box center [1007, 293] width 99 height 24
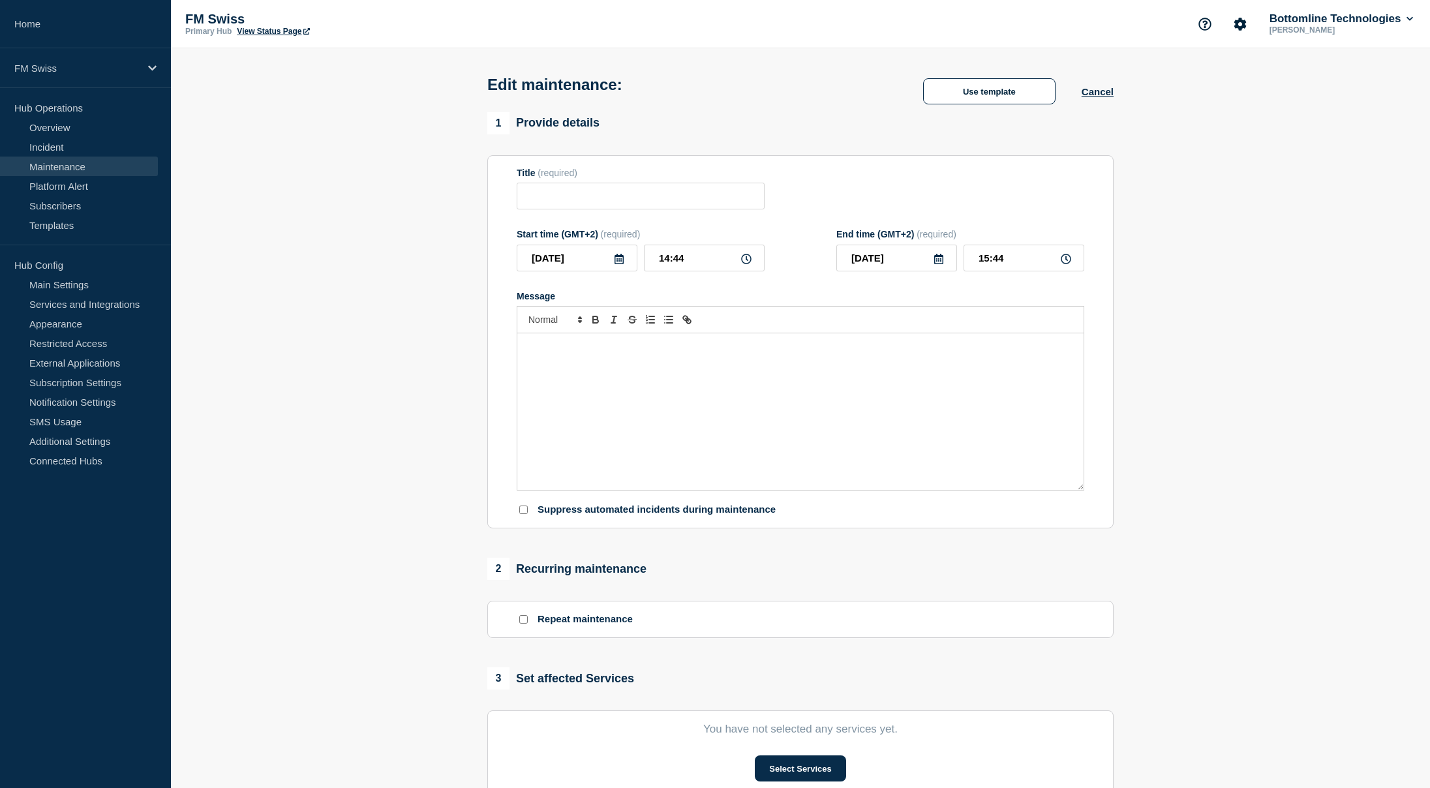
type input "Message Manager - SWIFT Gateway Upgrade - UAT - [DATE] - WT-57745"
type input "18:00"
type input "19:00"
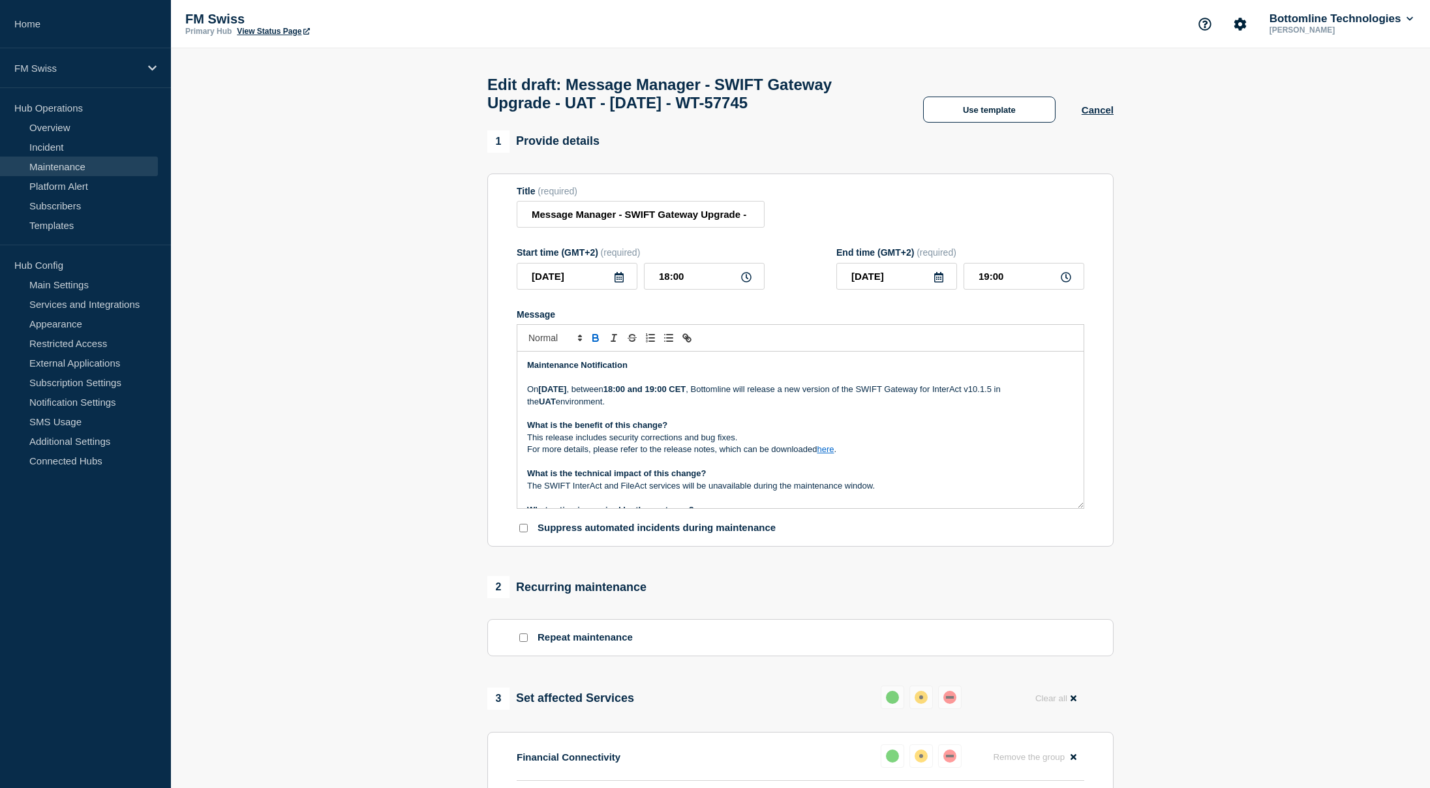
click at [705, 416] on p "Message" at bounding box center [800, 414] width 547 height 12
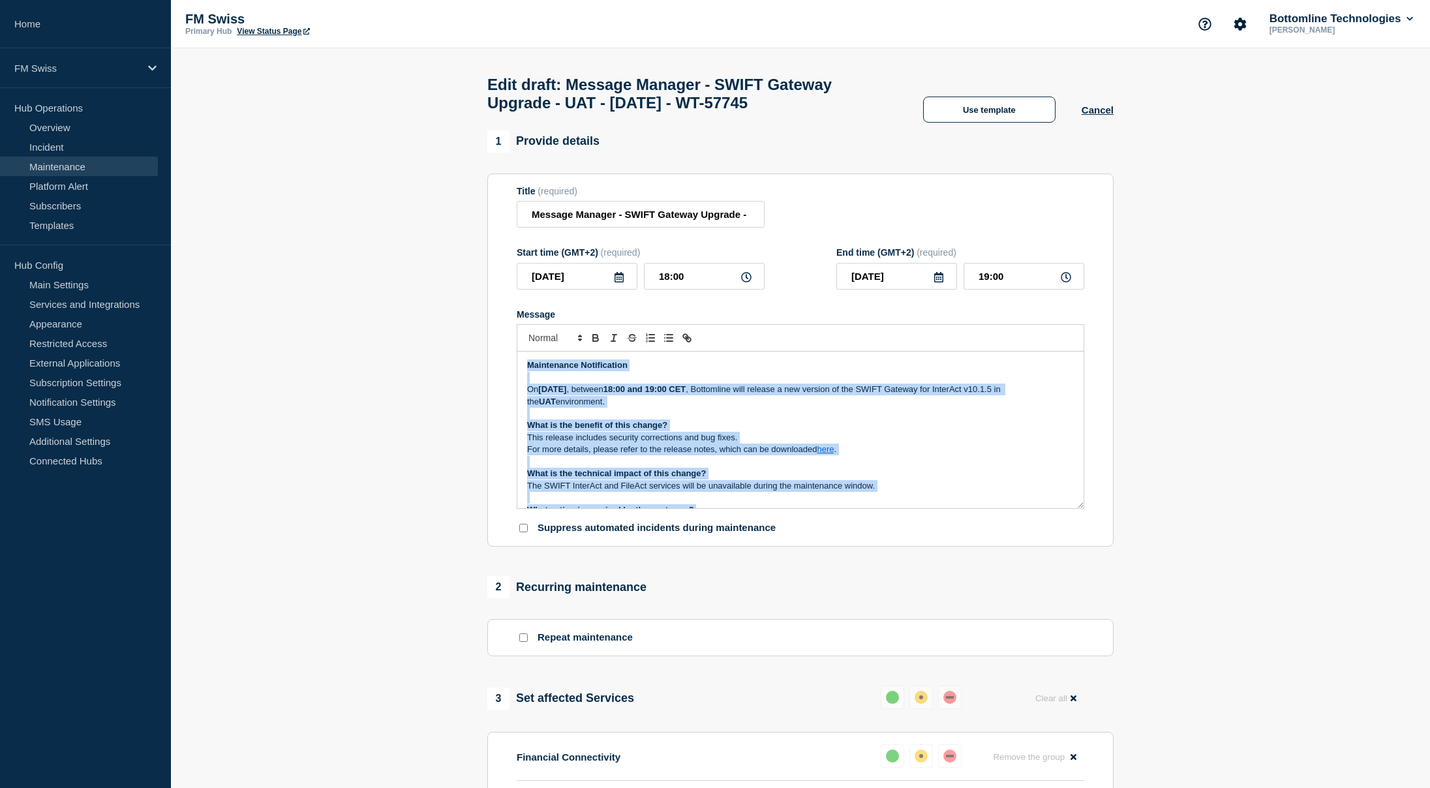
copy div "Maintenance Notification On Thursday 03rd September 2025 , between 18:00 and 19…"
